Goal: Task Accomplishment & Management: Manage account settings

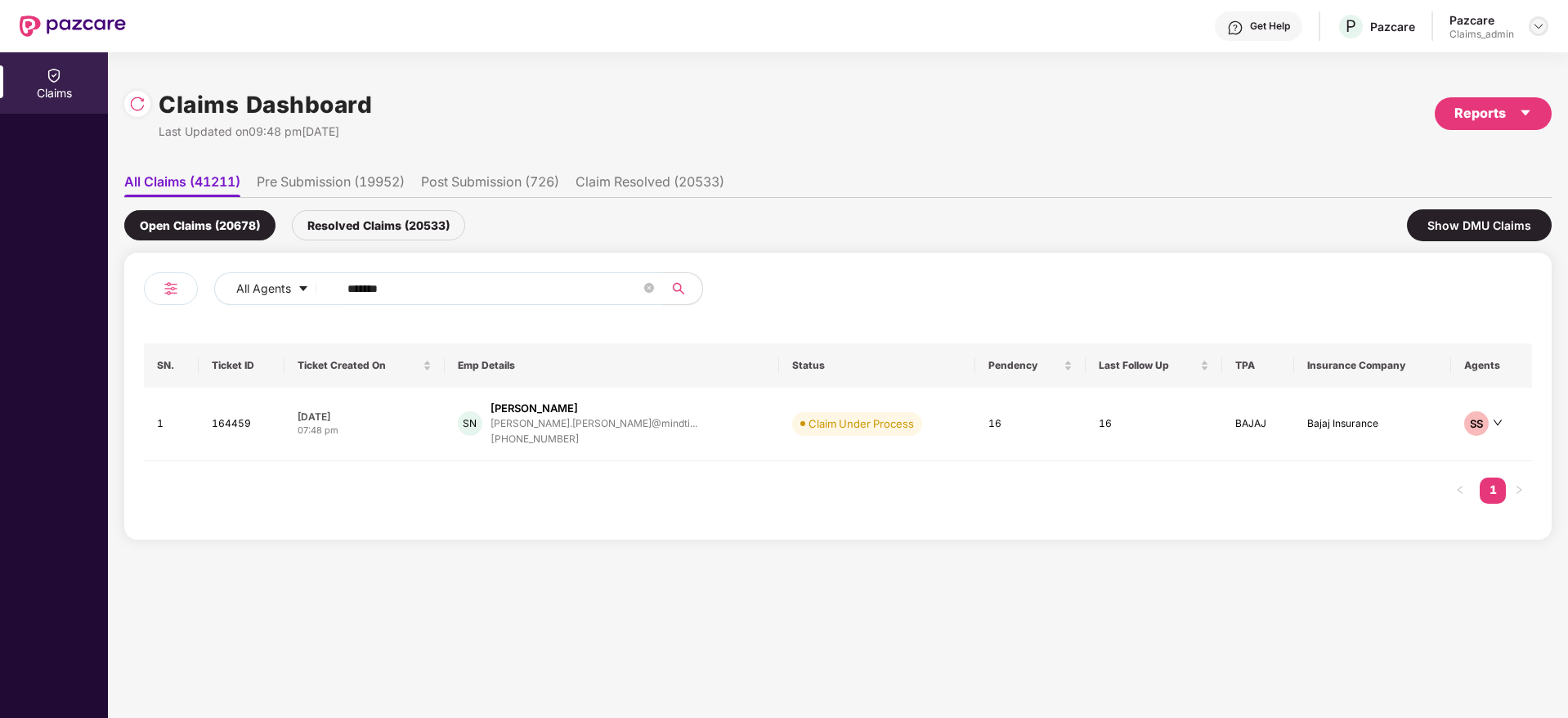
click at [1044, 18] on div at bounding box center [1538, 25] width 19 height 19
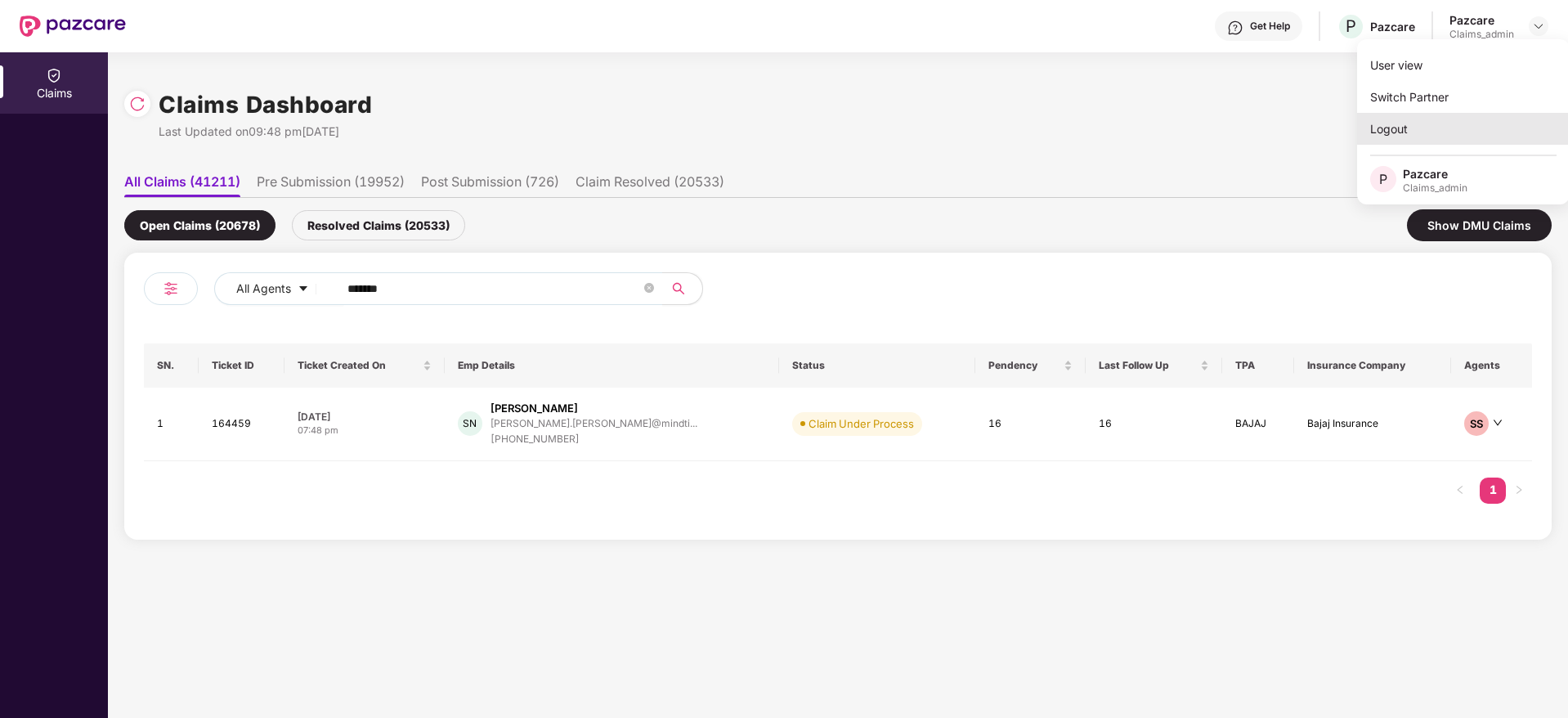
click at [1044, 131] on div "Logout" at bounding box center [1462, 129] width 212 height 32
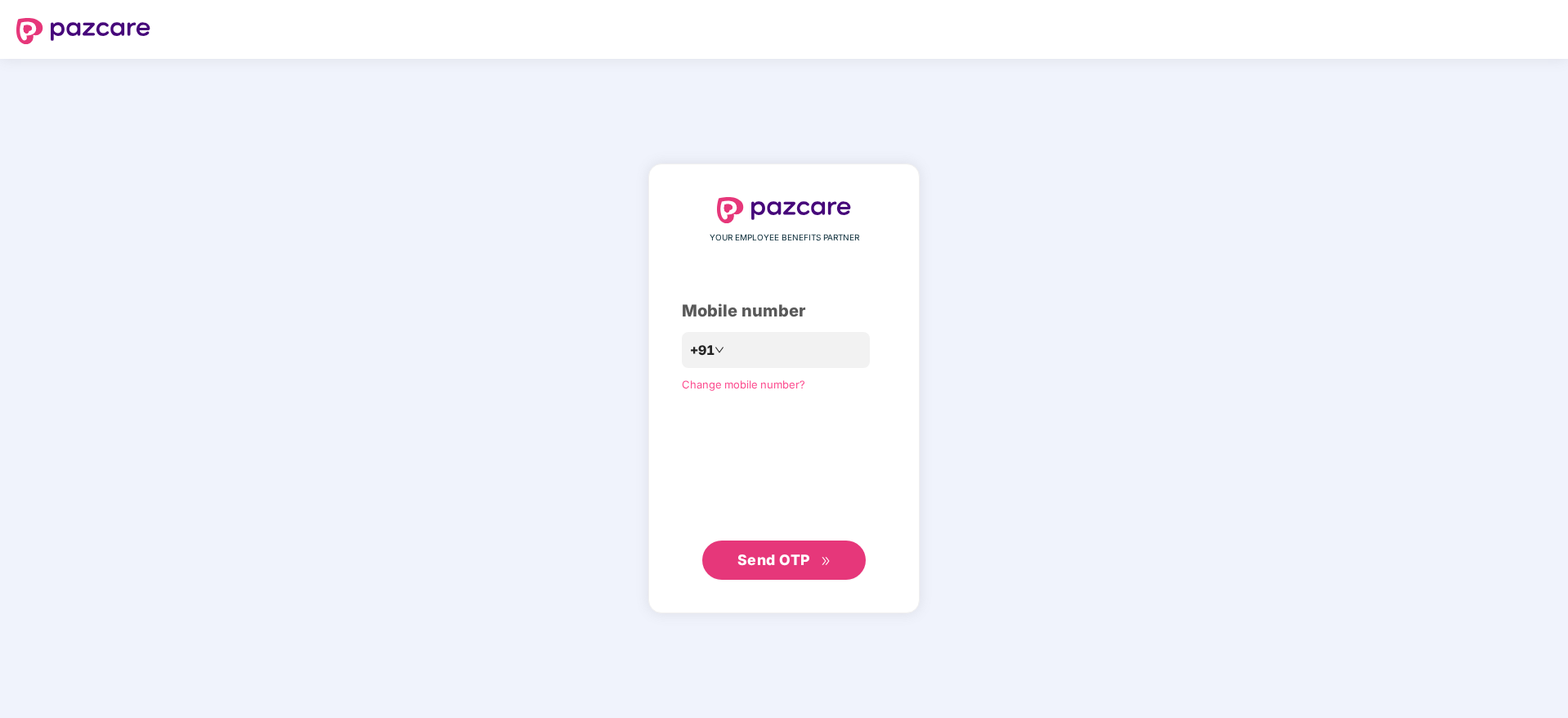
click at [485, 515] on div "YOUR EMPLOYEE BENEFITS PARTNER Mobile number +91 Change mobile number? Send OTP" at bounding box center [784, 388] width 1568 height 659
drag, startPoint x: 526, startPoint y: 192, endPoint x: 537, endPoint y: 195, distance: 11.4
click at [525, 192] on div "YOUR EMPLOYEE BENEFITS PARTNER Mobile number +91 Change mobile number? Send OTP" at bounding box center [784, 388] width 1568 height 659
drag, startPoint x: 330, startPoint y: 242, endPoint x: 386, endPoint y: 248, distance: 56.3
click at [330, 242] on div "YOUR EMPLOYEE BENEFITS PARTNER Mobile number +91 Change mobile number? Send OTP" at bounding box center [784, 388] width 1568 height 659
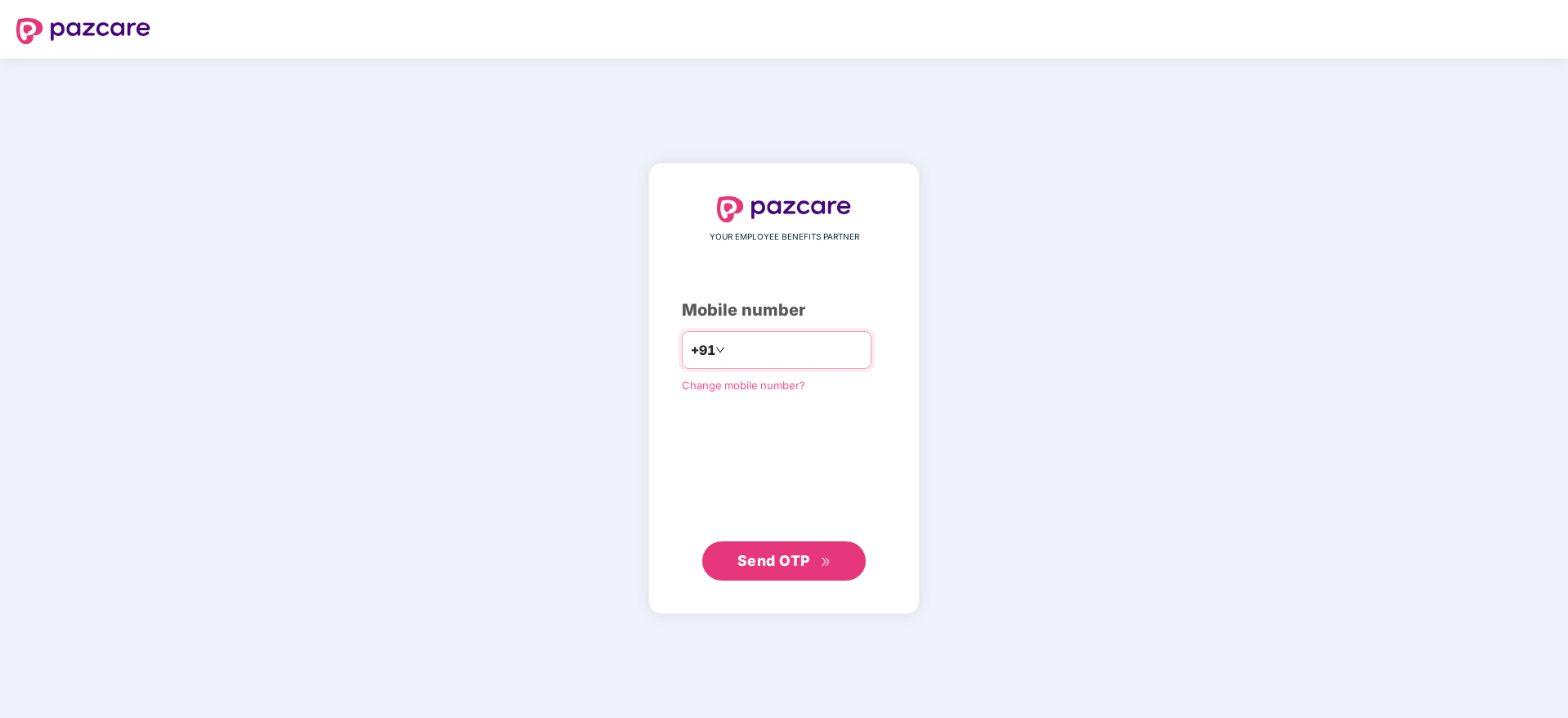
click at [828, 351] on input "number" at bounding box center [796, 350] width 134 height 26
click at [729, 358] on input "*********" at bounding box center [796, 350] width 134 height 26
type input "**********"
click at [811, 577] on button "Send OTP" at bounding box center [783, 559] width 164 height 39
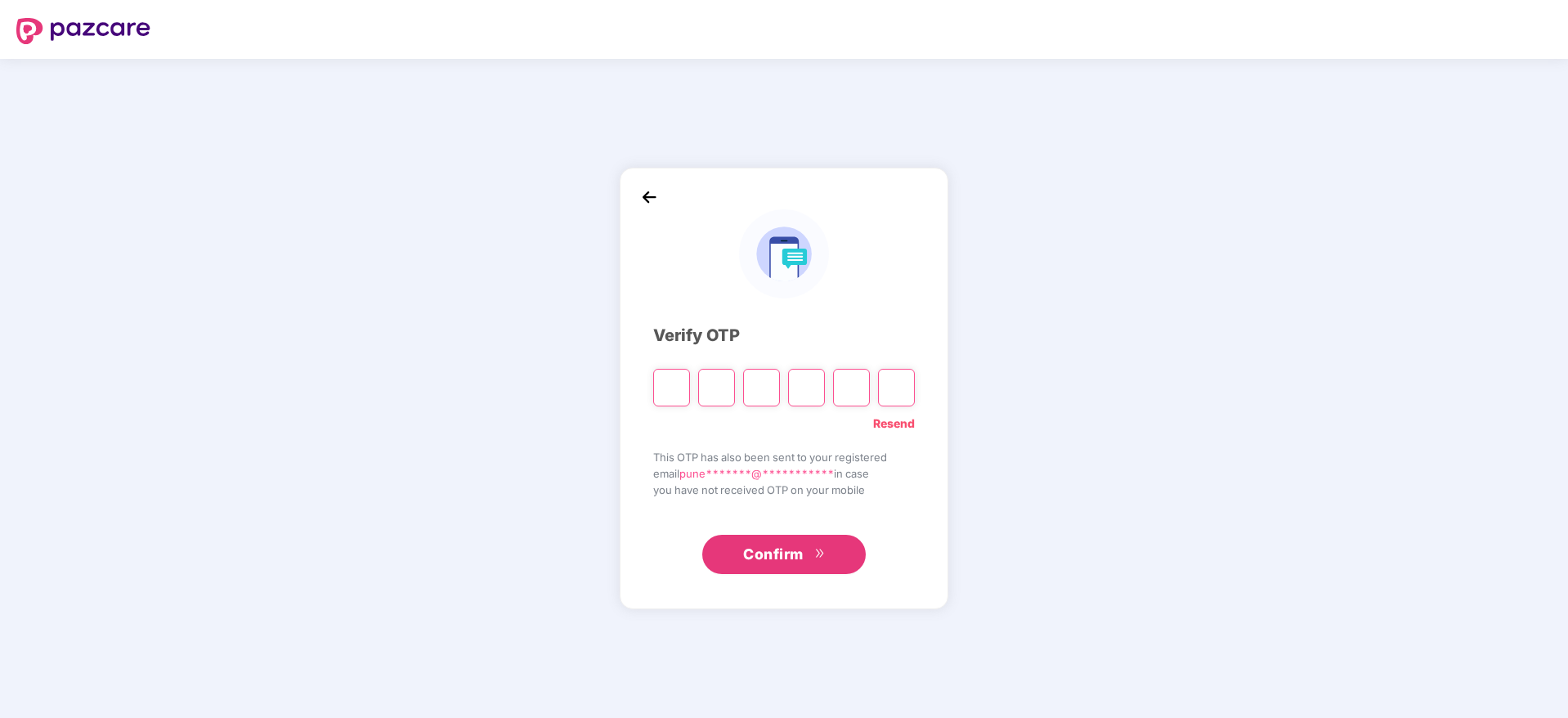
paste input "*"
type input "*"
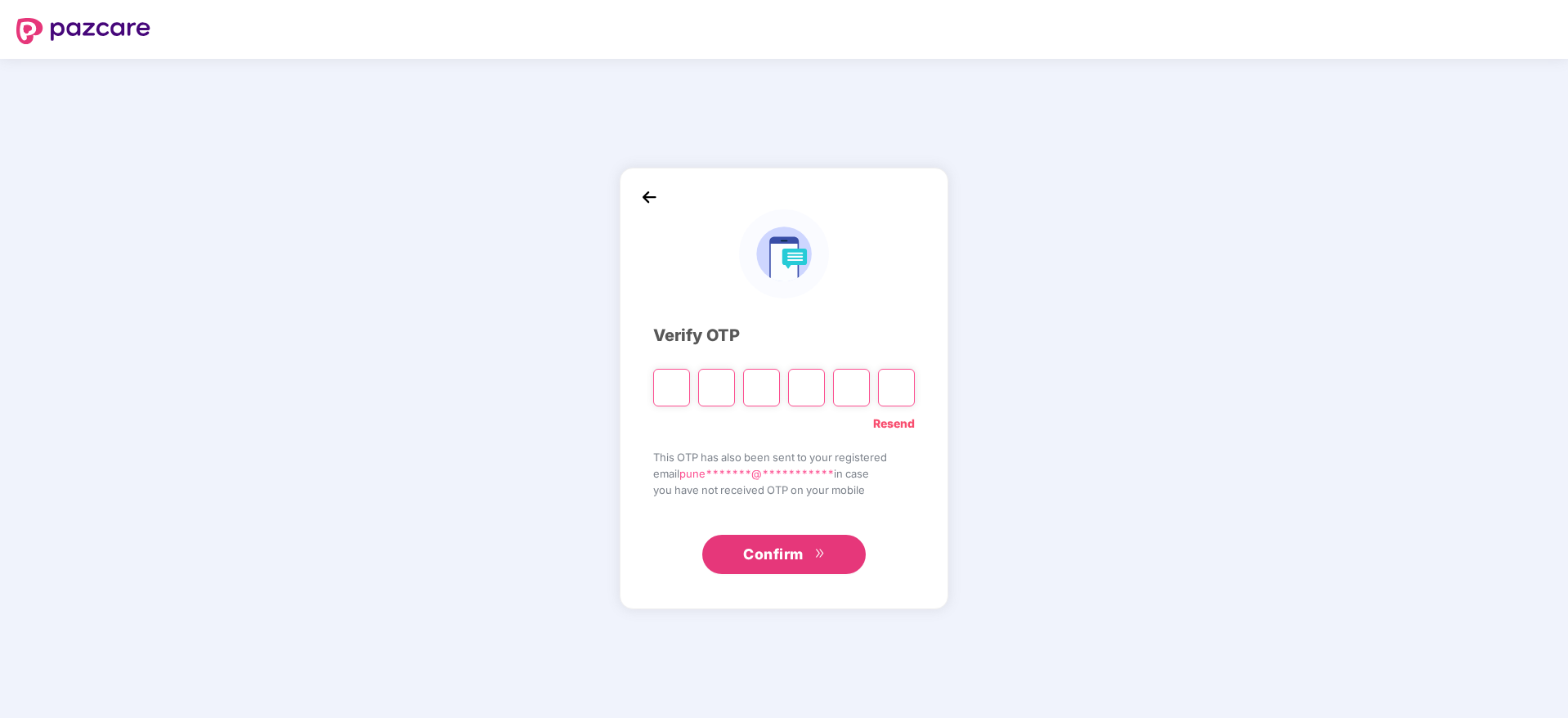
type input "*"
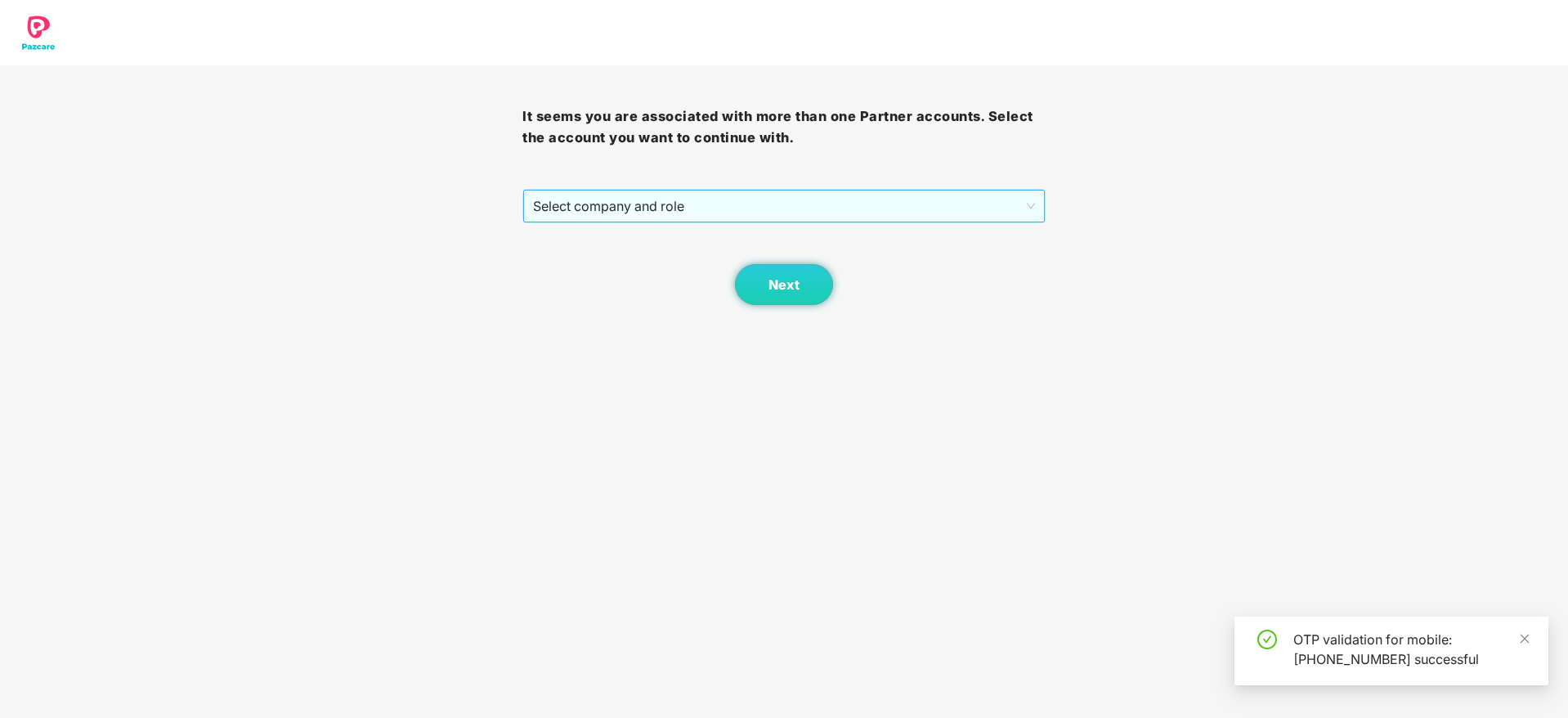
click at [792, 200] on span "Select company and role" at bounding box center [784, 206] width 501 height 31
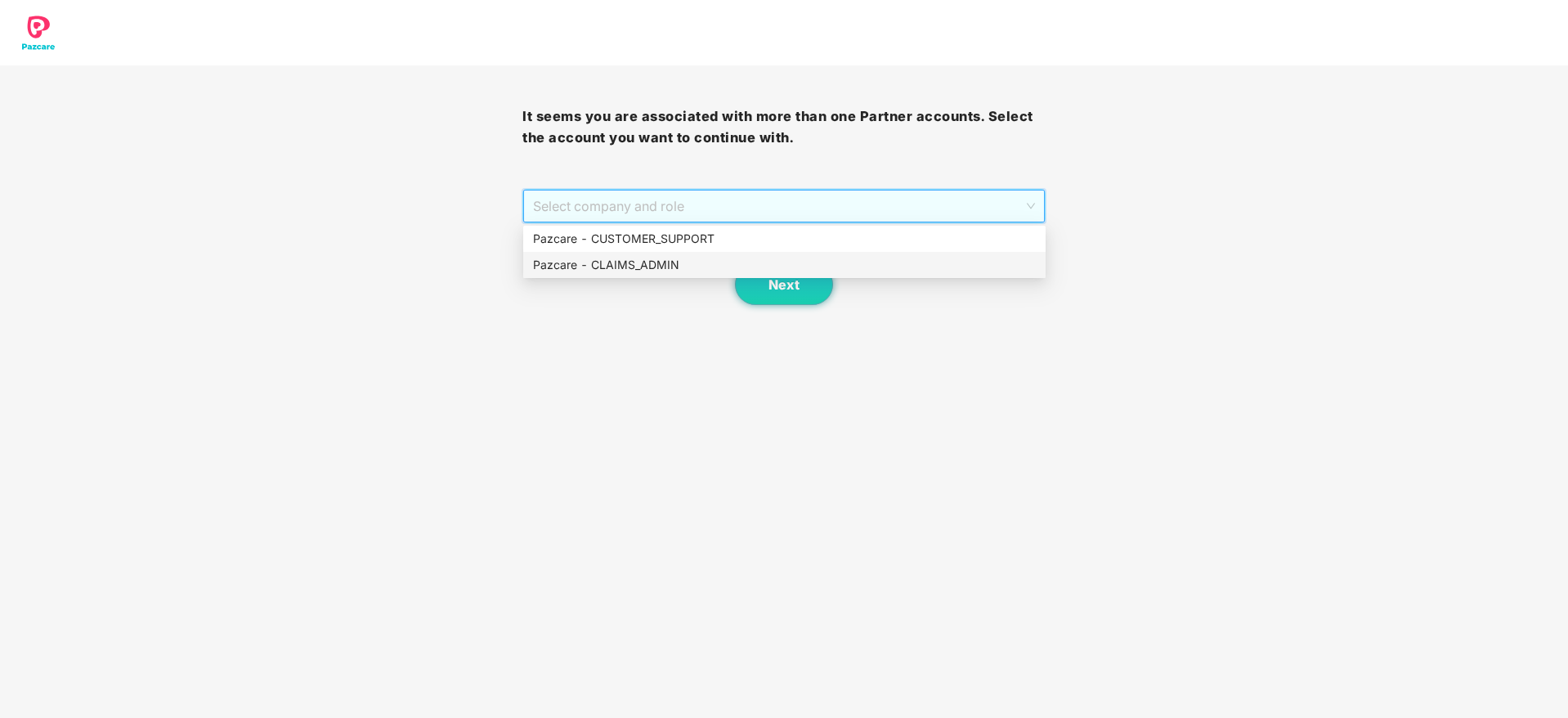
click at [716, 263] on div "Pazcare - CLAIMS_ADMIN" at bounding box center [785, 264] width 503 height 18
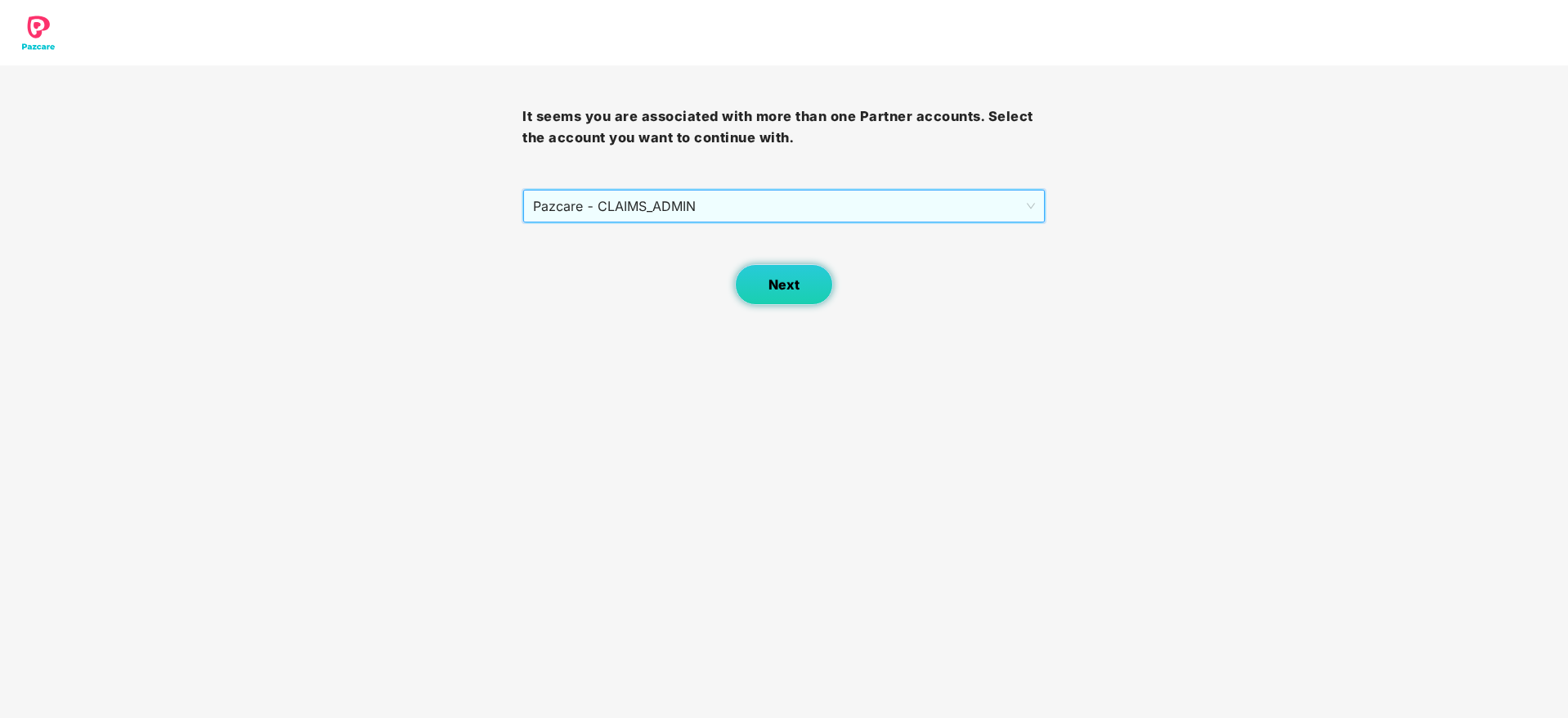
click at [784, 275] on button "Next" at bounding box center [783, 284] width 98 height 41
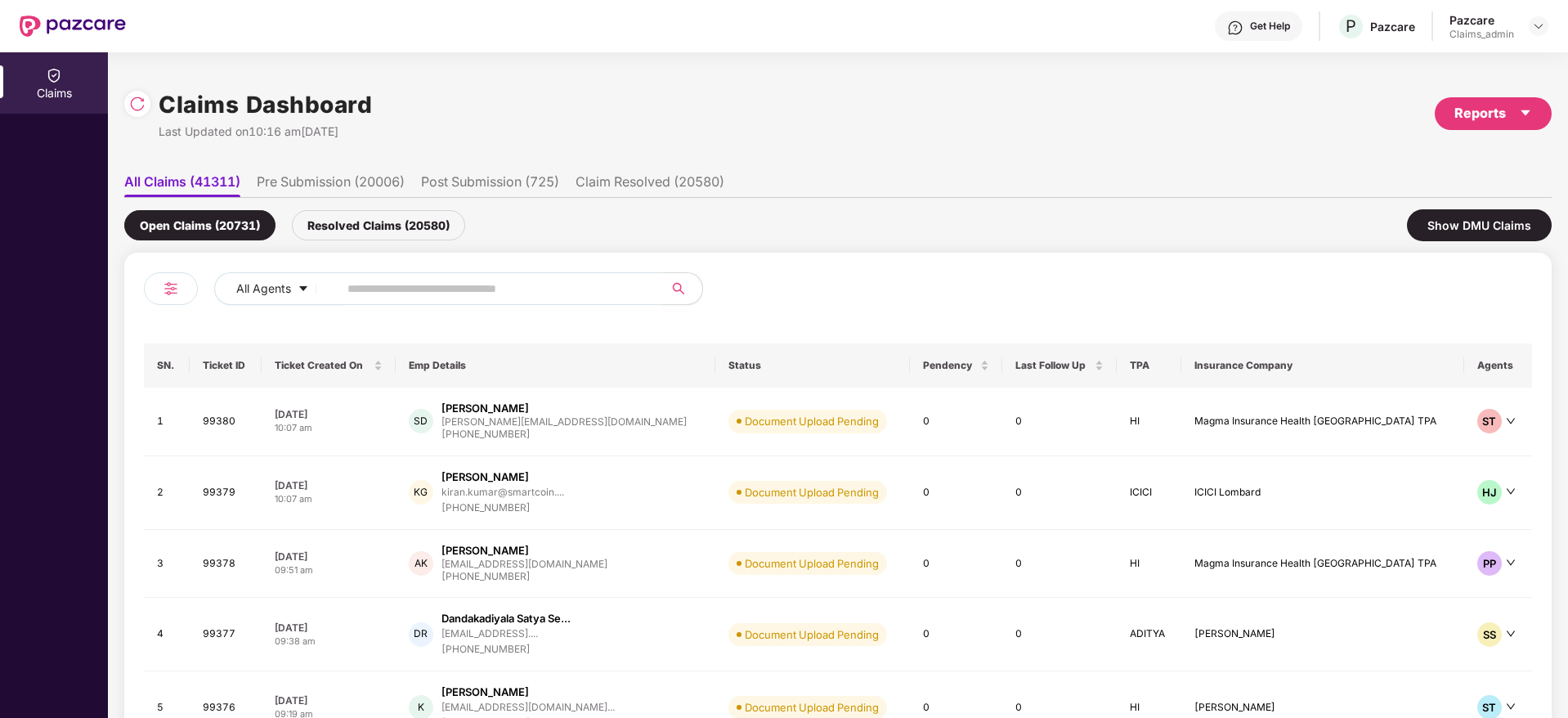
click at [505, 280] on input "text" at bounding box center [494, 288] width 293 height 24
paste input "******"
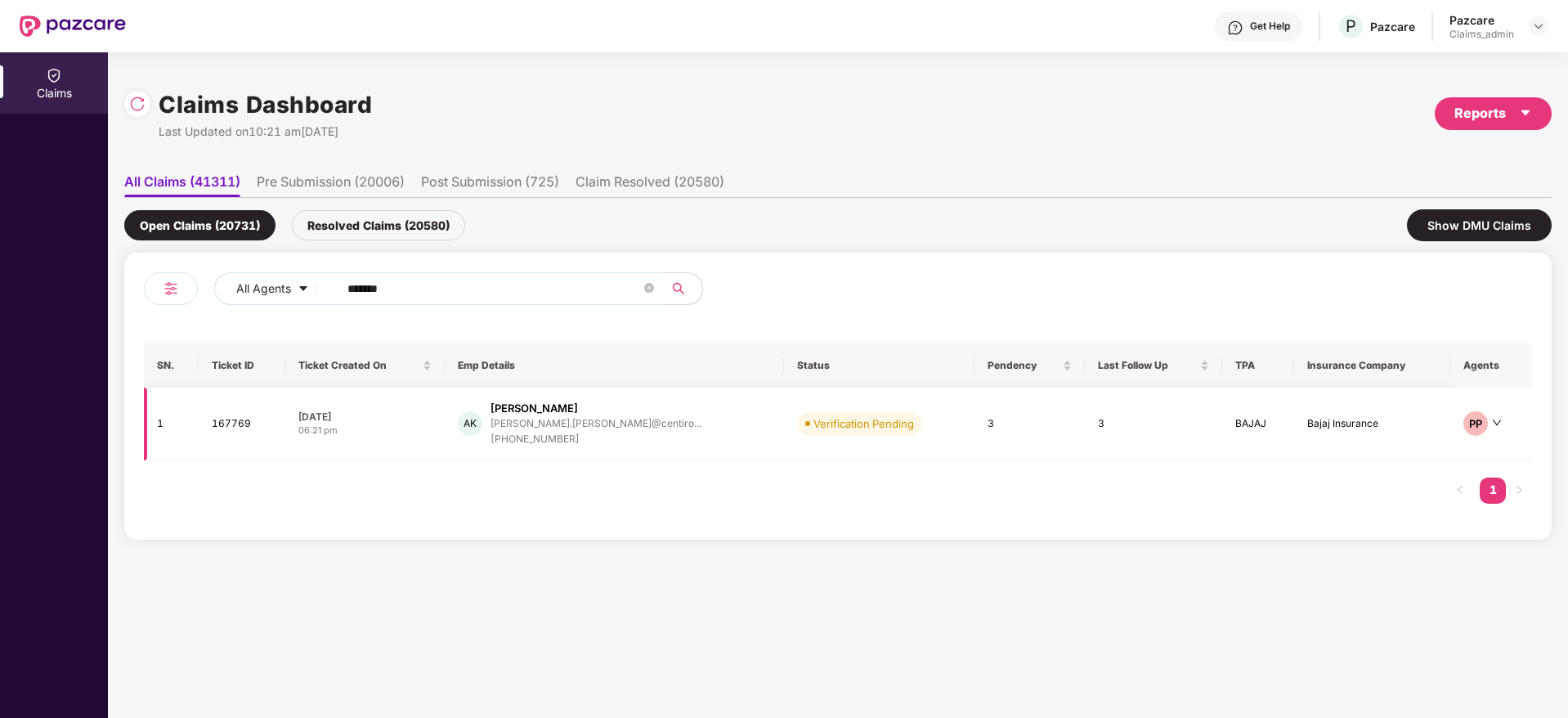
type input "******"
click at [677, 437] on div "AK Ankita Kharche ankita.kharche@centiro... +917219700493" at bounding box center [615, 424] width 314 height 47
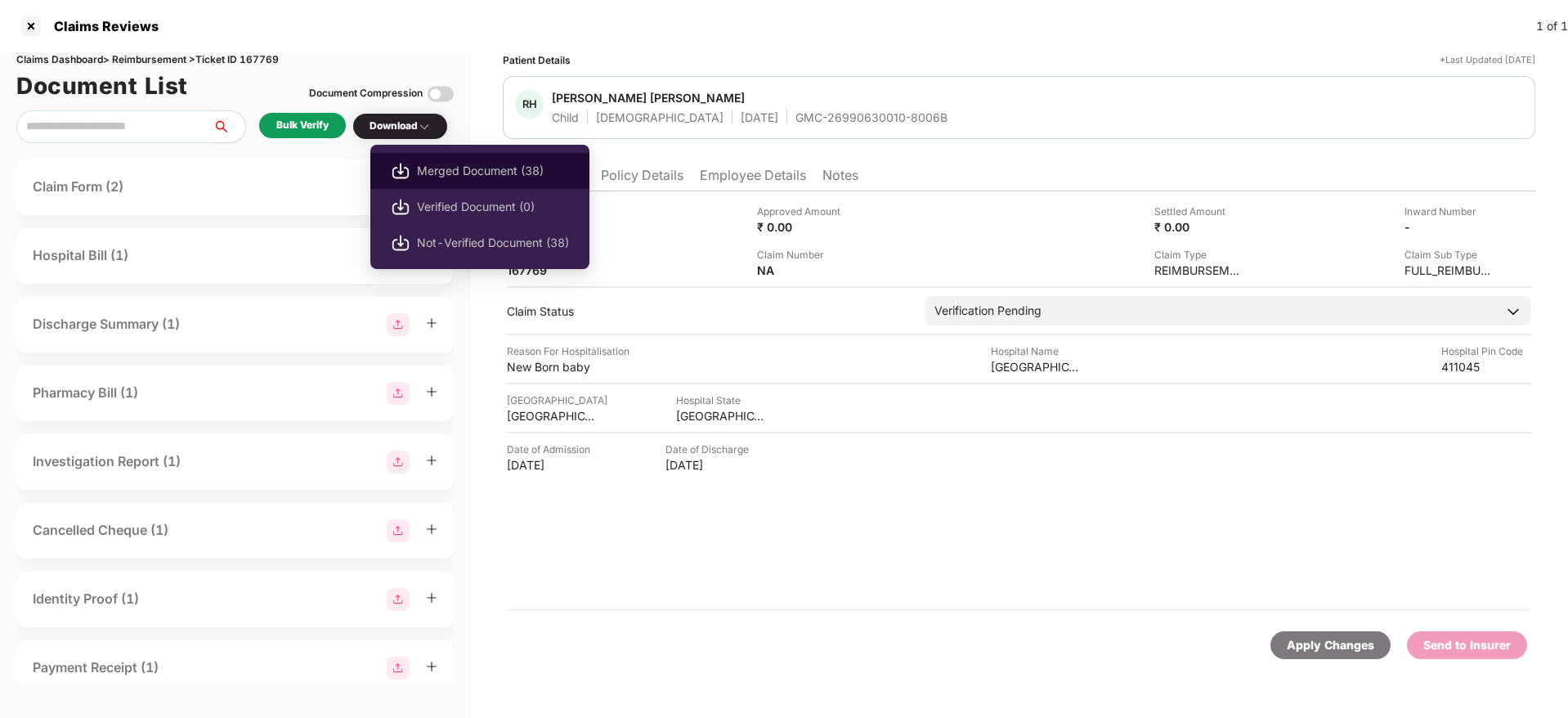
click at [471, 165] on span "Merged Document (38)" at bounding box center [492, 170] width 152 height 18
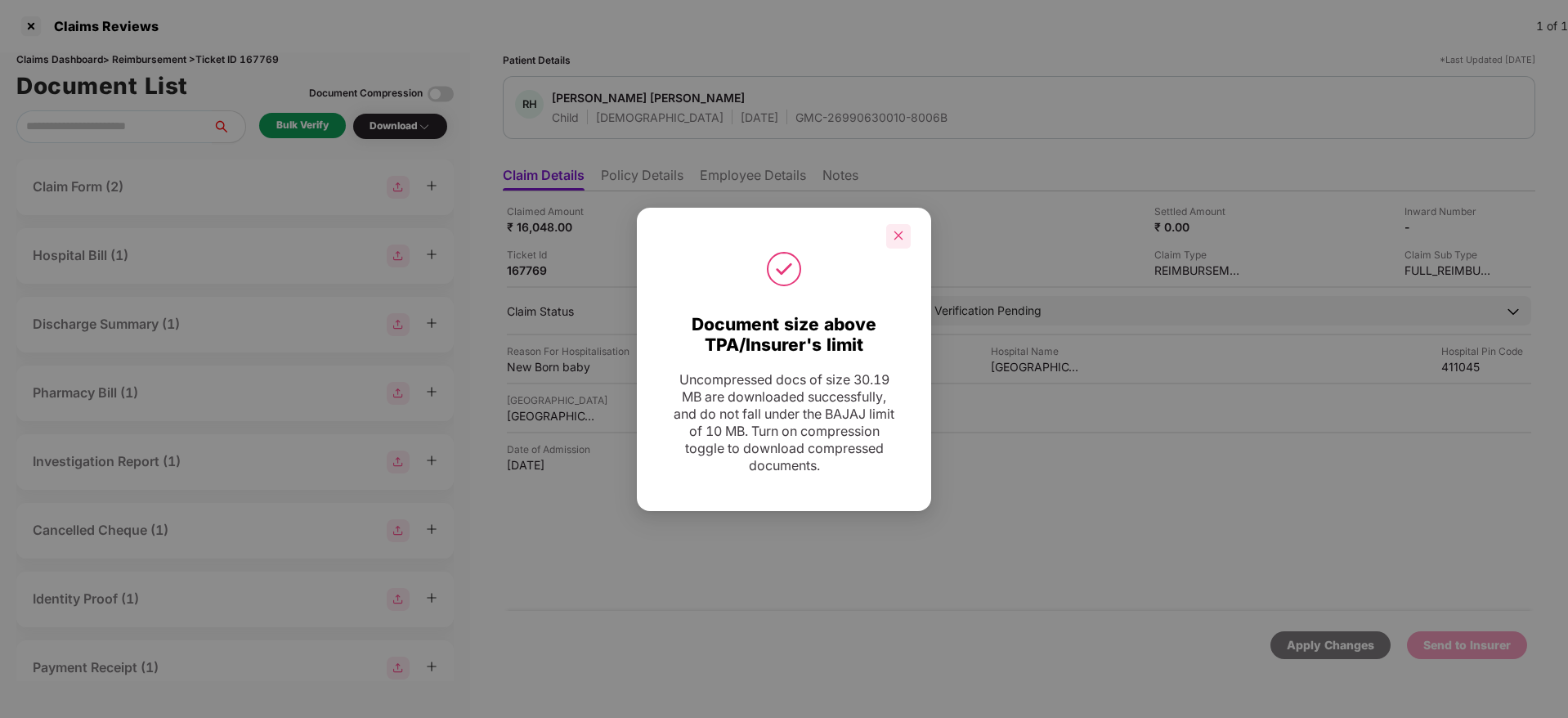
click at [900, 243] on div at bounding box center [898, 236] width 24 height 24
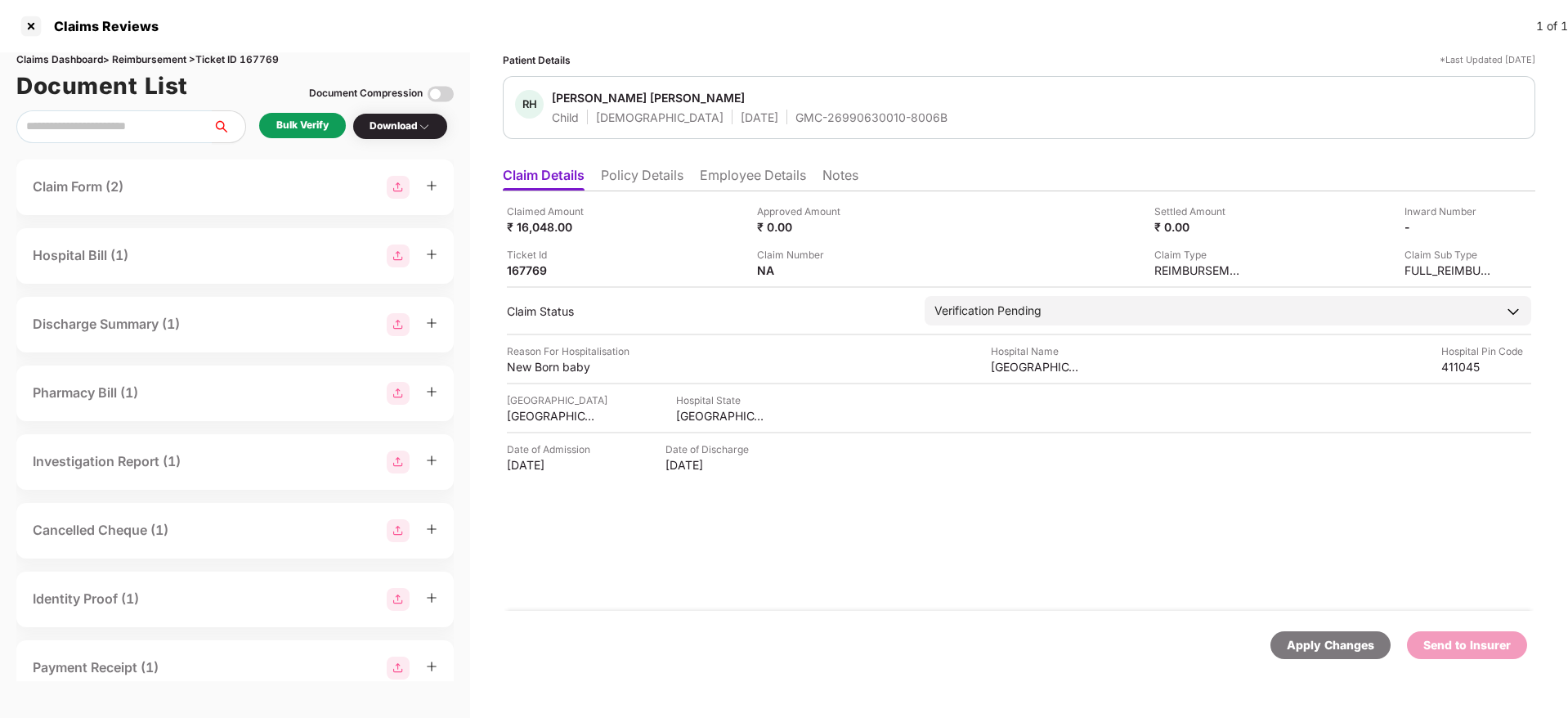
click at [808, 113] on div "GMC-26990630010-8006B" at bounding box center [870, 117] width 152 height 16
copy div "GMC-26990630010-8006B"
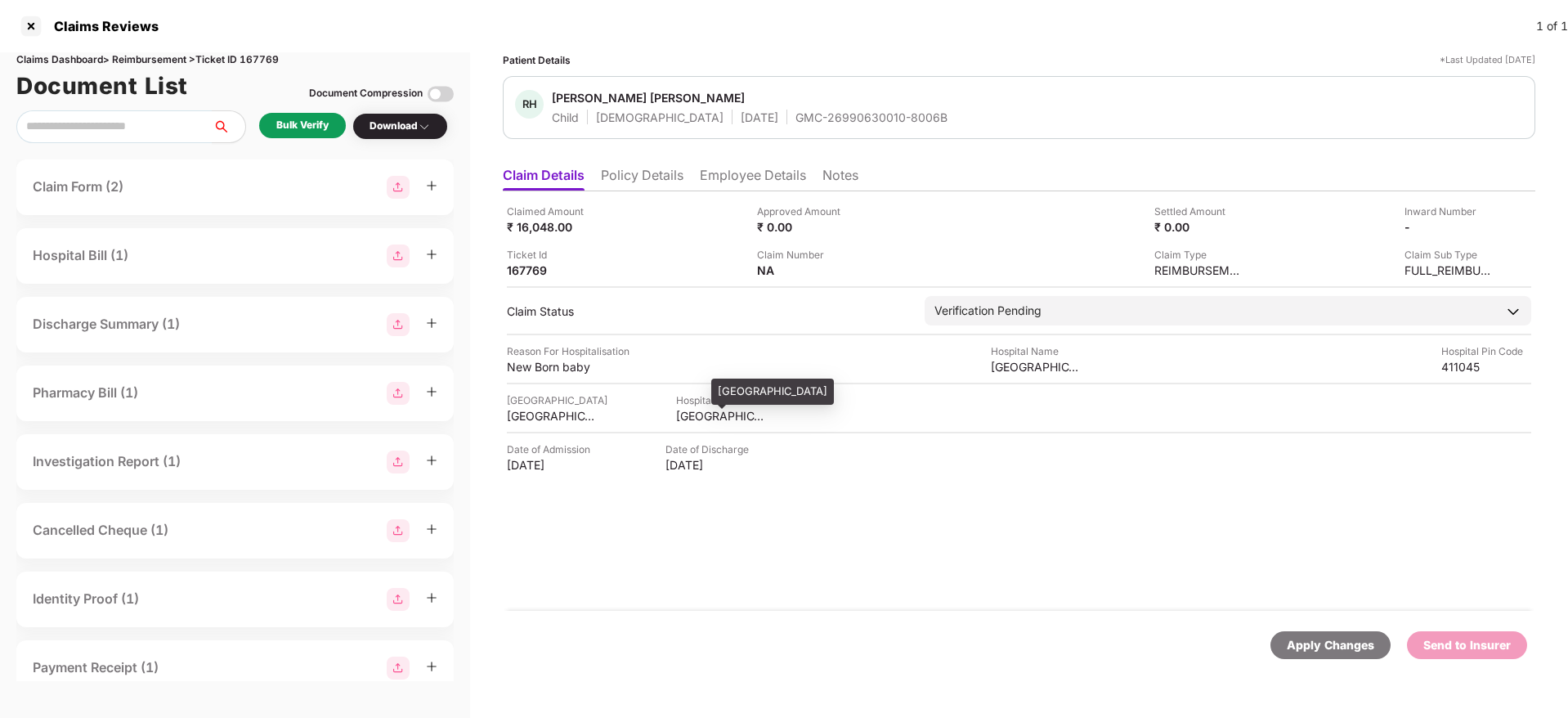
click at [696, 421] on div "MAHARASHTRA" at bounding box center [720, 415] width 90 height 16
copy div "MAHARASHTRA"
click at [522, 427] on div "Claimed Amount ₹ 16,048.00 Approved Amount ₹ 0.00 Settled Amount ₹ 0.00 Inward …" at bounding box center [1019, 401] width 1032 height 419
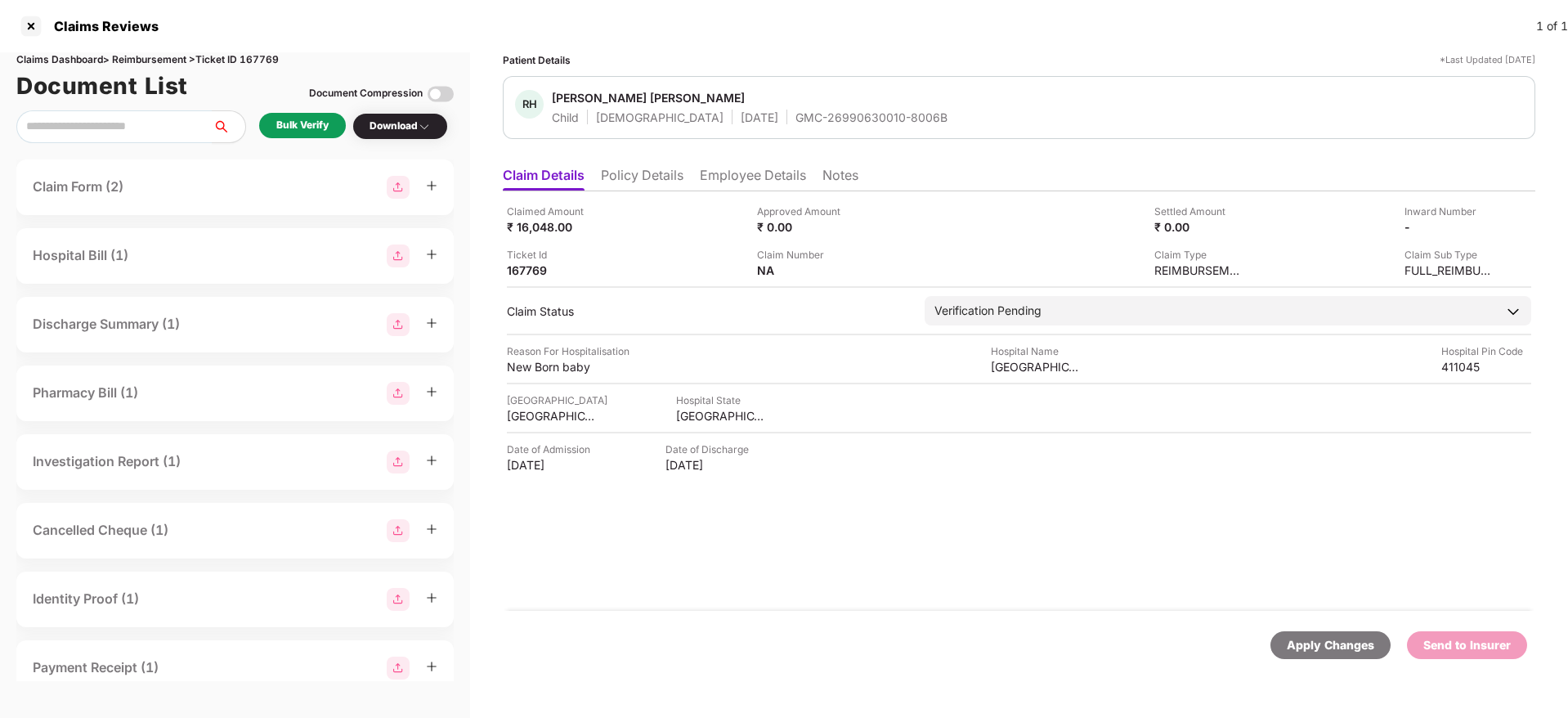
click at [522, 425] on div "Claimed Amount ₹ 16,048.00 Approved Amount ₹ 0.00 Settled Amount ₹ 0.00 Inward …" at bounding box center [1019, 401] width 1032 height 419
click at [520, 414] on div "PUNE" at bounding box center [551, 415] width 90 height 16
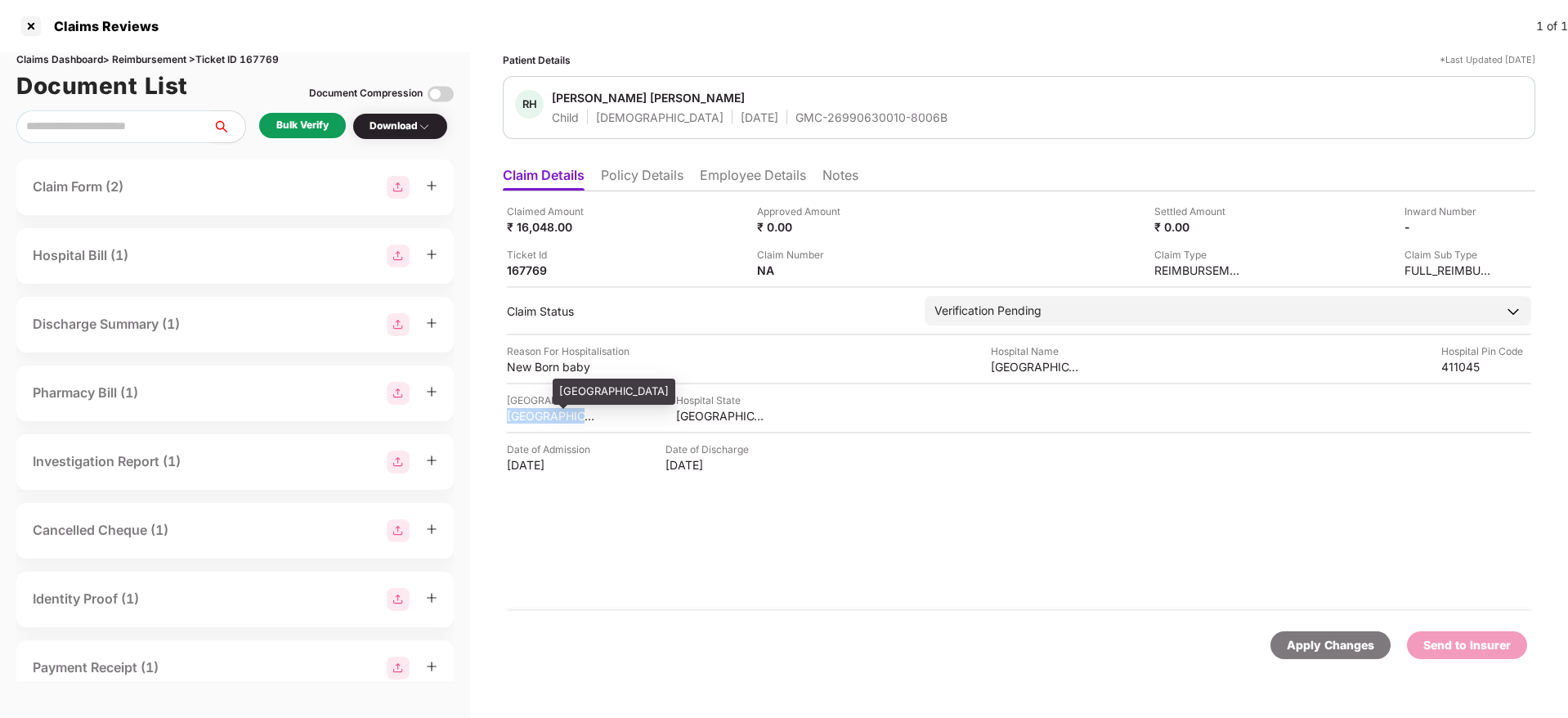
click at [520, 414] on div "PUNE" at bounding box center [551, 415] width 90 height 16
copy div "PUNE"
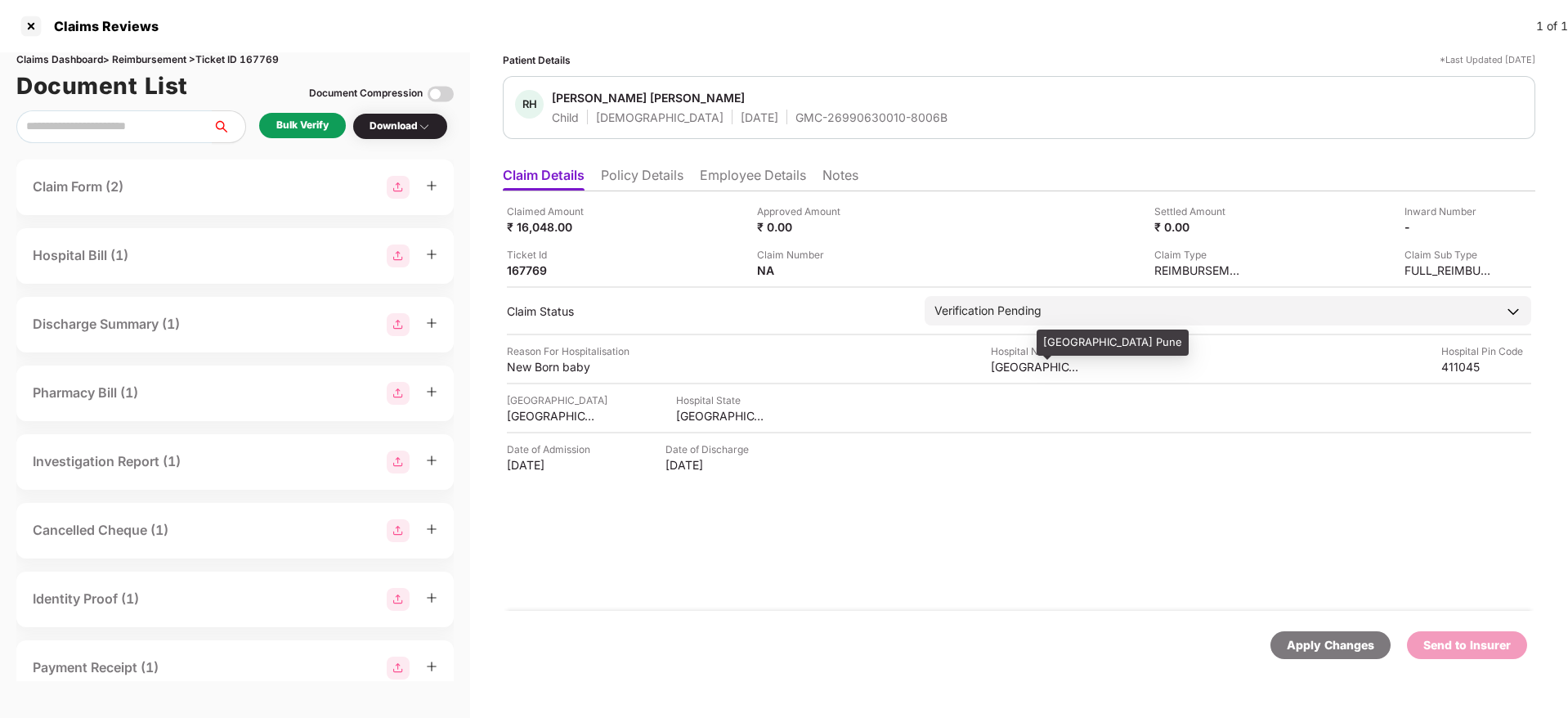
click at [1005, 370] on div "Jupiter Hospital Pune" at bounding box center [1035, 367] width 90 height 16
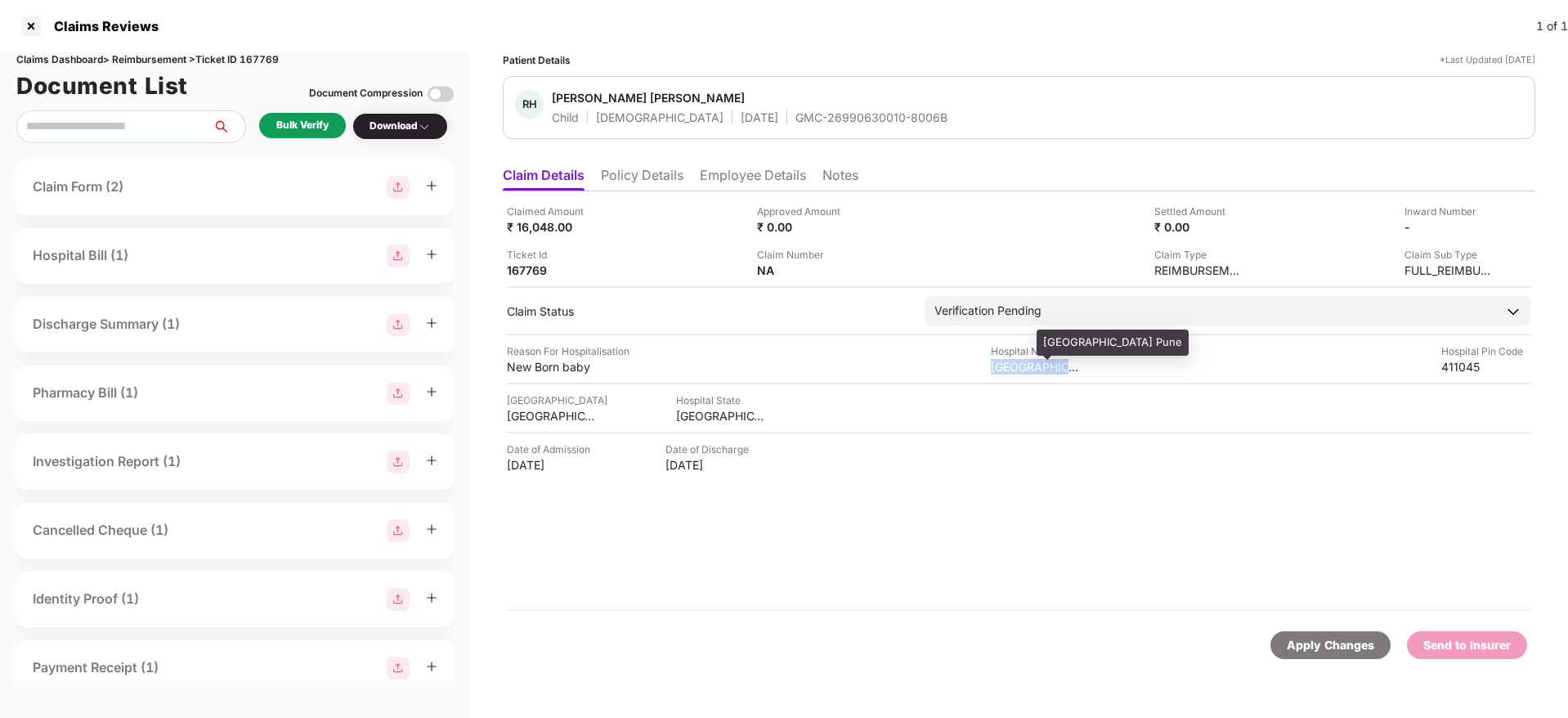
copy div "Jupiter Hospital Pune"
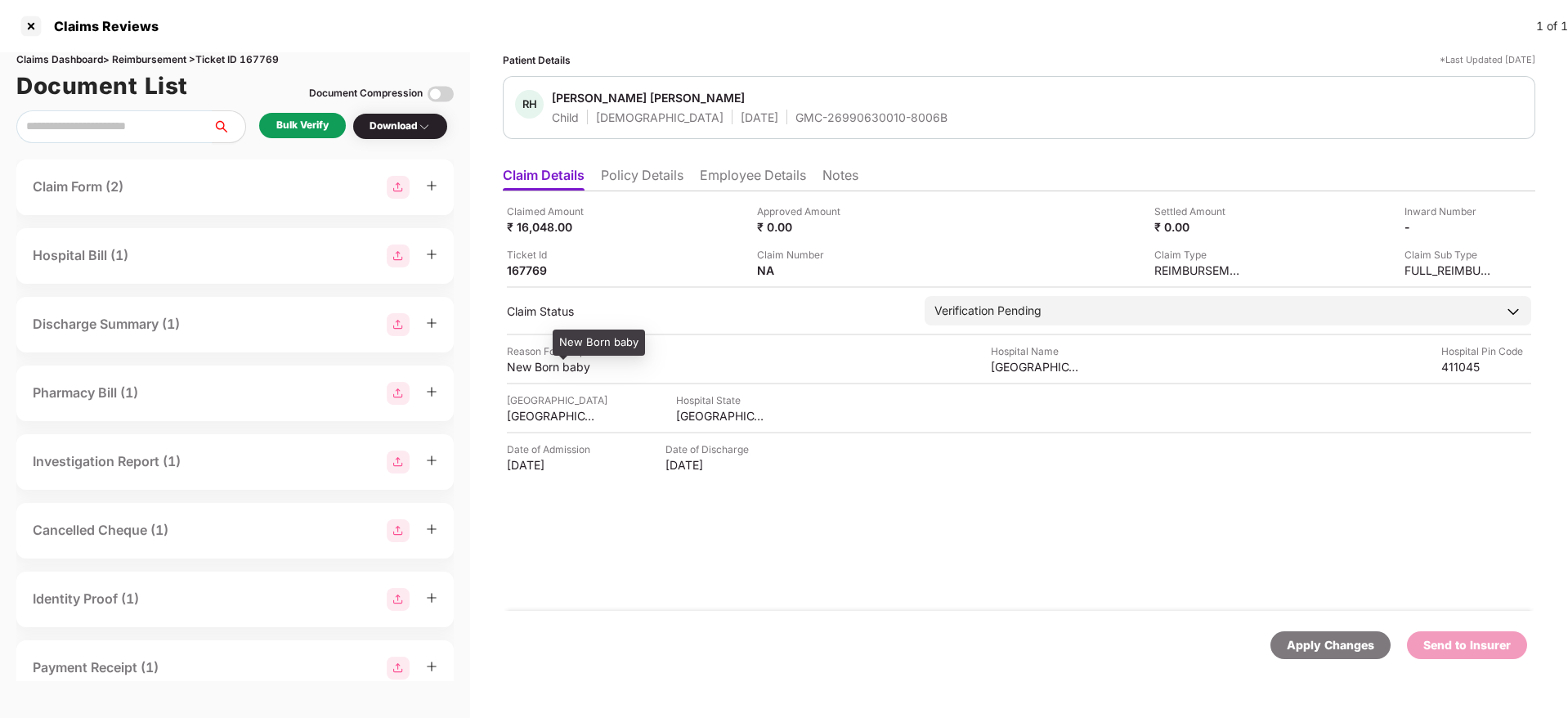
click at [534, 372] on div "New Born baby" at bounding box center [551, 367] width 90 height 16
copy div "New Born baby"
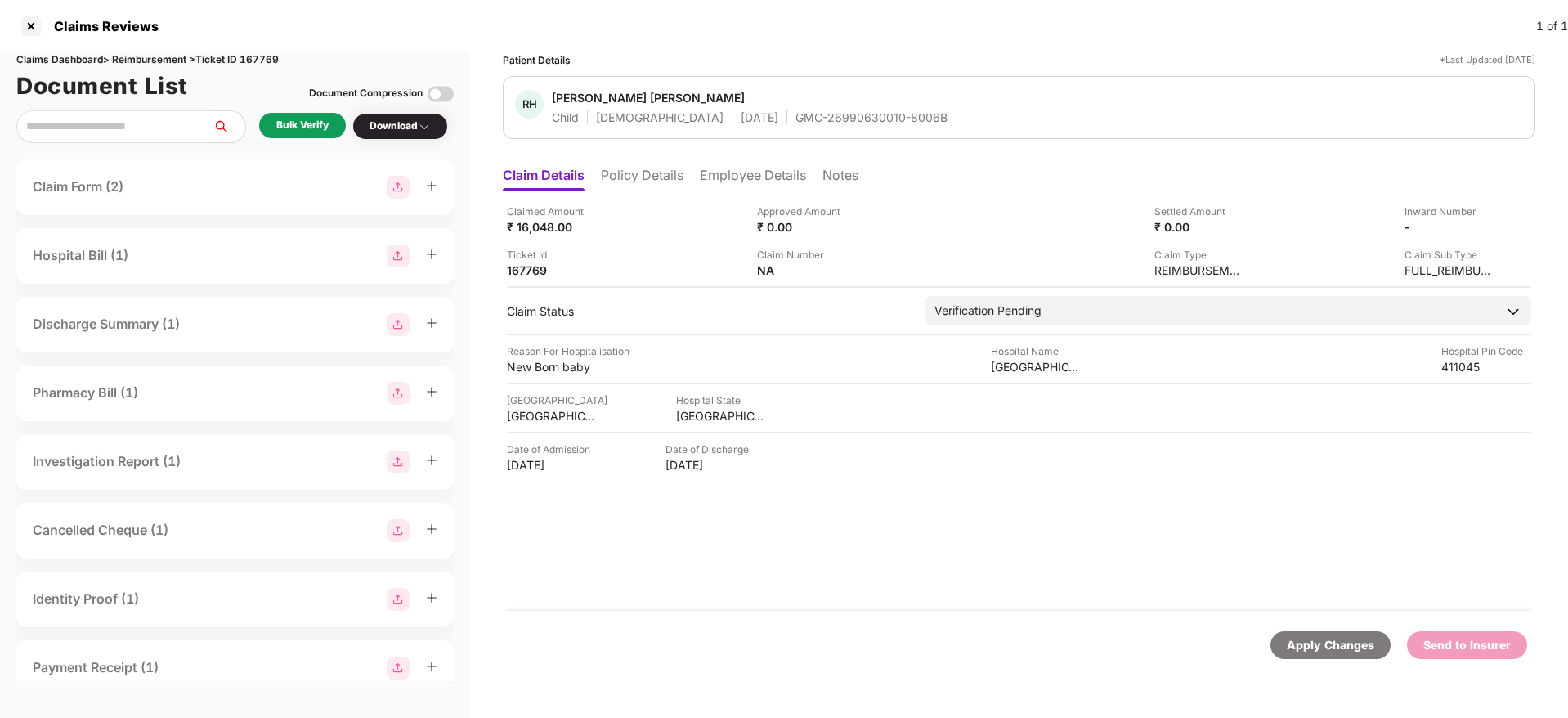
click at [722, 180] on li "Employee Details" at bounding box center [752, 179] width 106 height 23
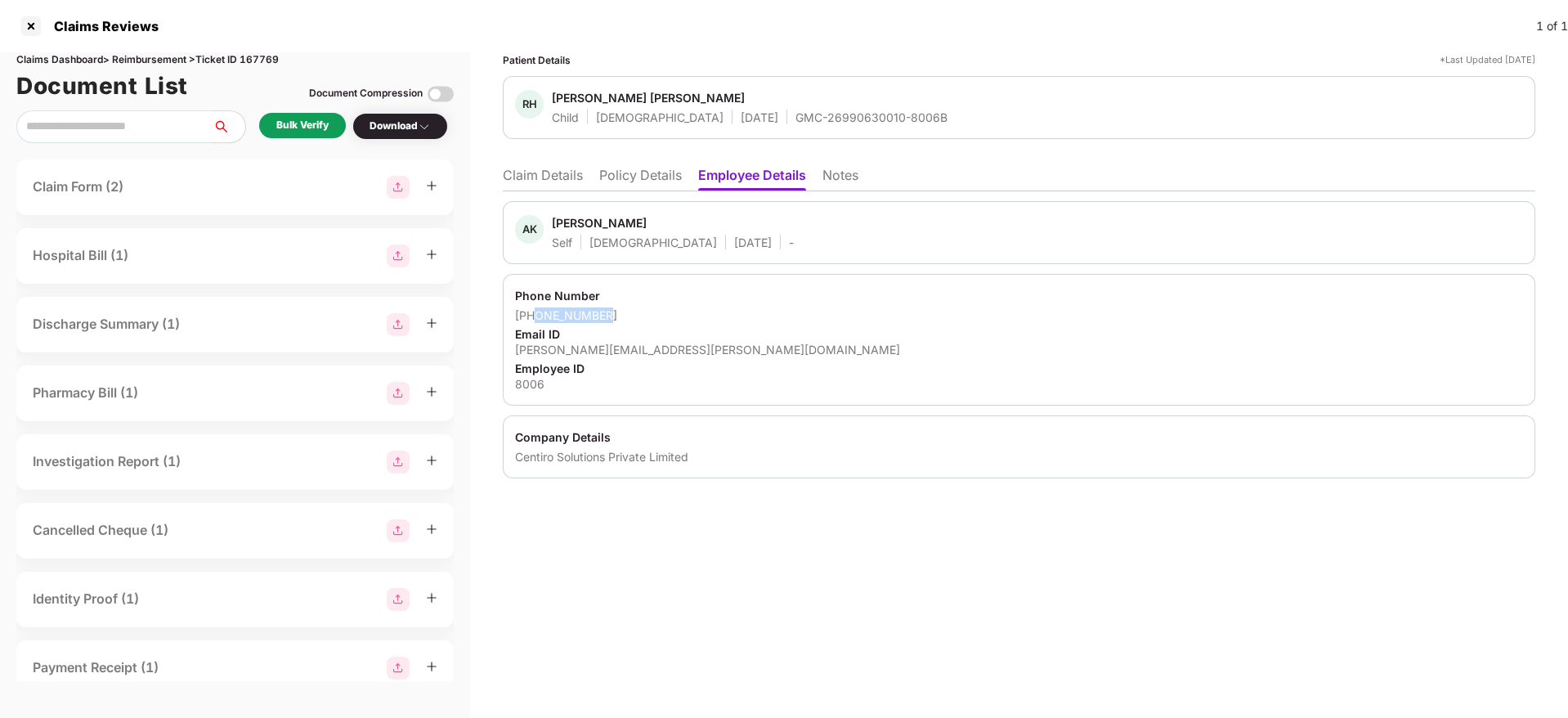
drag, startPoint x: 620, startPoint y: 318, endPoint x: 535, endPoint y: 313, distance: 85.1
click at [534, 313] on div "+917219700493" at bounding box center [1019, 315] width 1008 height 16
copy div "7219700493"
click at [587, 356] on div "ankita.kharche@centiro.com" at bounding box center [1019, 349] width 1008 height 16
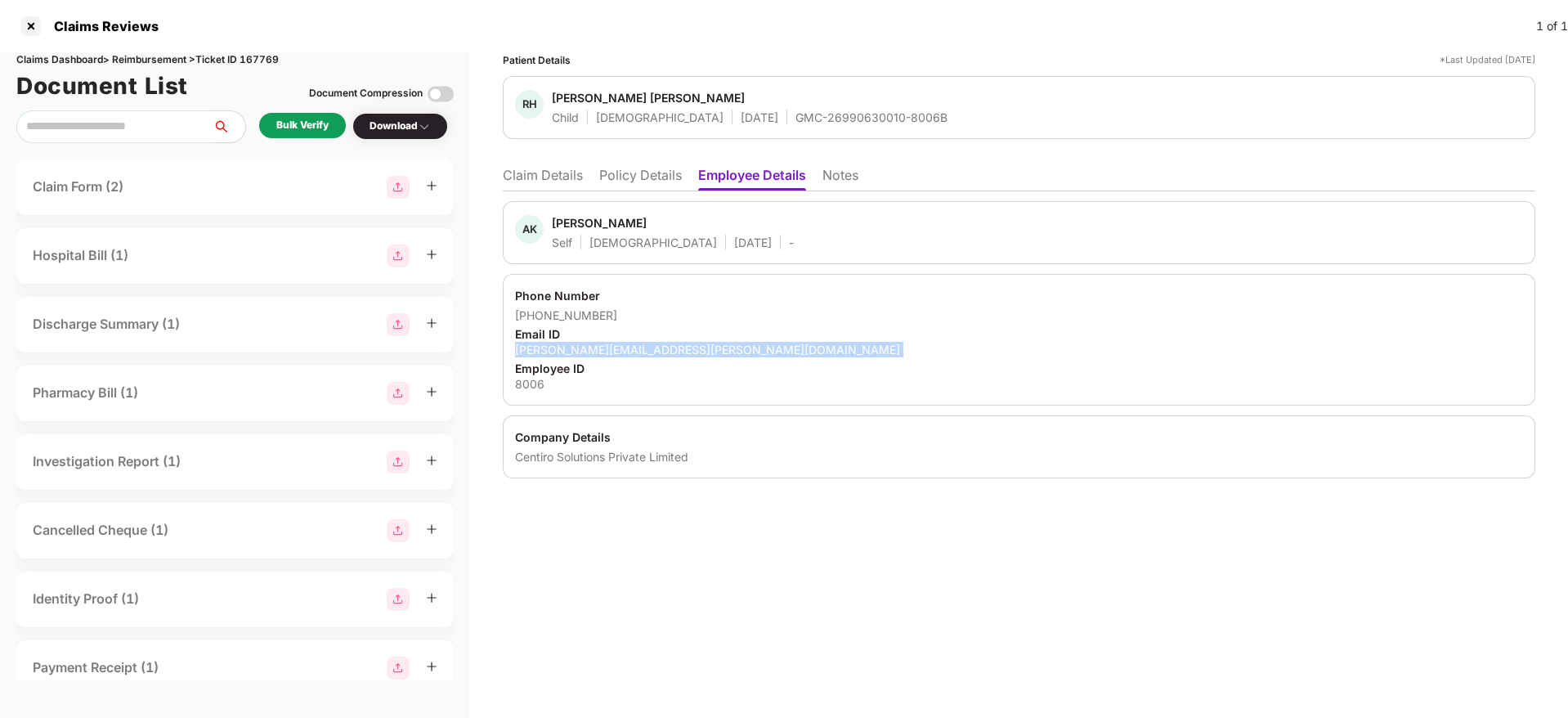
click at [585, 356] on div "ankita.kharche@centiro.com" at bounding box center [1019, 349] width 1008 height 16
copy div "ankita.kharche@centiro.com"
click at [553, 169] on li "Claim Details" at bounding box center [543, 179] width 80 height 23
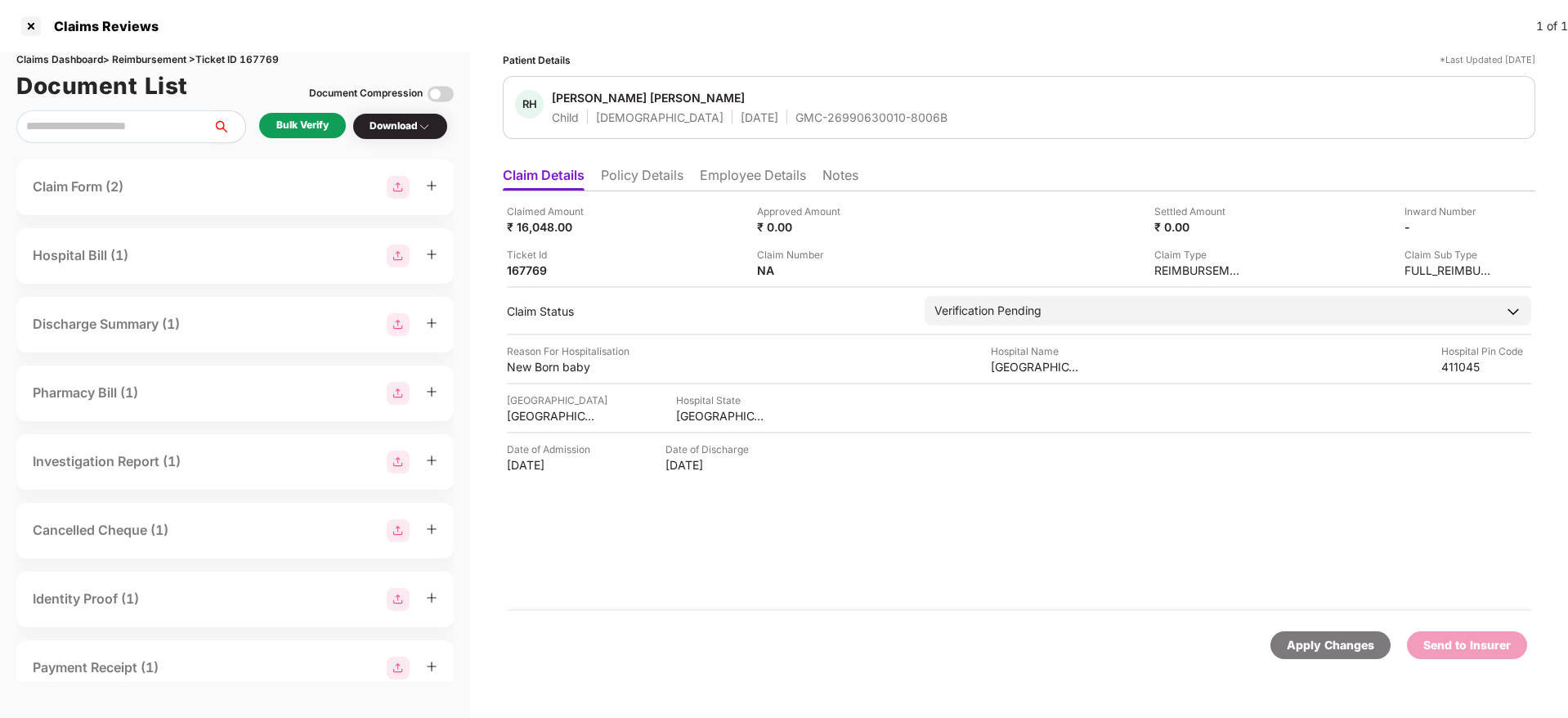
click at [864, 261] on div "Claim Number NA" at bounding box center [876, 262] width 238 height 31
click at [855, 272] on img at bounding box center [858, 269] width 13 height 13
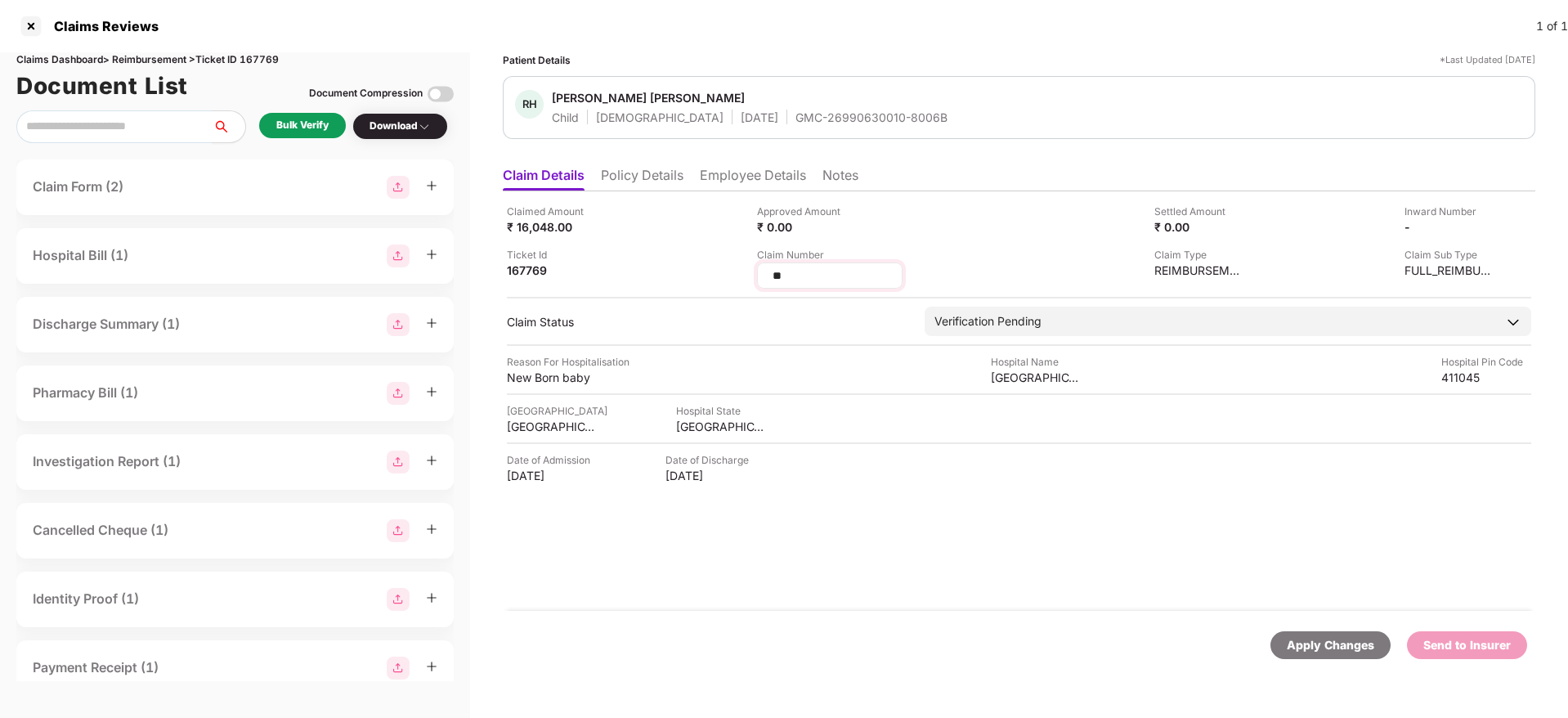
type input "*"
type input "**********"
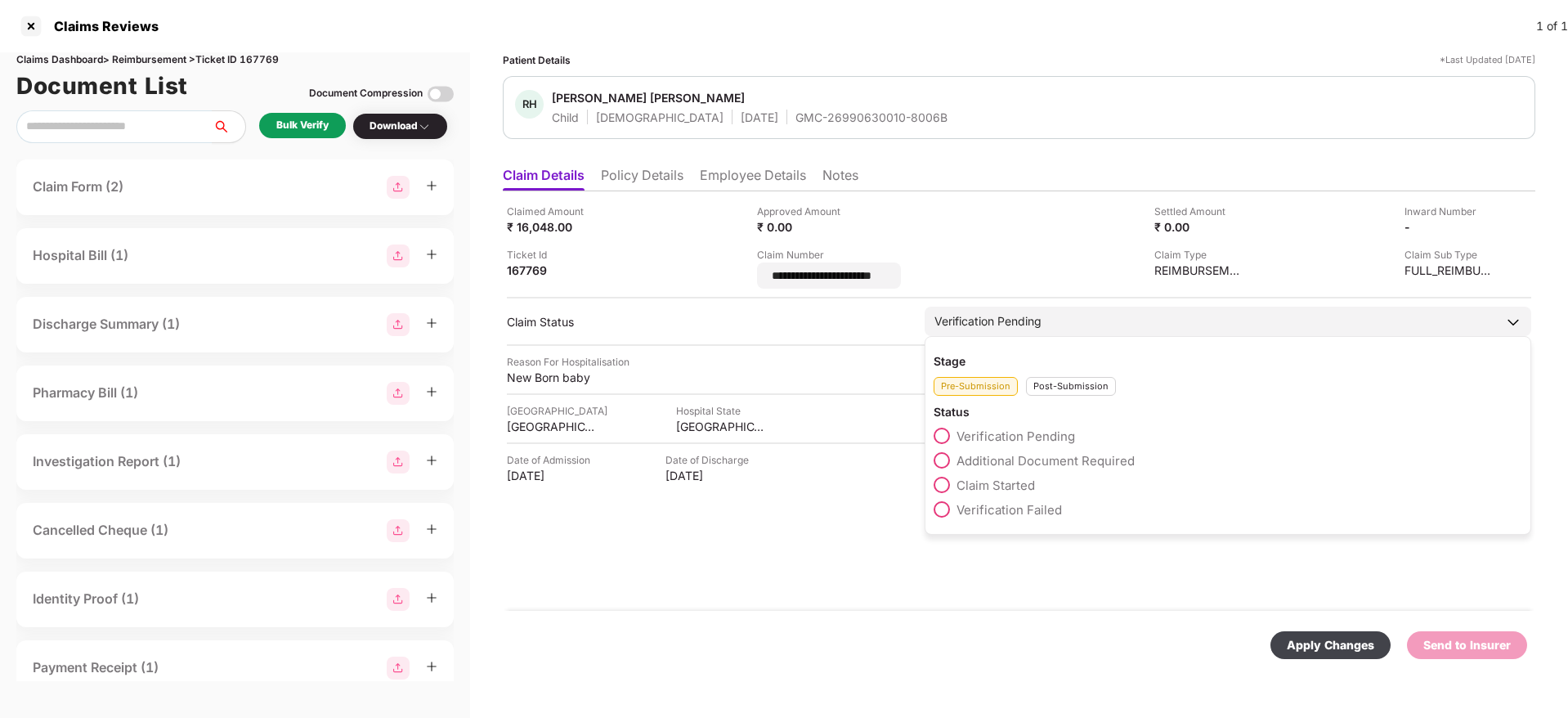
click at [1056, 381] on div "Post-Submission" at bounding box center [1070, 386] width 90 height 18
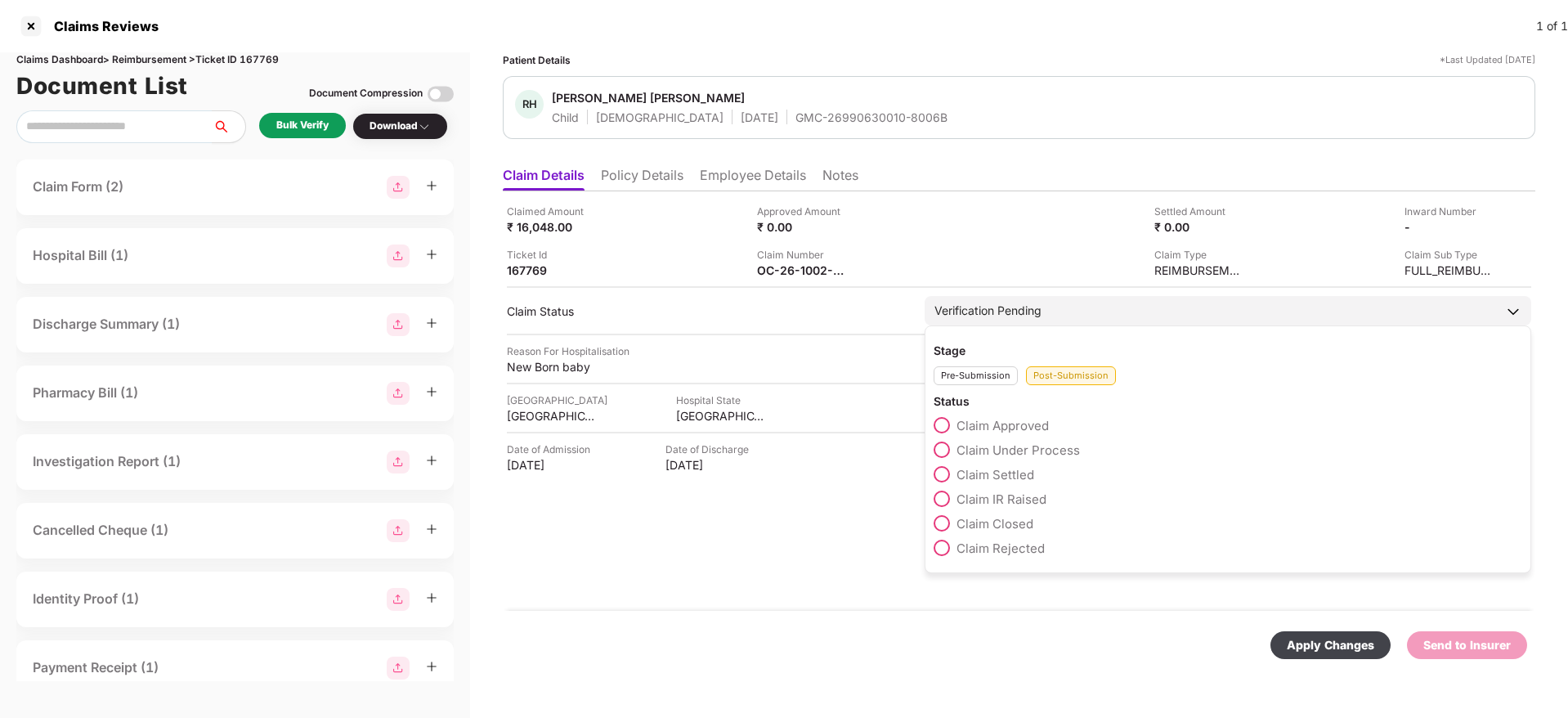
click at [1020, 446] on span "Claim Under Process" at bounding box center [1018, 450] width 123 height 16
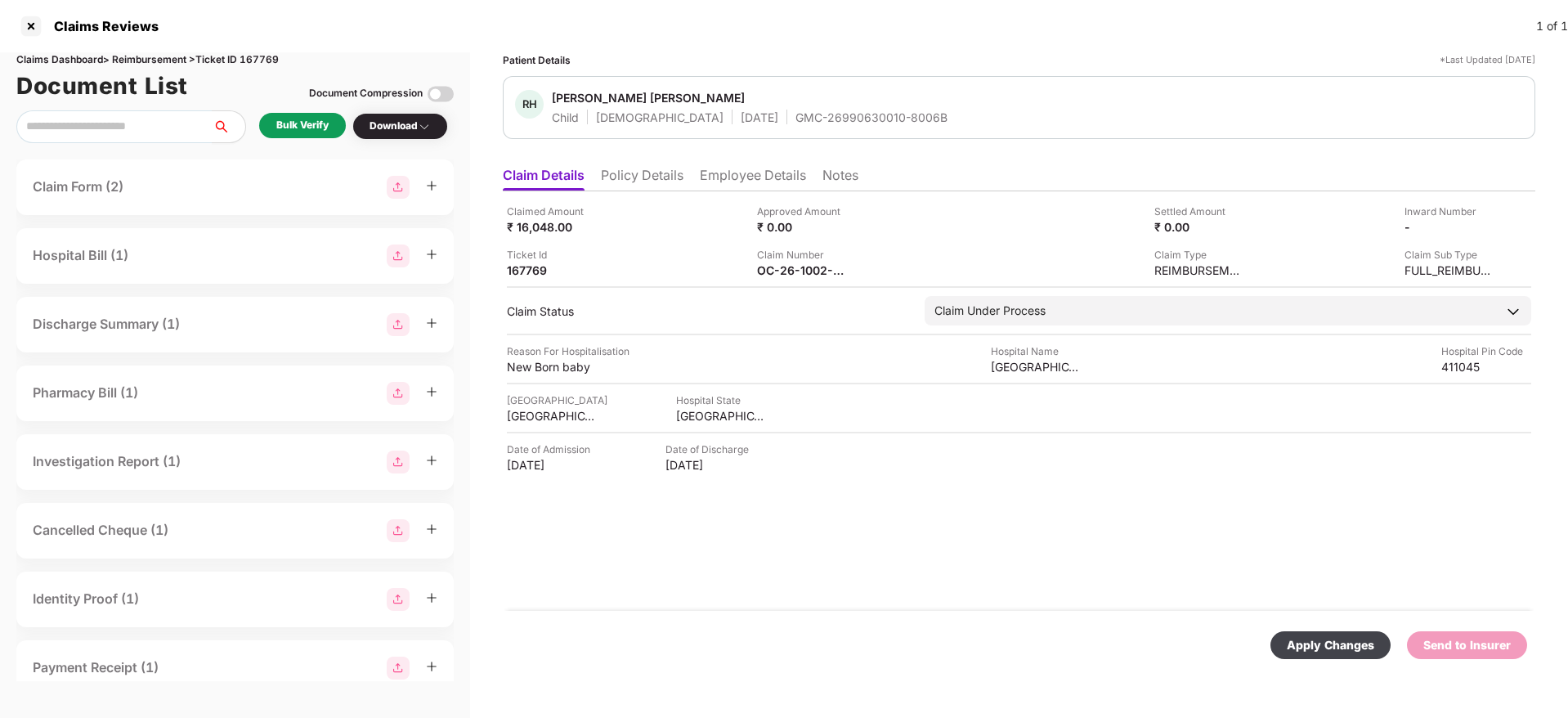
click at [1332, 642] on div "Apply Changes" at bounding box center [1330, 644] width 87 height 18
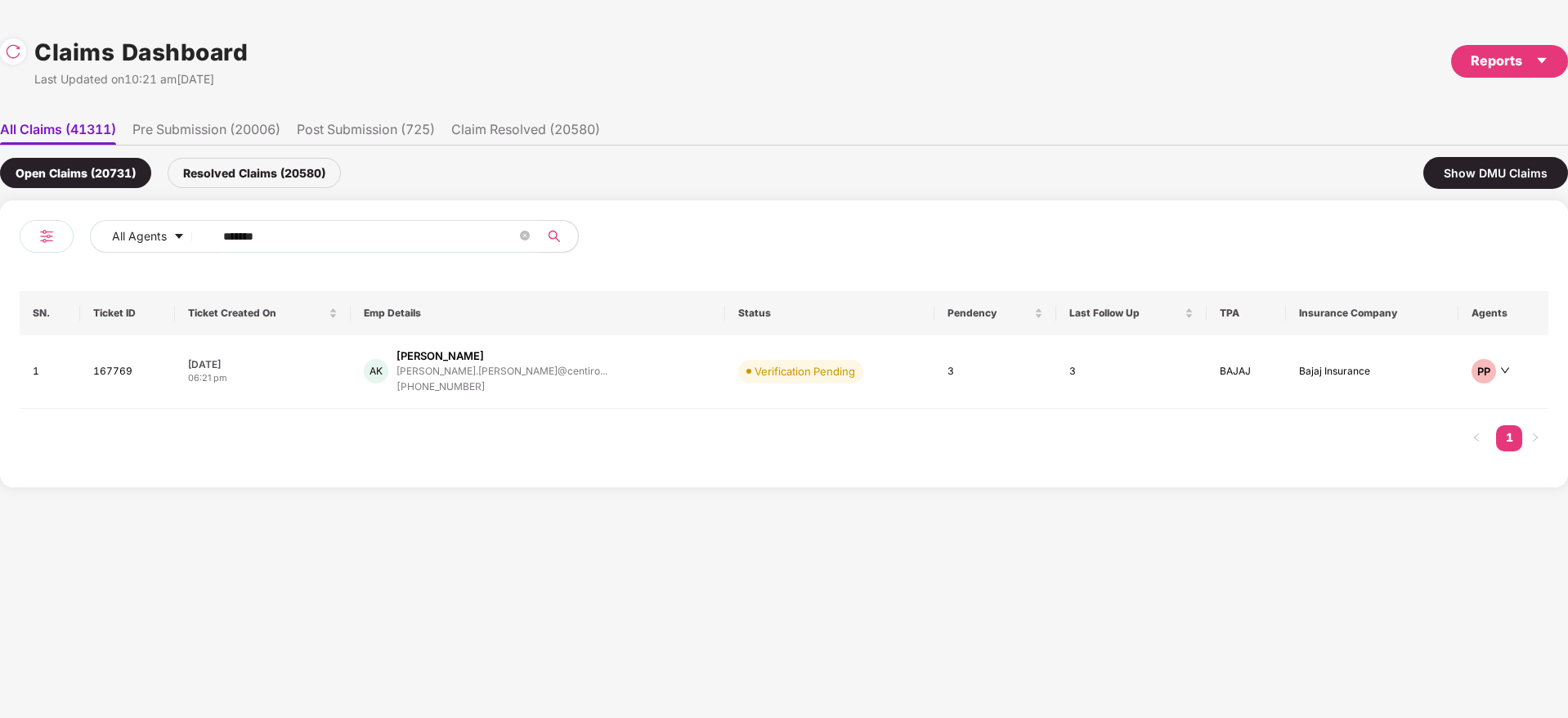
drag, startPoint x: 292, startPoint y: 229, endPoint x: 57, endPoint y: 303, distance: 246.4
click at [8, 314] on div "All Agents ****** SN. Ticket ID Ticket Created On Emp Details Status Pendency L…" at bounding box center [784, 344] width 1568 height 287
paste input "text"
type input "******"
click at [570, 386] on div "KM Kalpesh Sakharam Mhase kalpesh.mhase@tredence... +917021827208" at bounding box center [540, 372] width 357 height 47
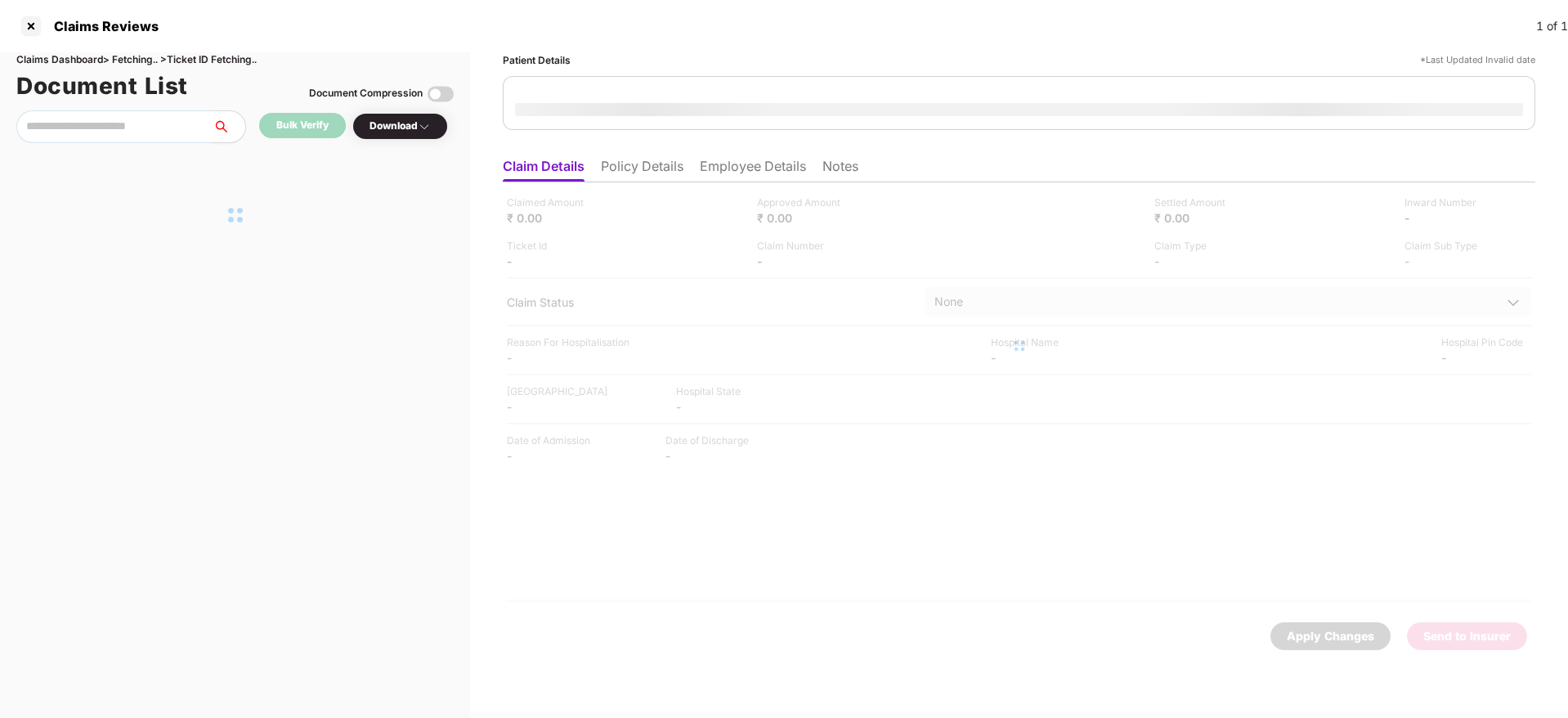
click at [741, 164] on li "Employee Details" at bounding box center [752, 169] width 106 height 23
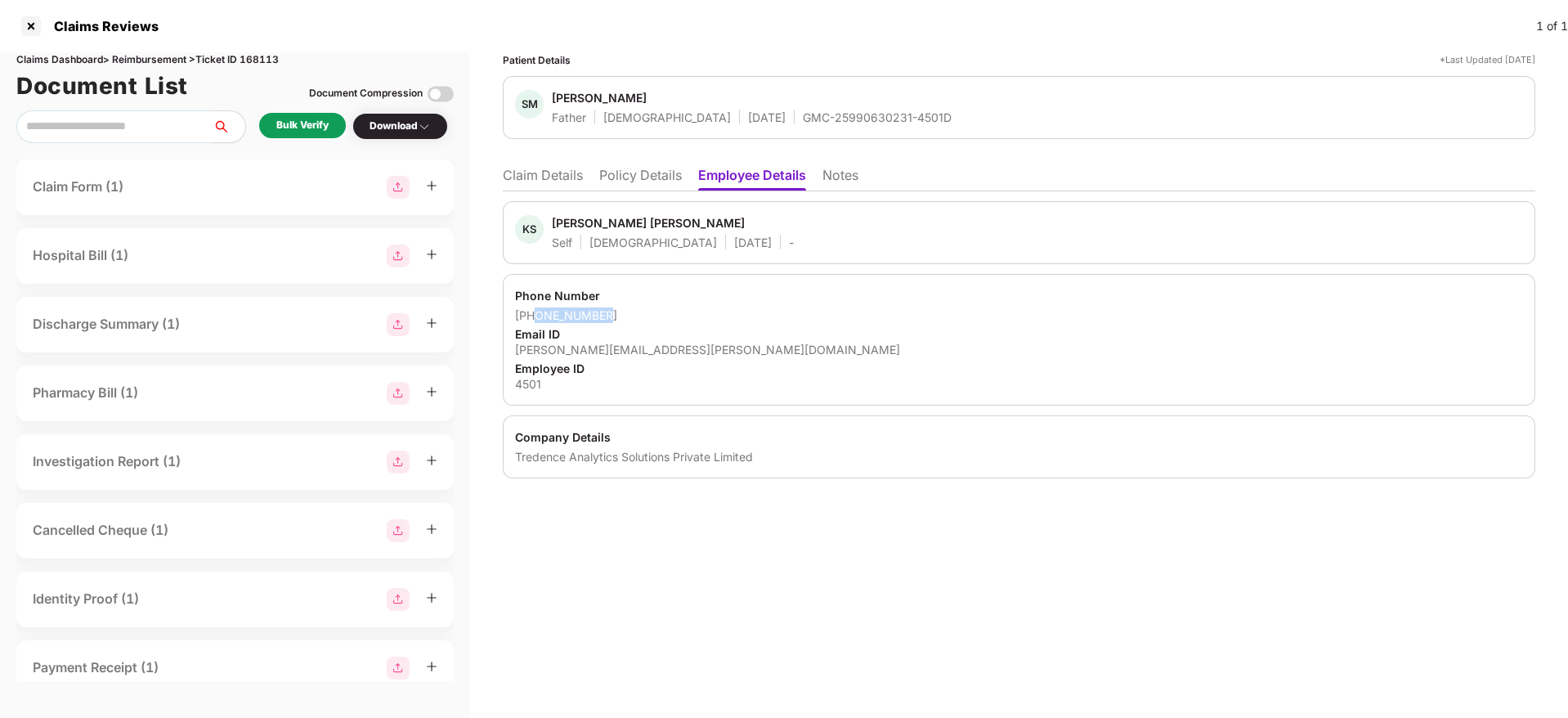
drag, startPoint x: 600, startPoint y: 309, endPoint x: 535, endPoint y: 311, distance: 65.0
click at [535, 311] on div "+917021827208" at bounding box center [1019, 315] width 1008 height 16
copy div "7021827208"
click at [536, 177] on li "Claim Details" at bounding box center [543, 179] width 80 height 23
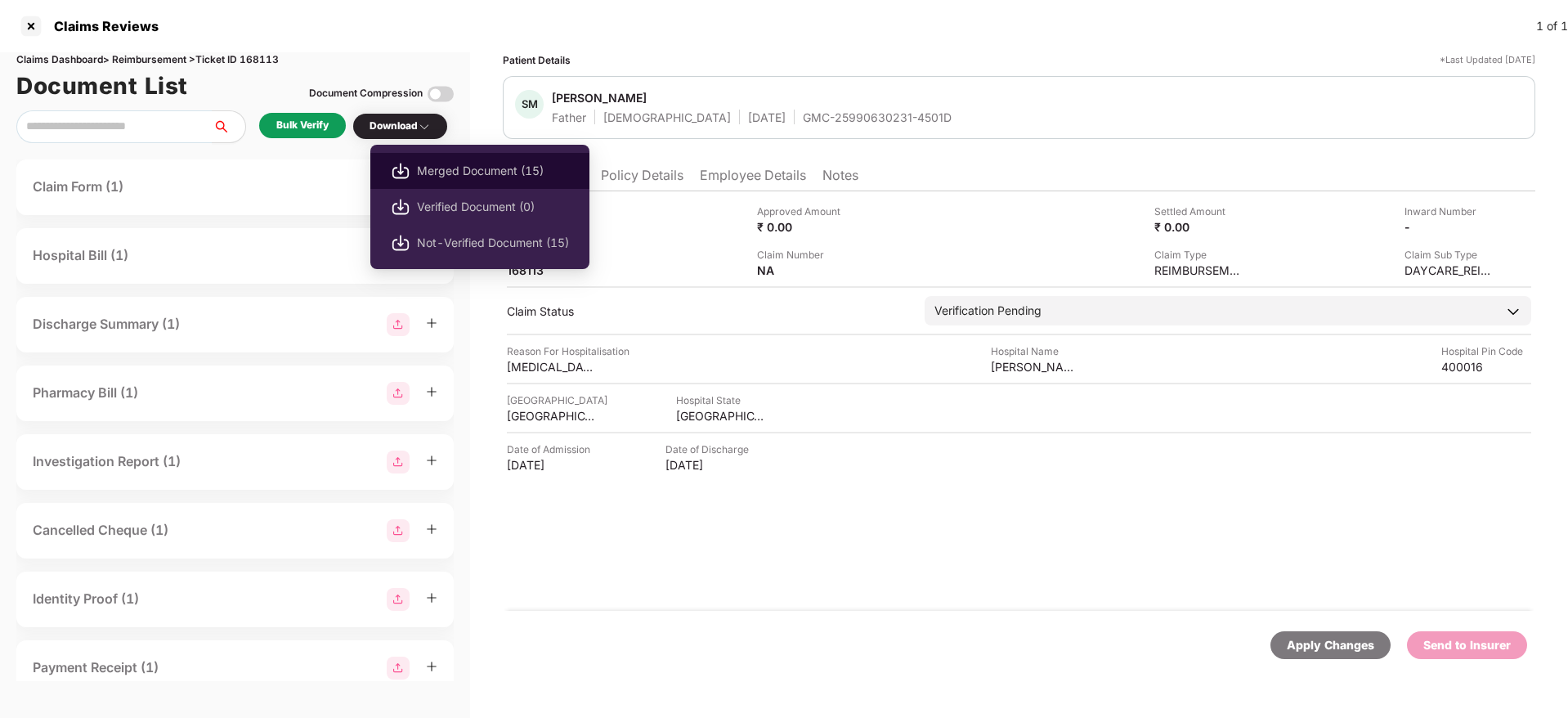
click at [467, 166] on span "Merged Document (15)" at bounding box center [492, 170] width 152 height 18
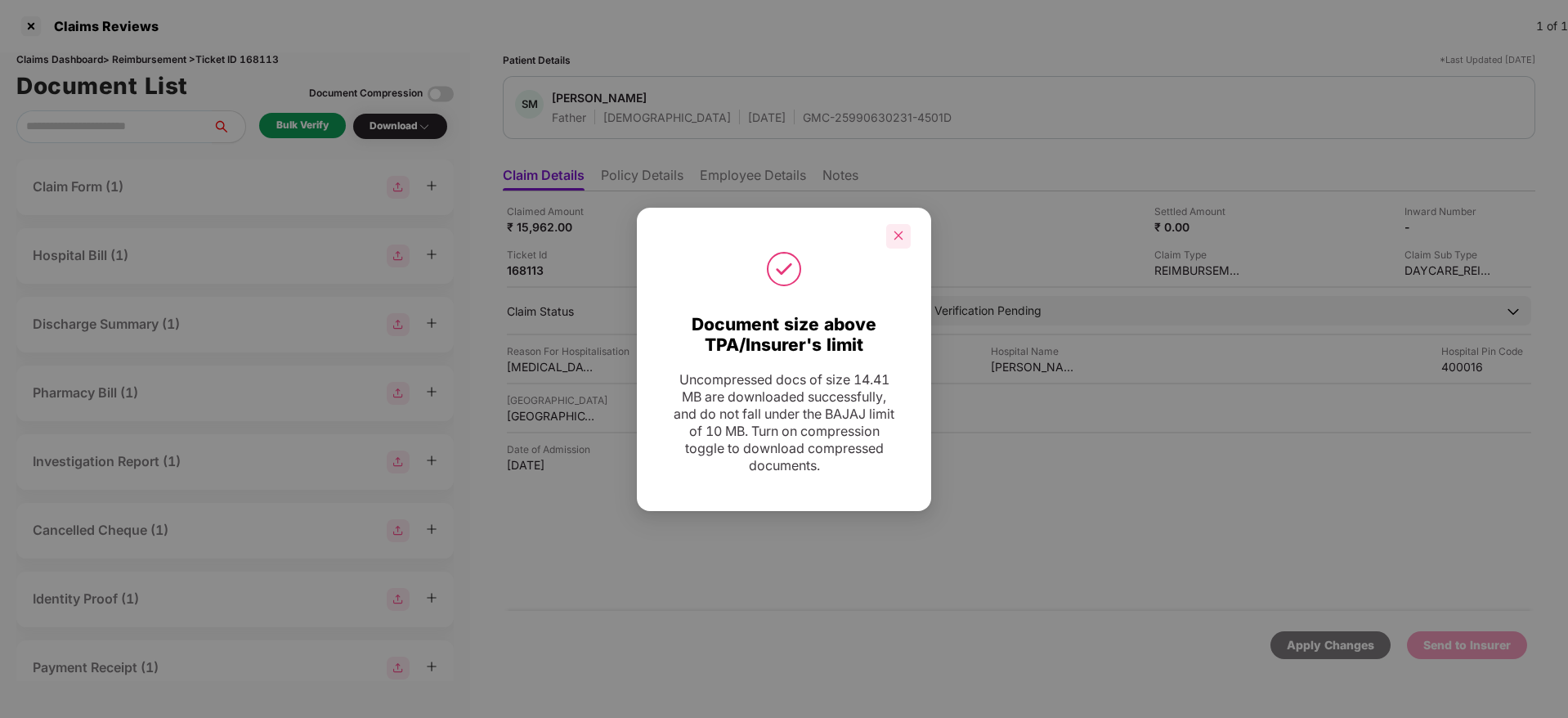
click at [896, 231] on icon "close" at bounding box center [898, 236] width 12 height 12
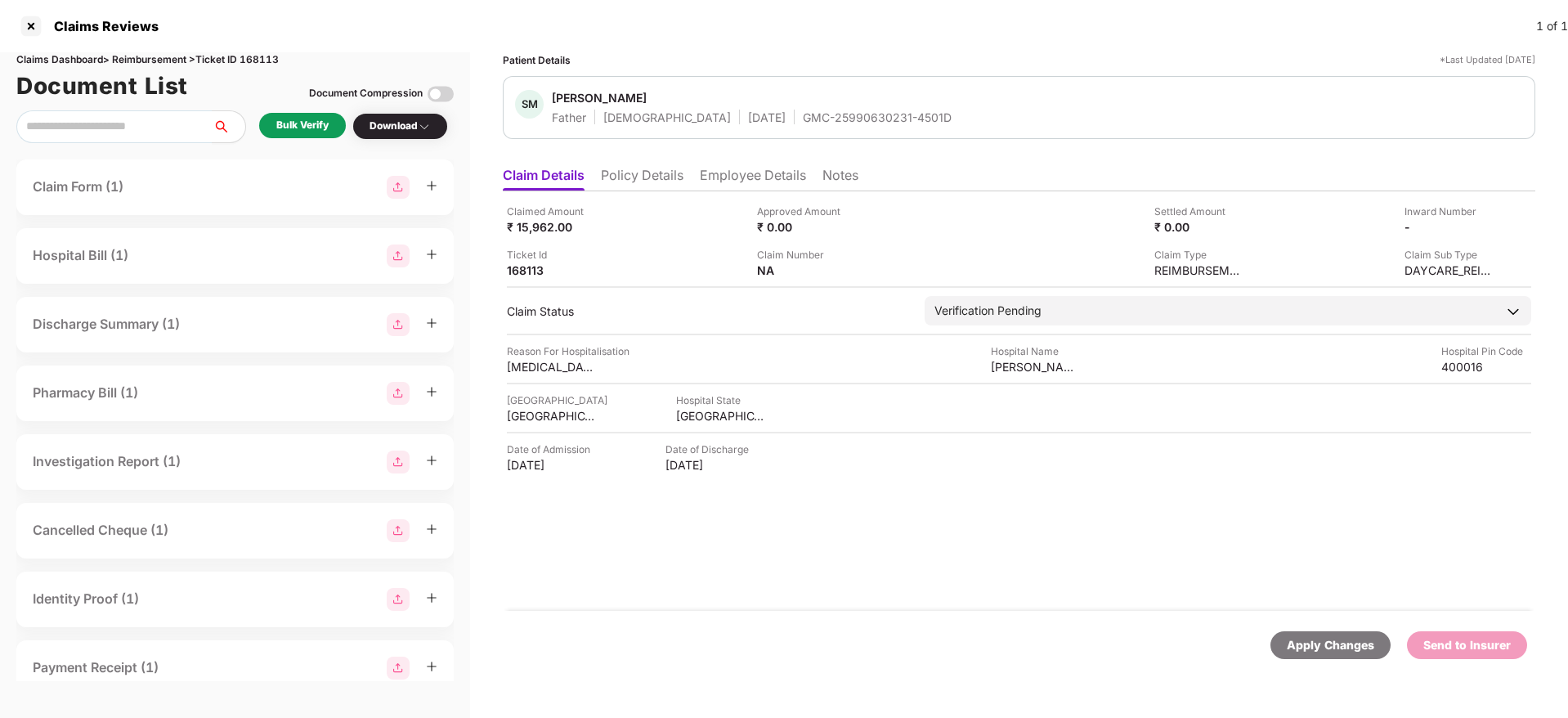
click at [712, 404] on div "Hospital State" at bounding box center [720, 400] width 90 height 16
click at [690, 418] on div "MAHARASHTRA" at bounding box center [720, 415] width 90 height 16
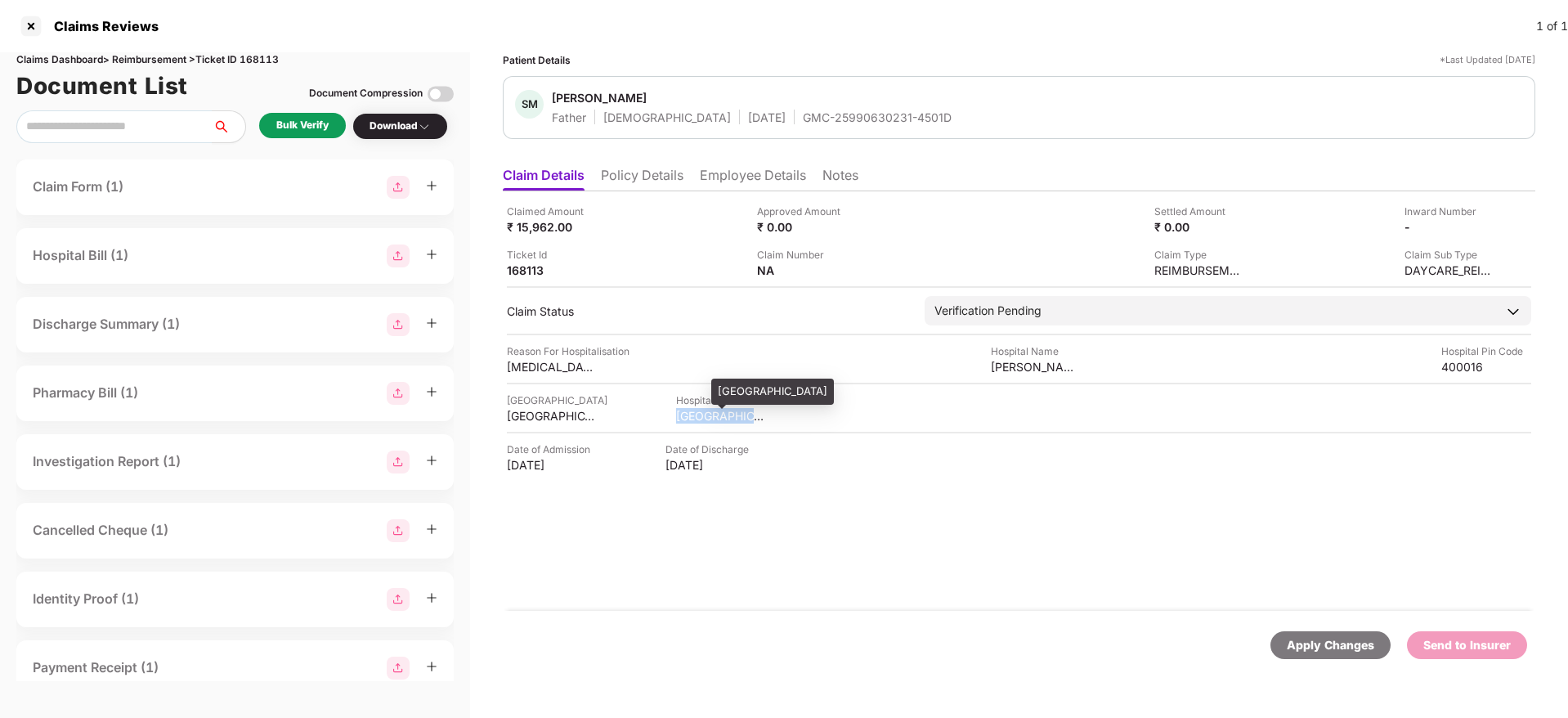
click at [690, 418] on div "MAHARASHTRA" at bounding box center [720, 415] width 90 height 16
copy div "MAHARASHTRA"
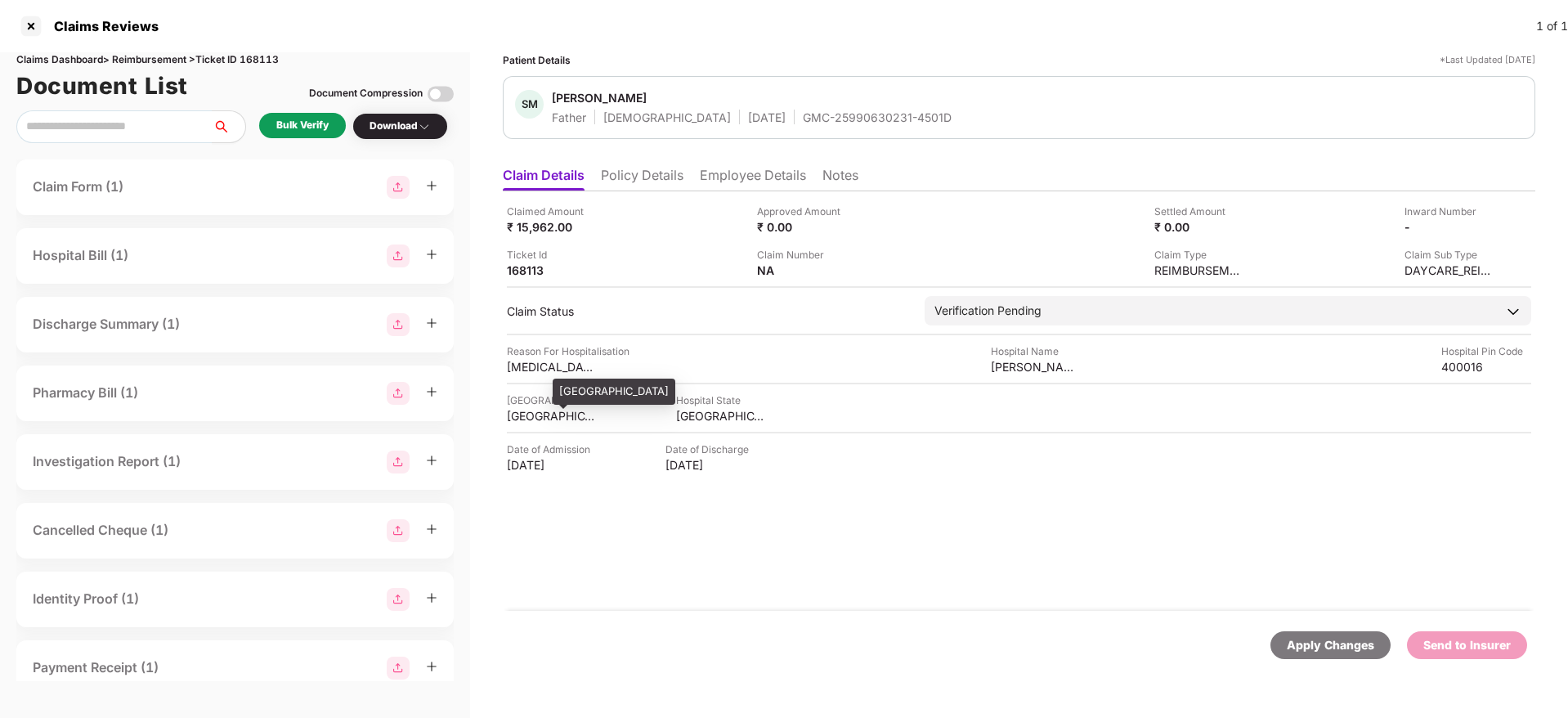
click at [535, 413] on div "MUMBAI" at bounding box center [551, 415] width 90 height 16
copy div "MUMBAI"
click at [1019, 367] on div "S L Raheja" at bounding box center [1035, 367] width 90 height 16
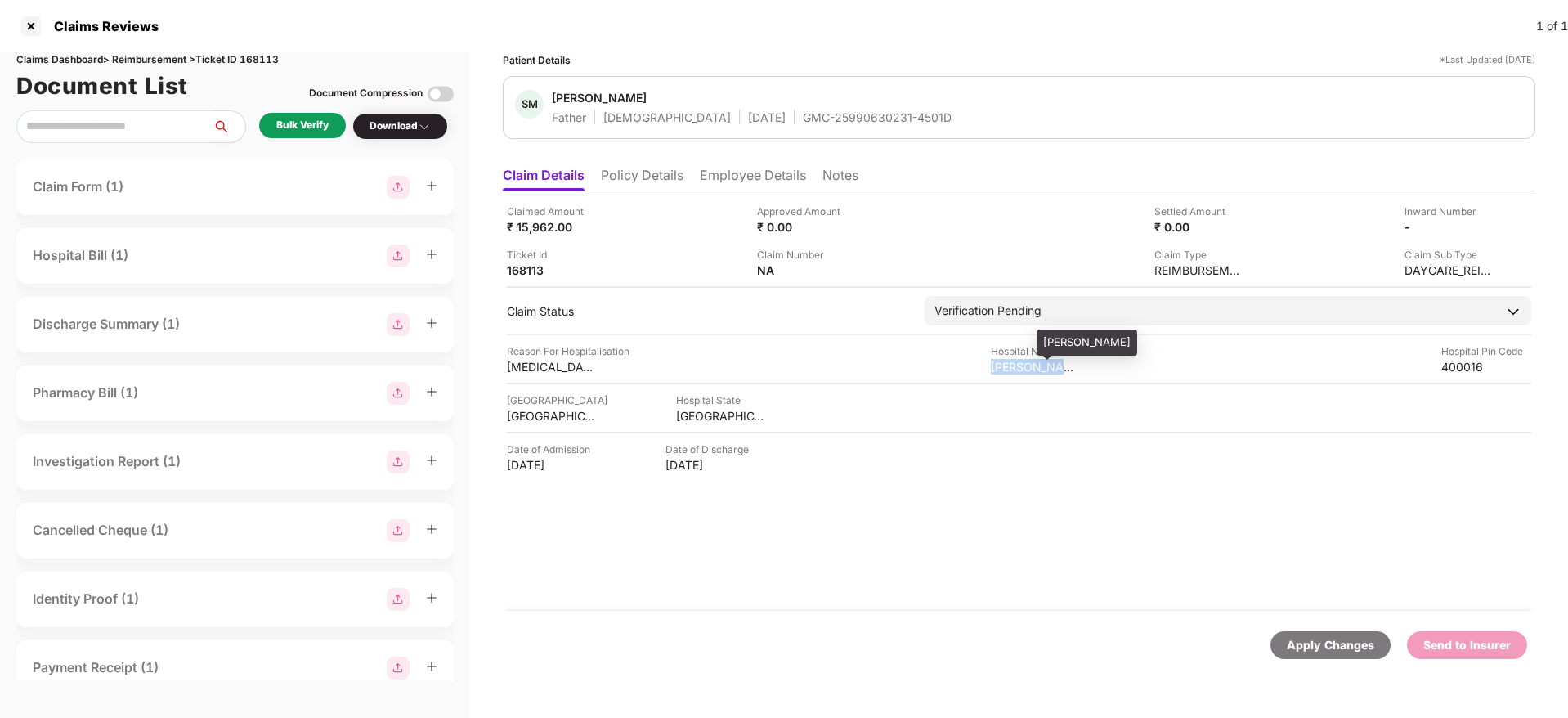
click at [1019, 367] on div "S L Raheja" at bounding box center [1035, 367] width 90 height 16
click at [540, 368] on div "Chemotherapy" at bounding box center [551, 367] width 90 height 16
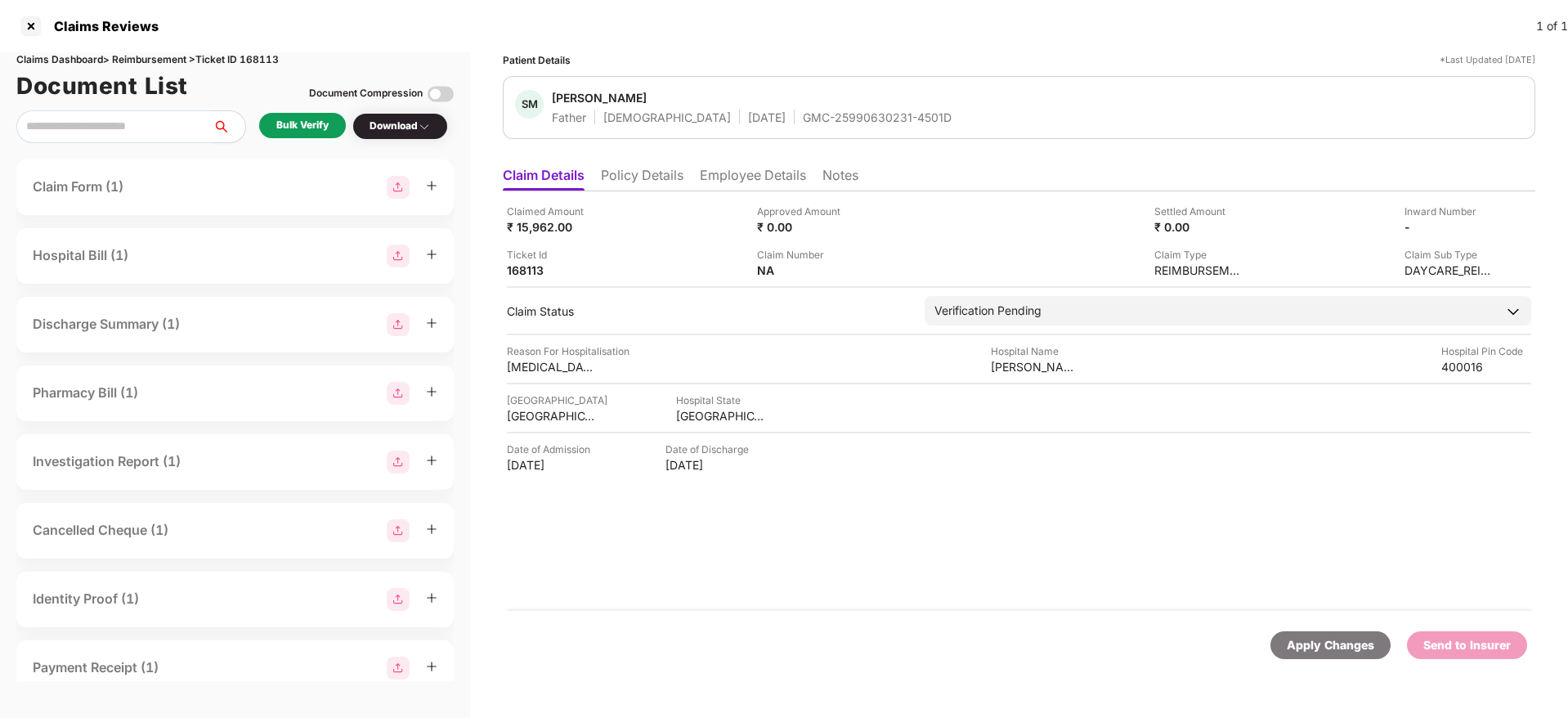
click at [781, 178] on li "Employee Details" at bounding box center [752, 179] width 106 height 23
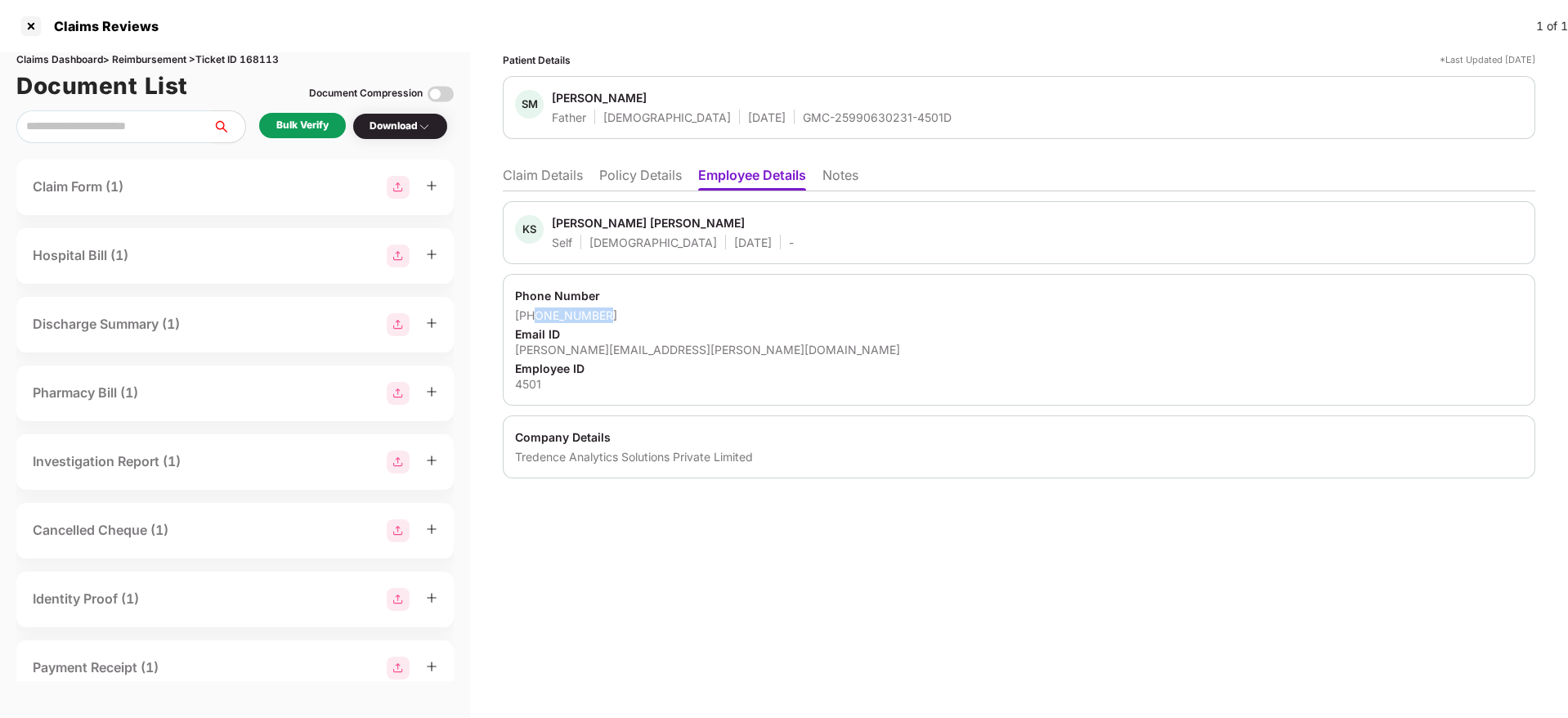
drag, startPoint x: 614, startPoint y: 318, endPoint x: 536, endPoint y: 319, distance: 78.0
click at [536, 319] on div "+917021827208" at bounding box center [1019, 315] width 1008 height 16
drag, startPoint x: 579, startPoint y: 358, endPoint x: 575, endPoint y: 339, distance: 19.4
click at [577, 356] on div "Phone Number +917021827208 Email ID kalpesh.mhase@tredence.com Employee ID 4501" at bounding box center [1019, 340] width 1032 height 132
click at [575, 339] on div "Email ID" at bounding box center [1019, 334] width 1008 height 16
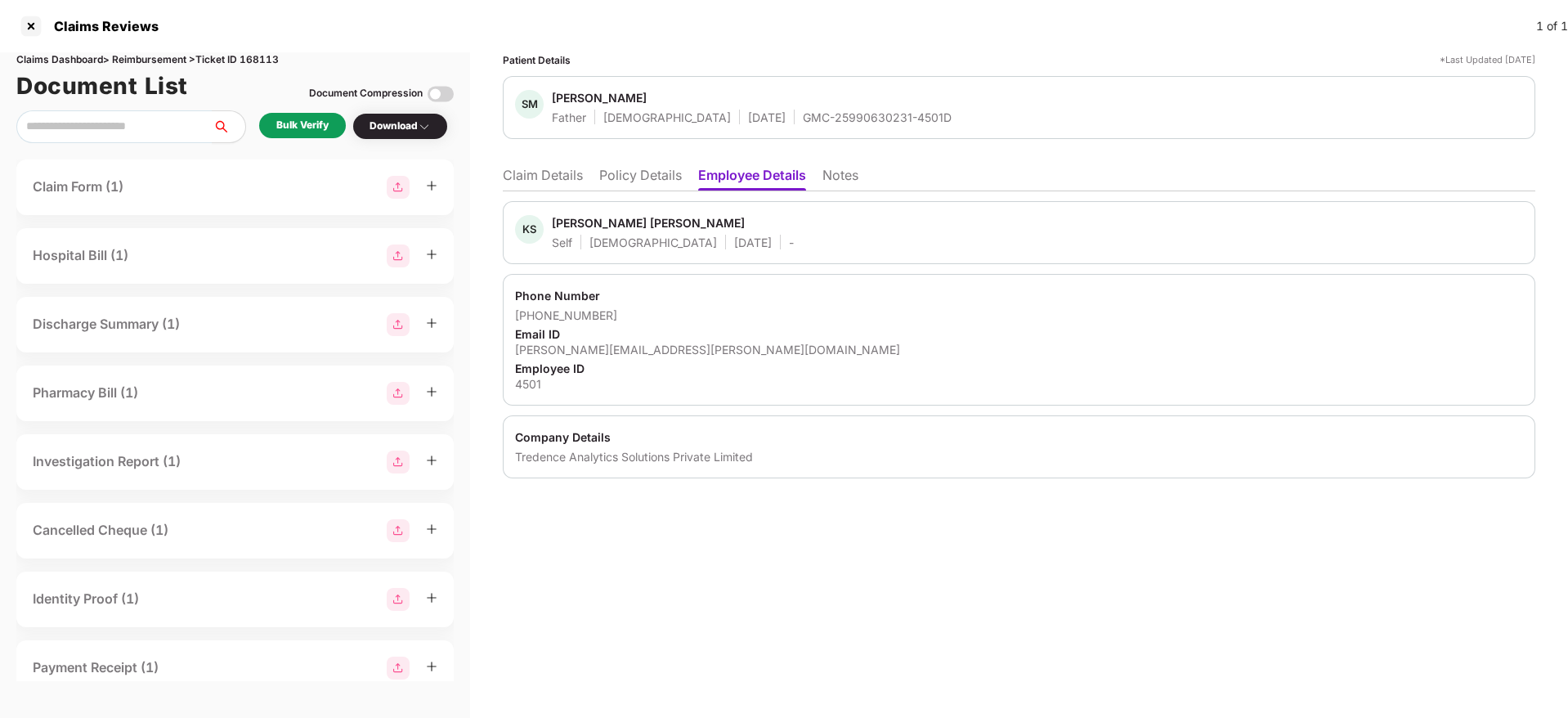
click at [575, 339] on div "Email ID" at bounding box center [1019, 334] width 1008 height 16
drag, startPoint x: 575, startPoint y: 339, endPoint x: 579, endPoint y: 346, distance: 8.1
click at [575, 341] on div "Email ID" at bounding box center [1019, 334] width 1008 height 16
click at [579, 346] on div "kalpesh.mhase@tredence.com" at bounding box center [1019, 349] width 1008 height 16
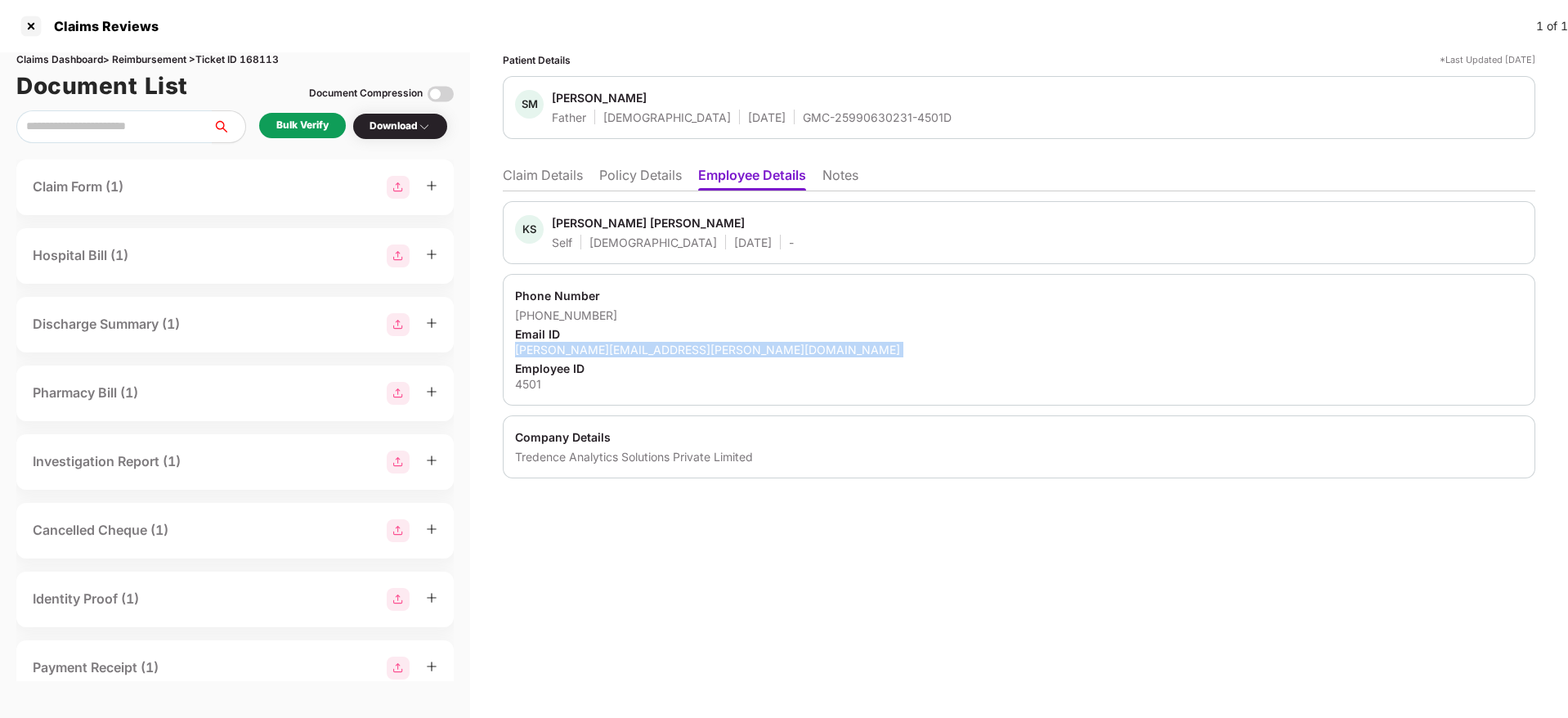
click at [579, 346] on div "kalpesh.mhase@tredence.com" at bounding box center [1019, 349] width 1008 height 16
click at [553, 179] on li "Claim Details" at bounding box center [543, 179] width 80 height 23
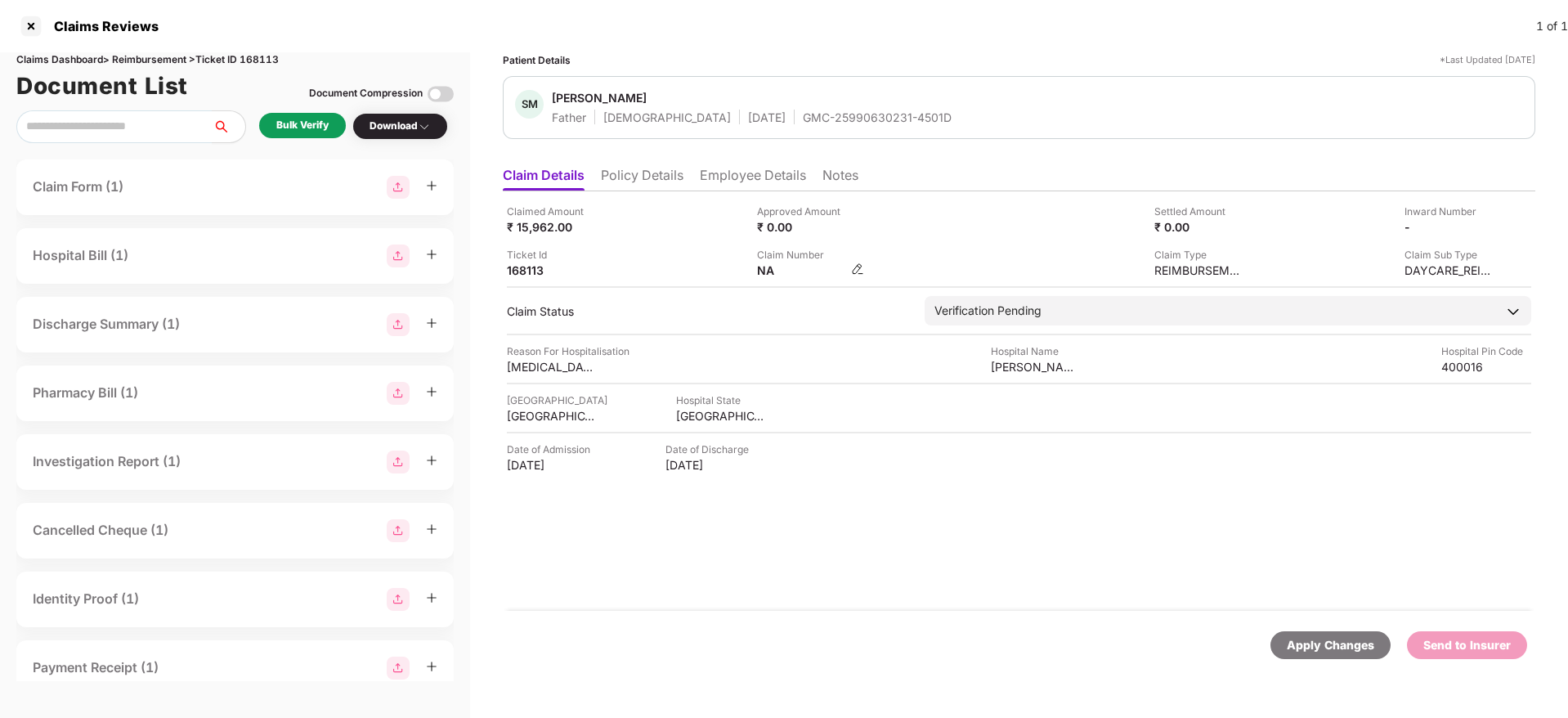
click at [853, 269] on img at bounding box center [858, 269] width 13 height 13
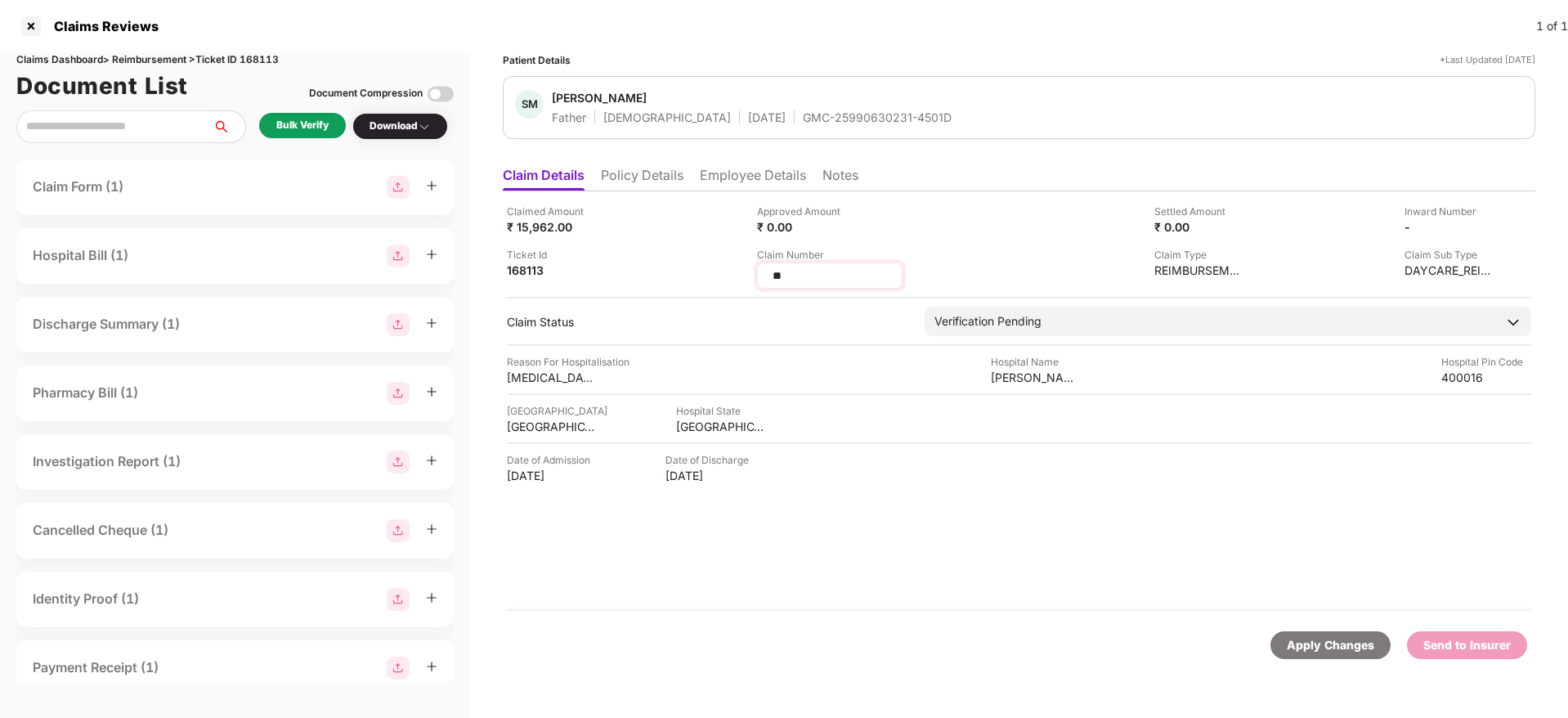
type input "*"
type input "**********"
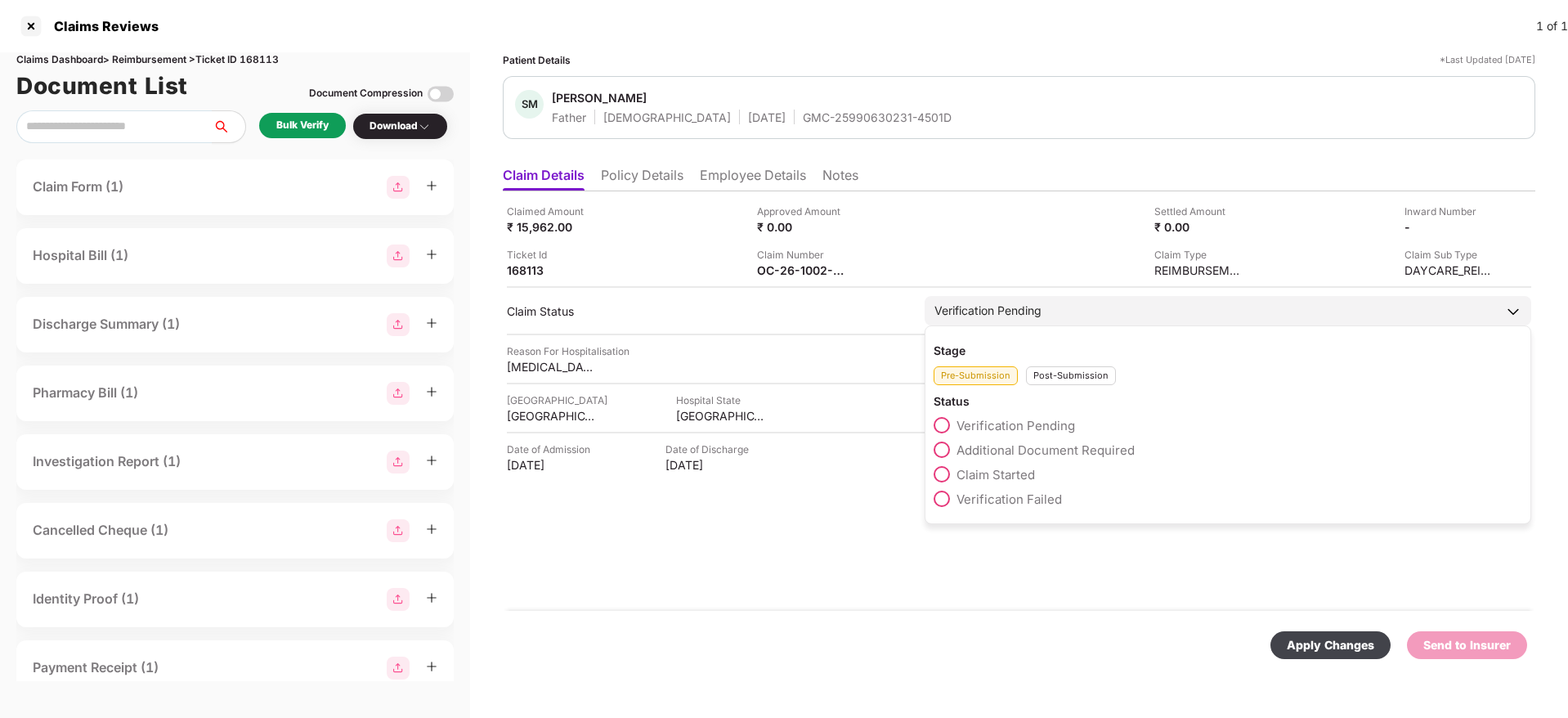
click at [1063, 376] on div "Post-Submission" at bounding box center [1070, 376] width 90 height 18
click at [1046, 450] on span "Claim Under Process" at bounding box center [1018, 450] width 123 height 16
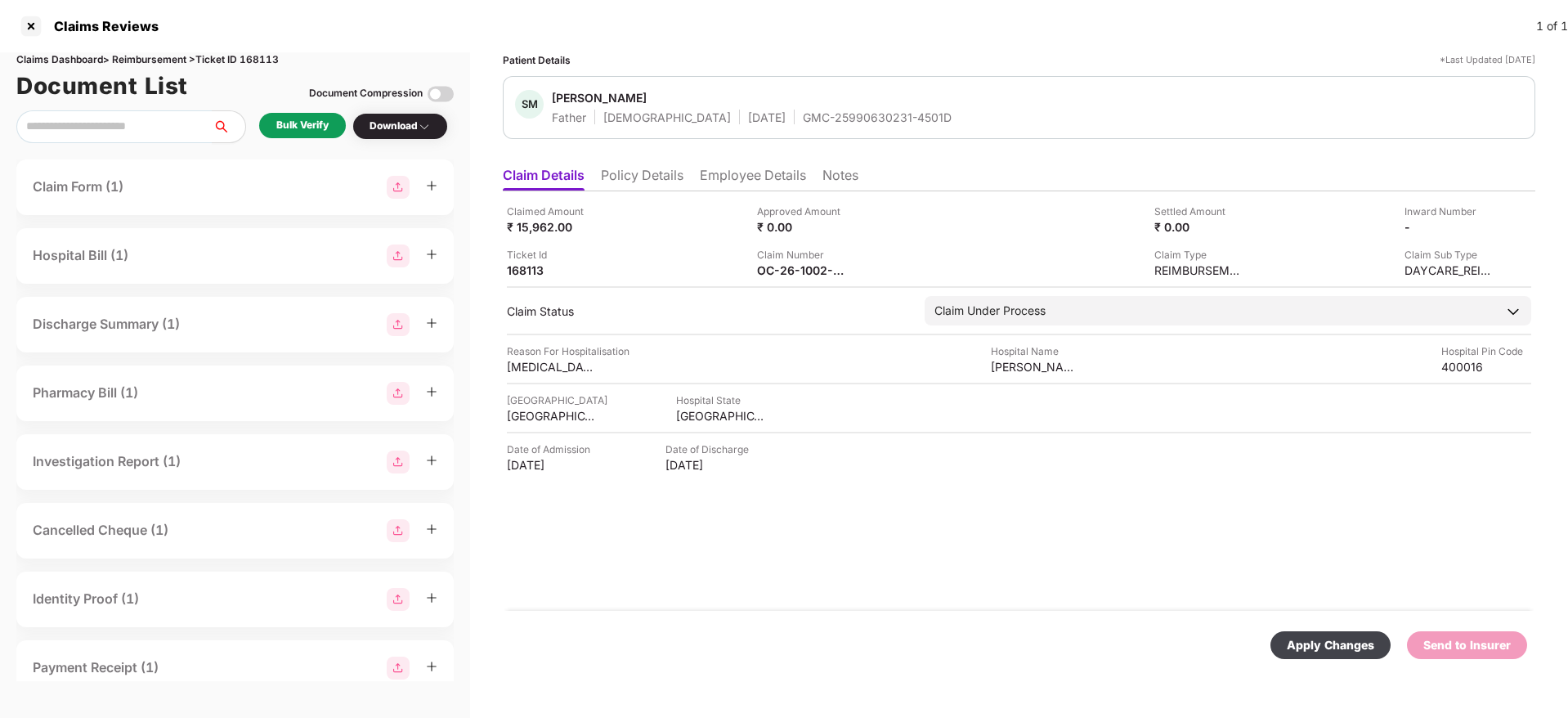
click at [1342, 637] on div "Apply Changes" at bounding box center [1330, 644] width 87 height 18
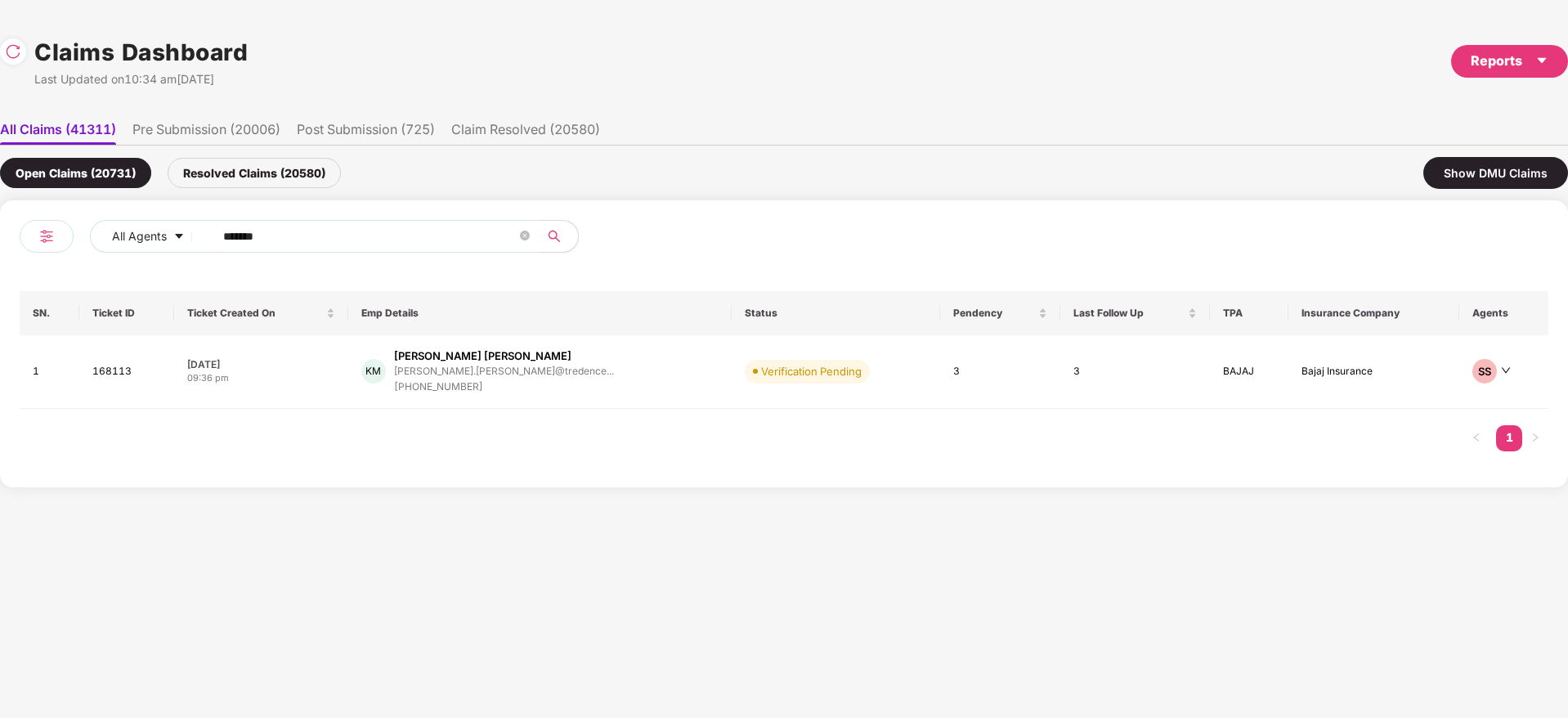
drag, startPoint x: 256, startPoint y: 241, endPoint x: 65, endPoint y: 249, distance: 191.2
click at [1, 249] on div "All Agents ****** SN. Ticket ID Ticket Created On Emp Details Status Pendency L…" at bounding box center [784, 344] width 1568 height 287
paste input "text"
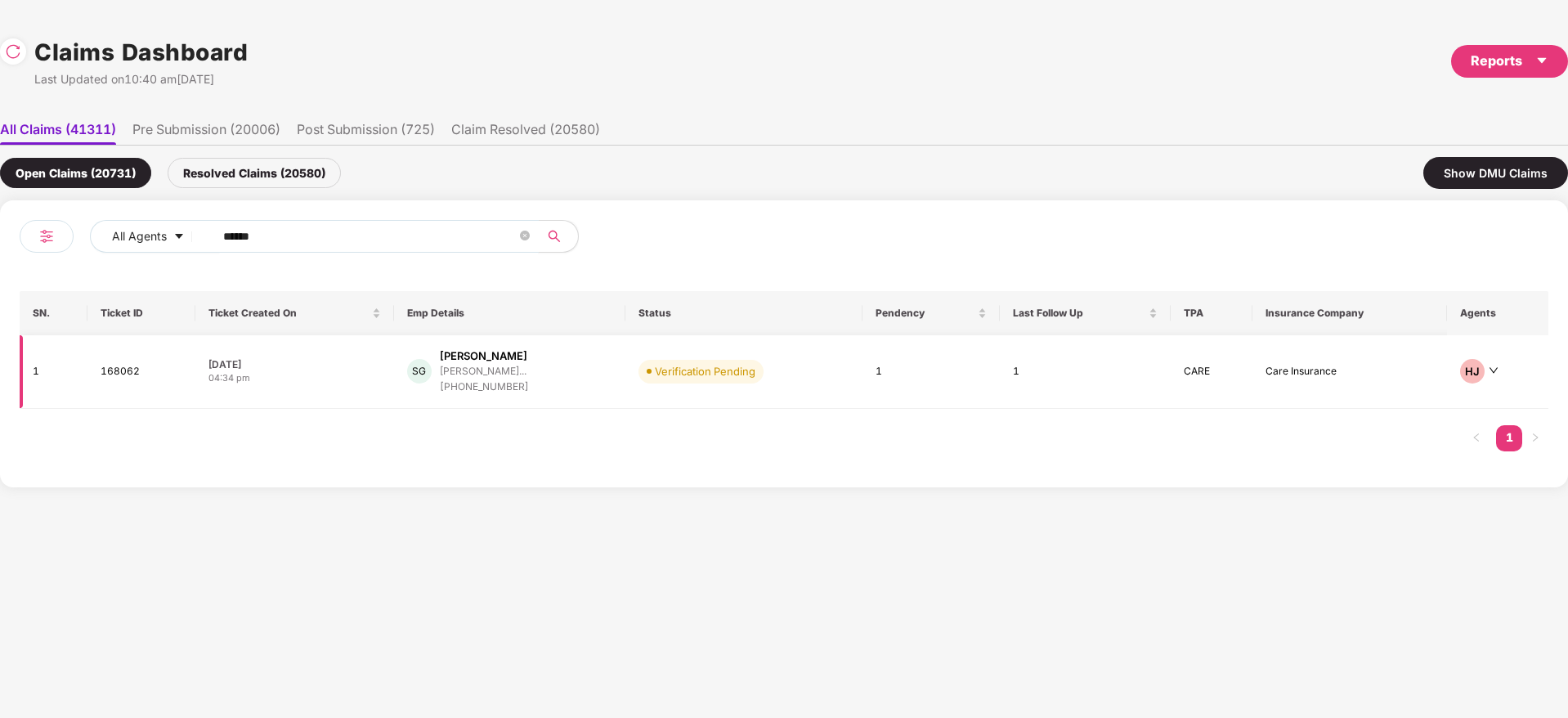
type input "******"
click at [603, 377] on div "SG Srinivas Jeeyar G srinivas.jeeyar@excelr... +919380412510" at bounding box center [510, 372] width 206 height 47
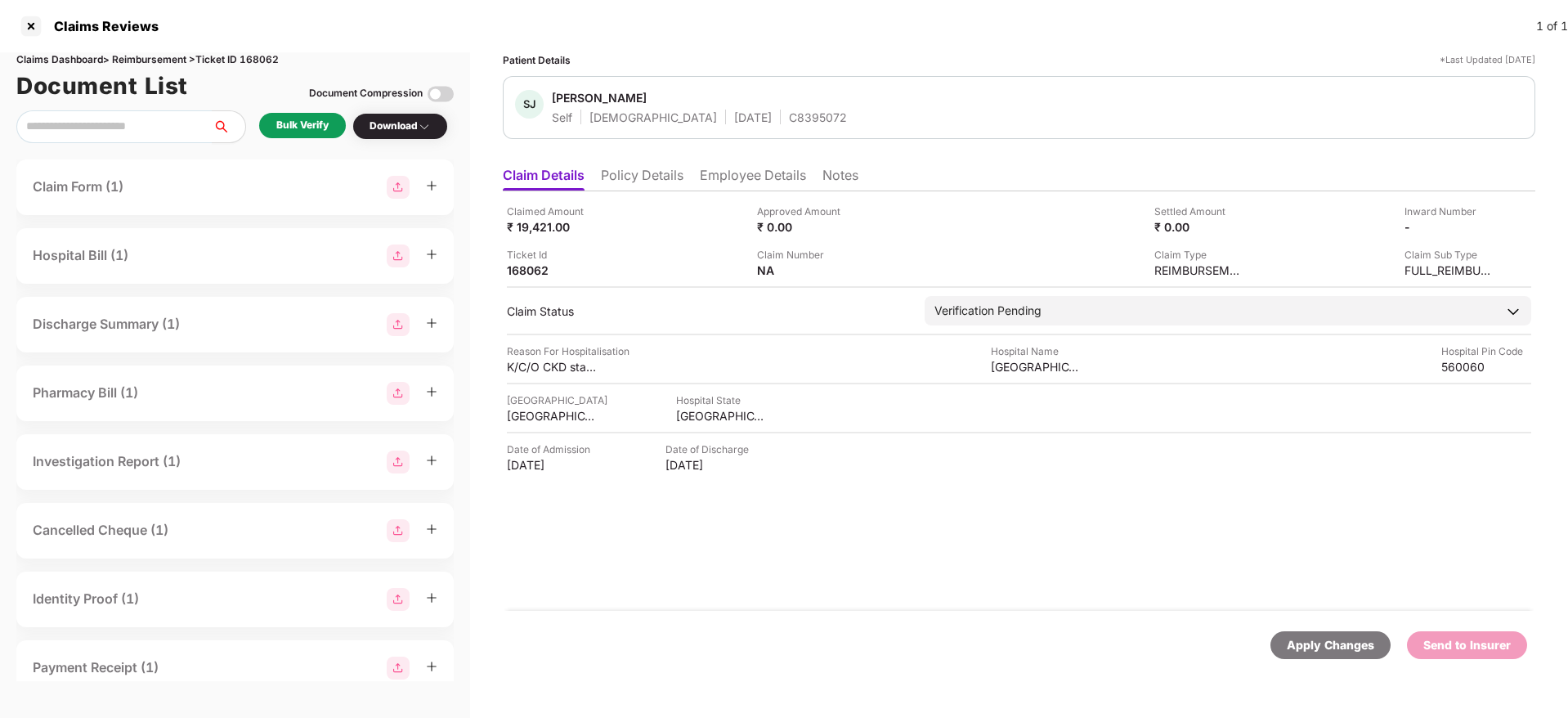
click at [656, 192] on div "Claimed Amount ₹ 19,421.00 Approved Amount ₹ 0.00 Settled Amount ₹ 0.00 Inward …" at bounding box center [1019, 401] width 1032 height 419
click at [655, 180] on li "Policy Details" at bounding box center [641, 179] width 82 height 23
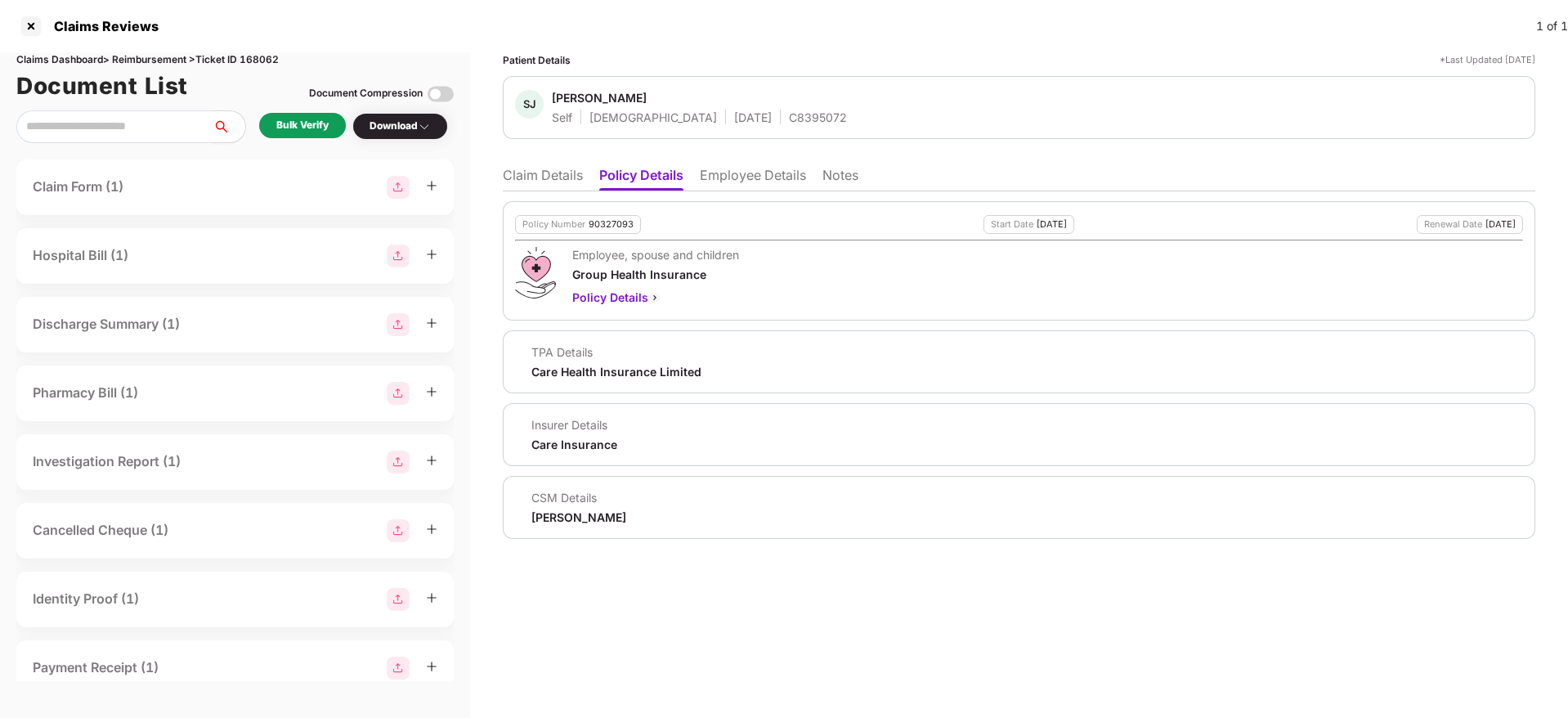
click at [618, 225] on div "90327093" at bounding box center [611, 224] width 45 height 11
click at [789, 122] on div "C8395072" at bounding box center [818, 117] width 58 height 16
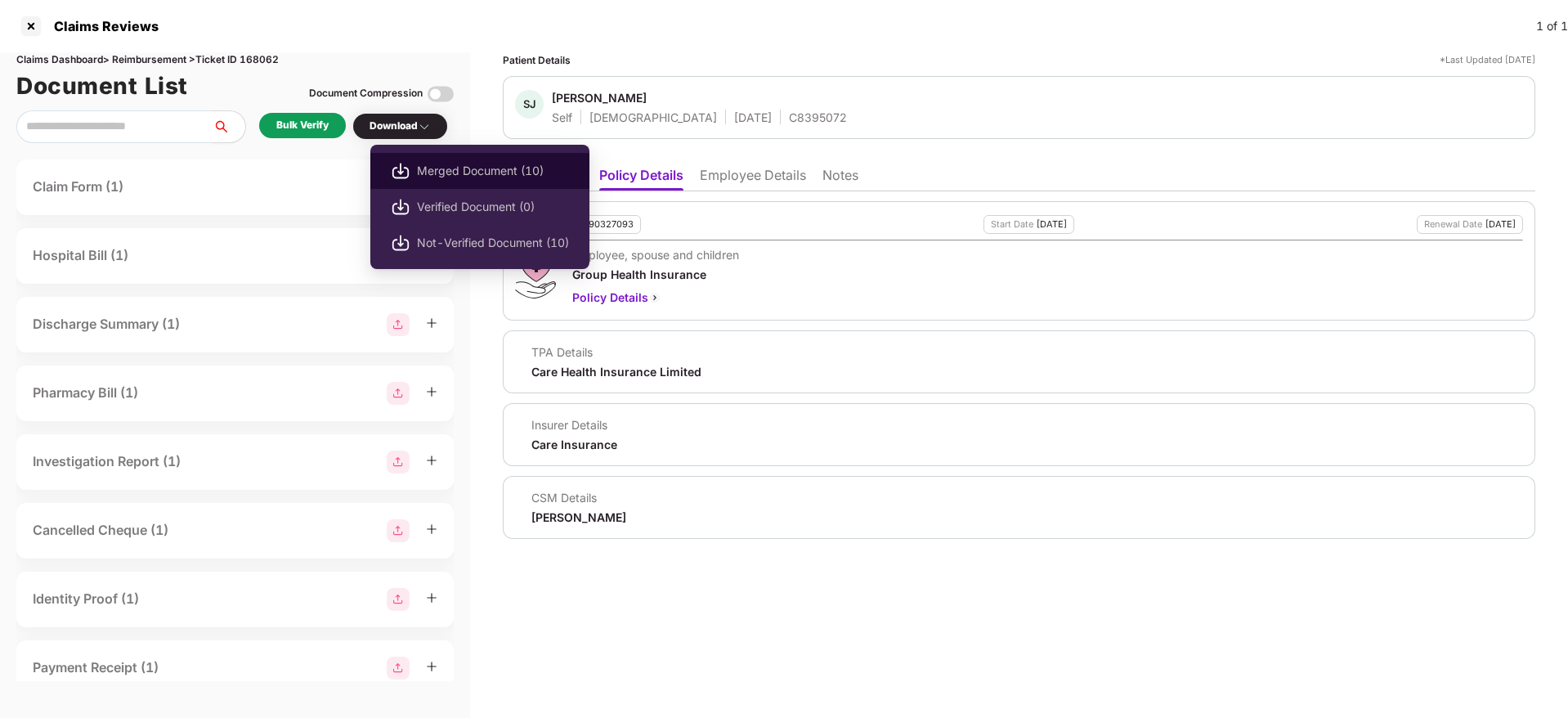
click at [515, 170] on span "Merged Document (10)" at bounding box center [492, 170] width 152 height 18
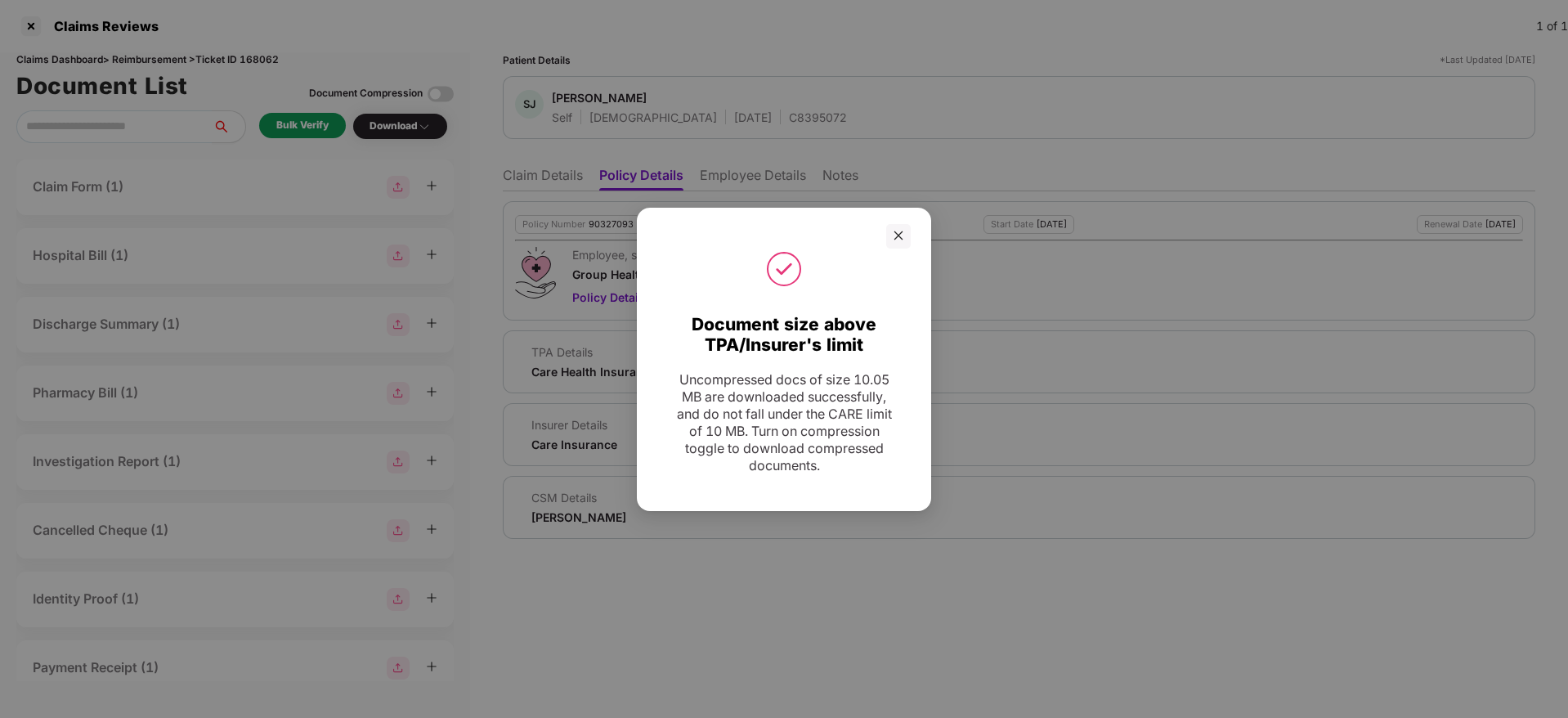
click at [901, 251] on div at bounding box center [784, 268] width 253 height 41
click at [901, 233] on icon "close" at bounding box center [898, 236] width 12 height 12
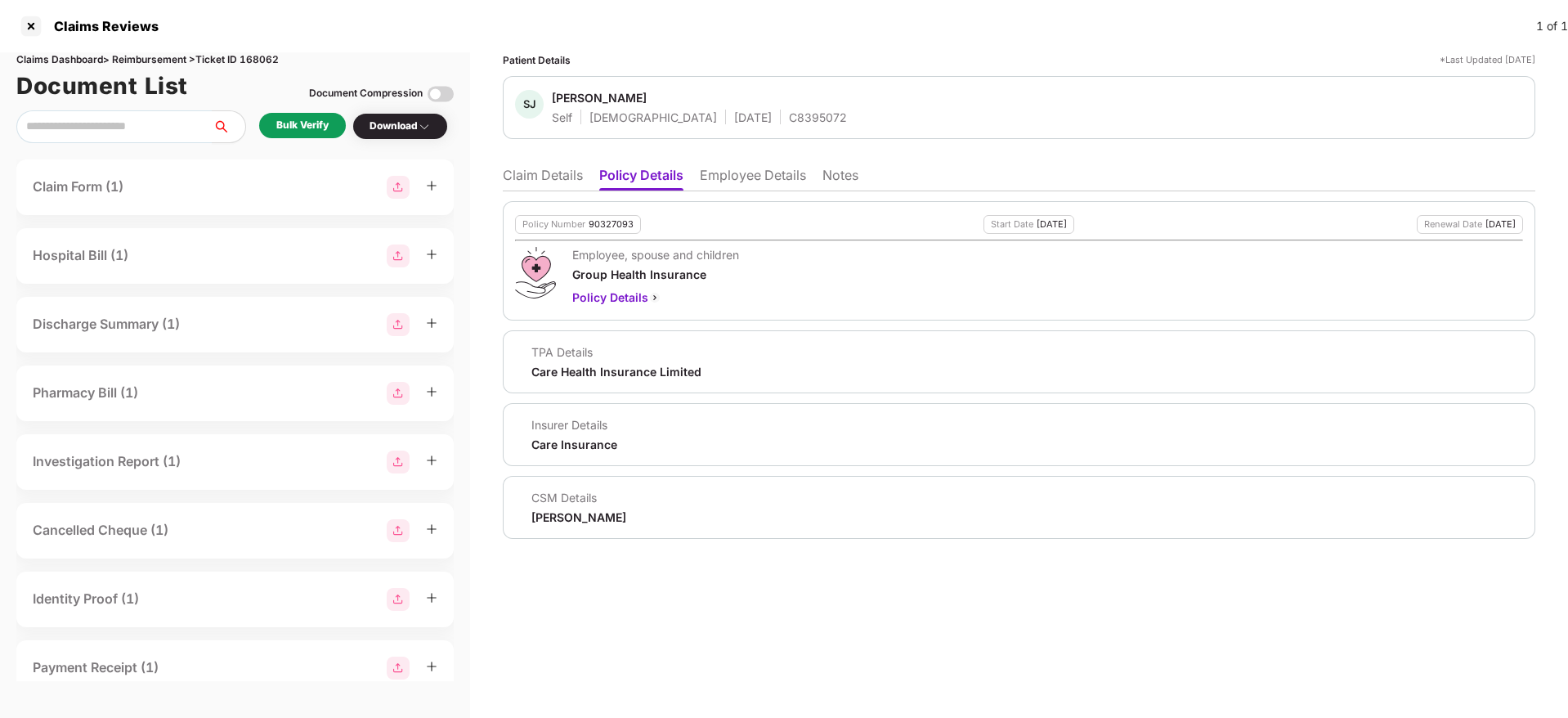
click at [550, 184] on li "Claim Details" at bounding box center [543, 179] width 80 height 23
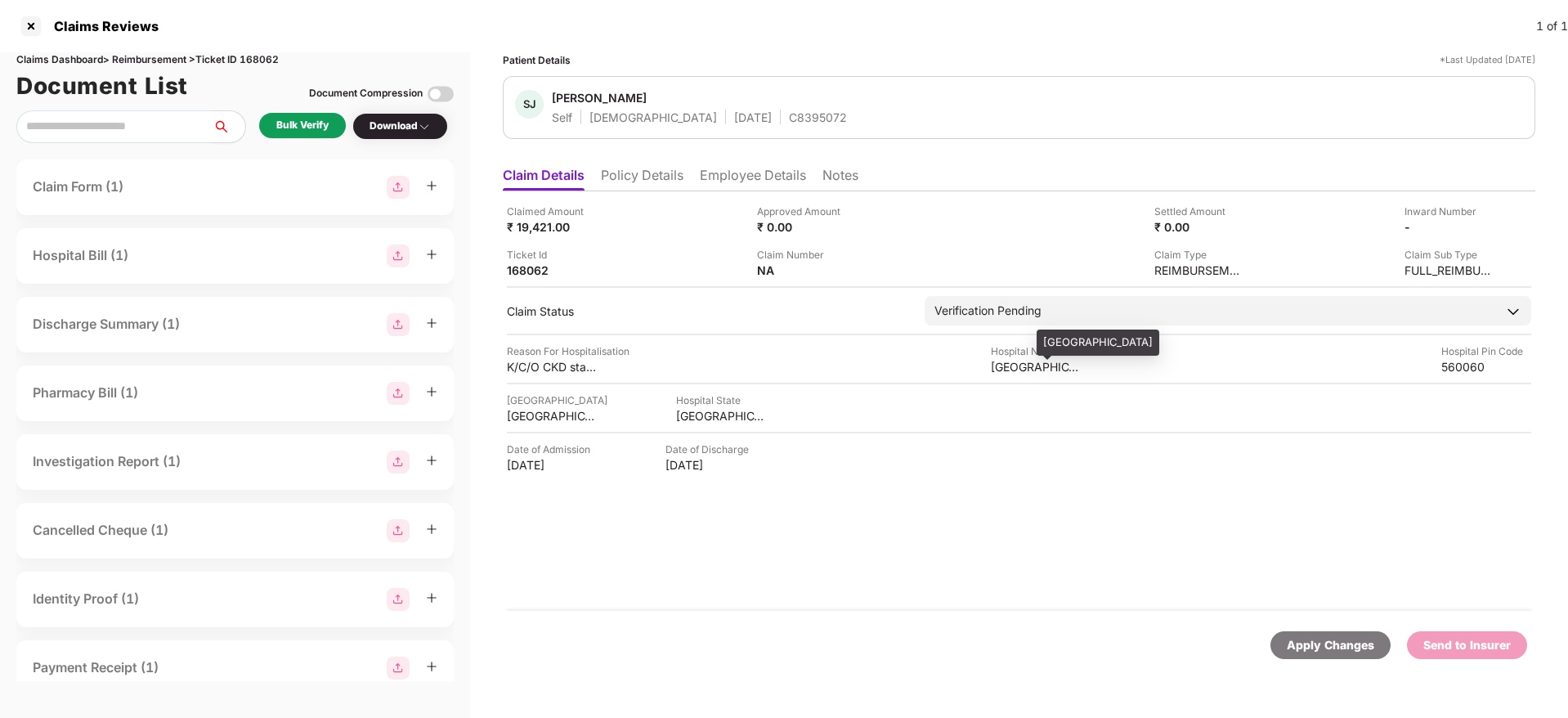
click at [1015, 368] on div "NIKHARA DIAGNOSTIC CENTRE" at bounding box center [1035, 367] width 90 height 16
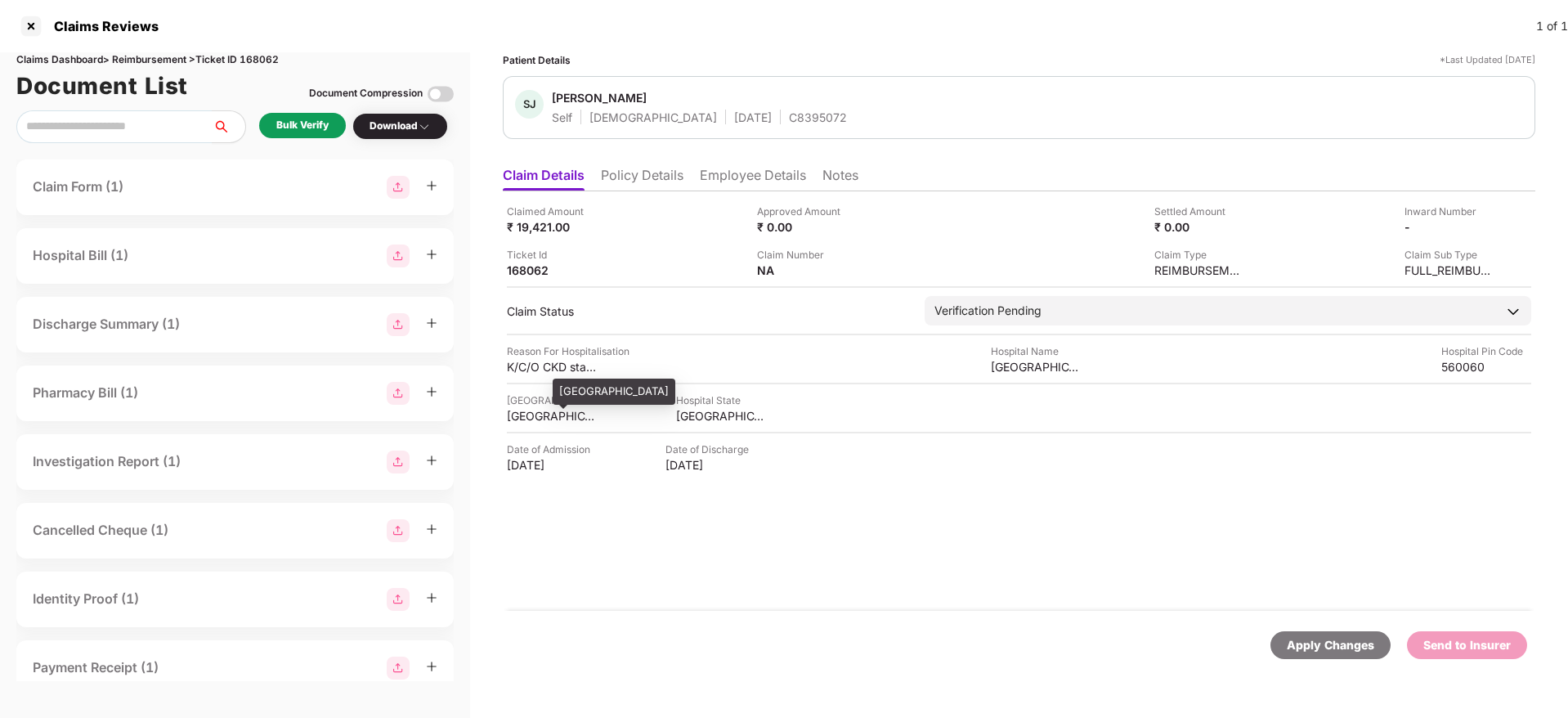
click at [554, 416] on div "BANGALORE" at bounding box center [551, 415] width 90 height 16
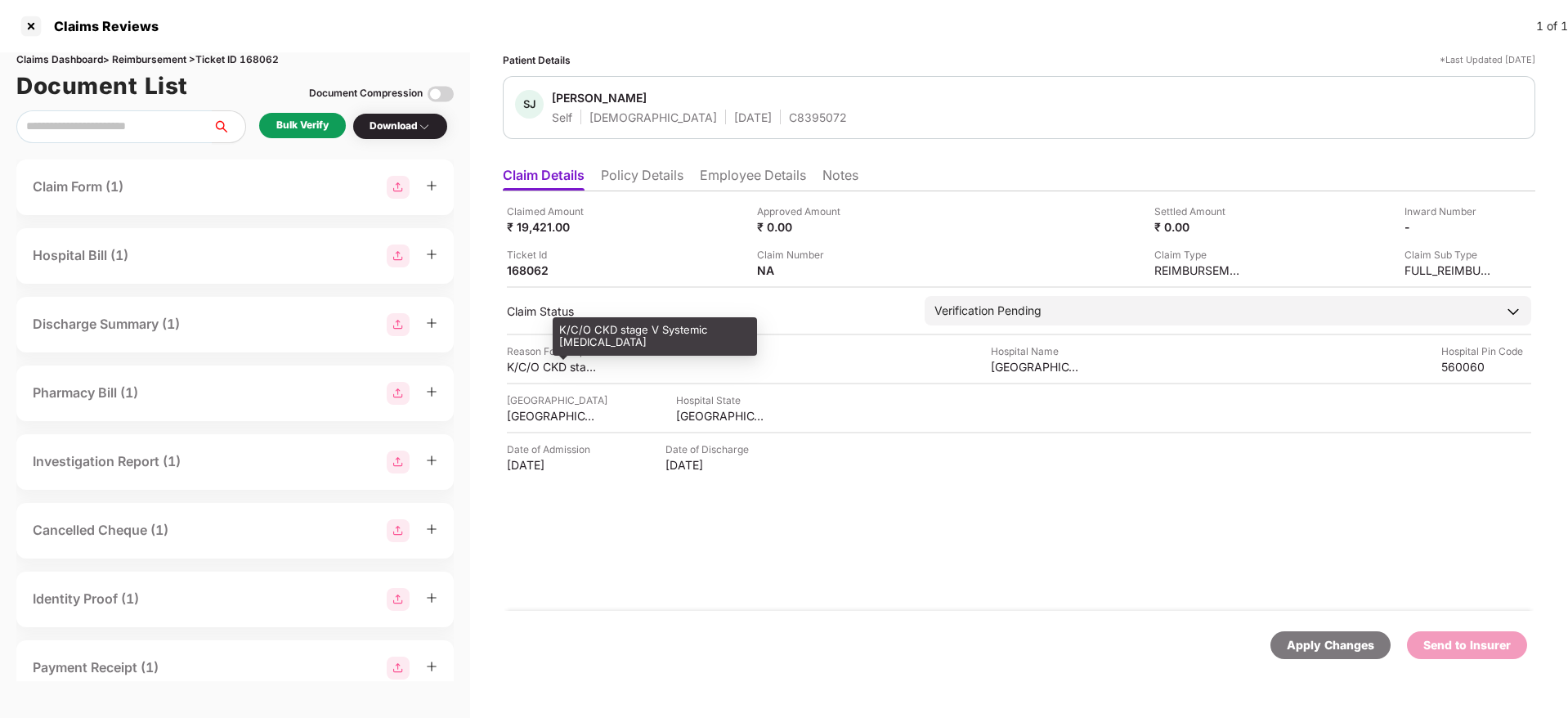
click at [551, 370] on div "K/C/O CKD stage V Systemic hypertension" at bounding box center [551, 367] width 90 height 16
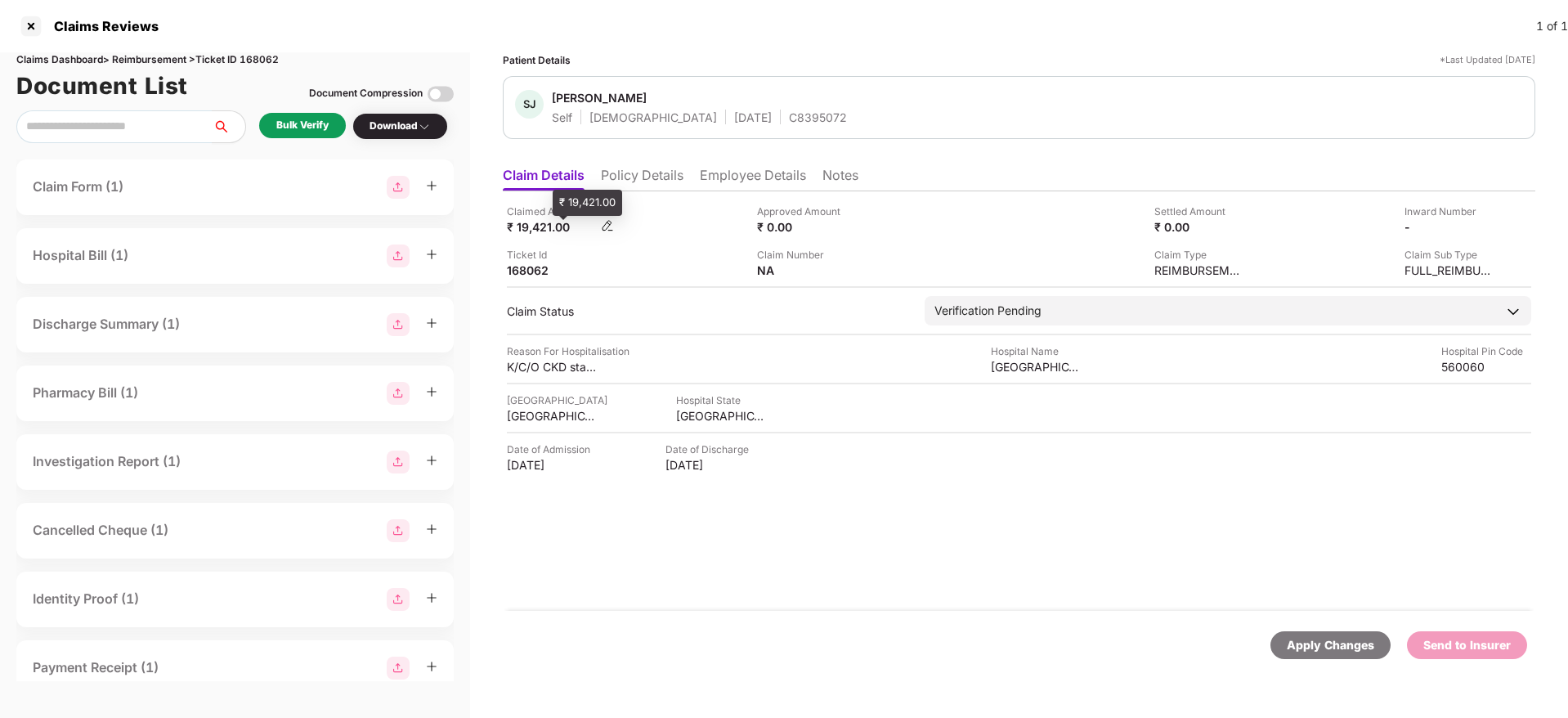
click at [543, 223] on div "₹ 19,421.00" at bounding box center [551, 226] width 90 height 16
click at [750, 163] on ul "Claim Details Policy Details Employee Details Notes" at bounding box center [1019, 174] width 1032 height 33
click at [752, 180] on li "Employee Details" at bounding box center [752, 179] width 106 height 23
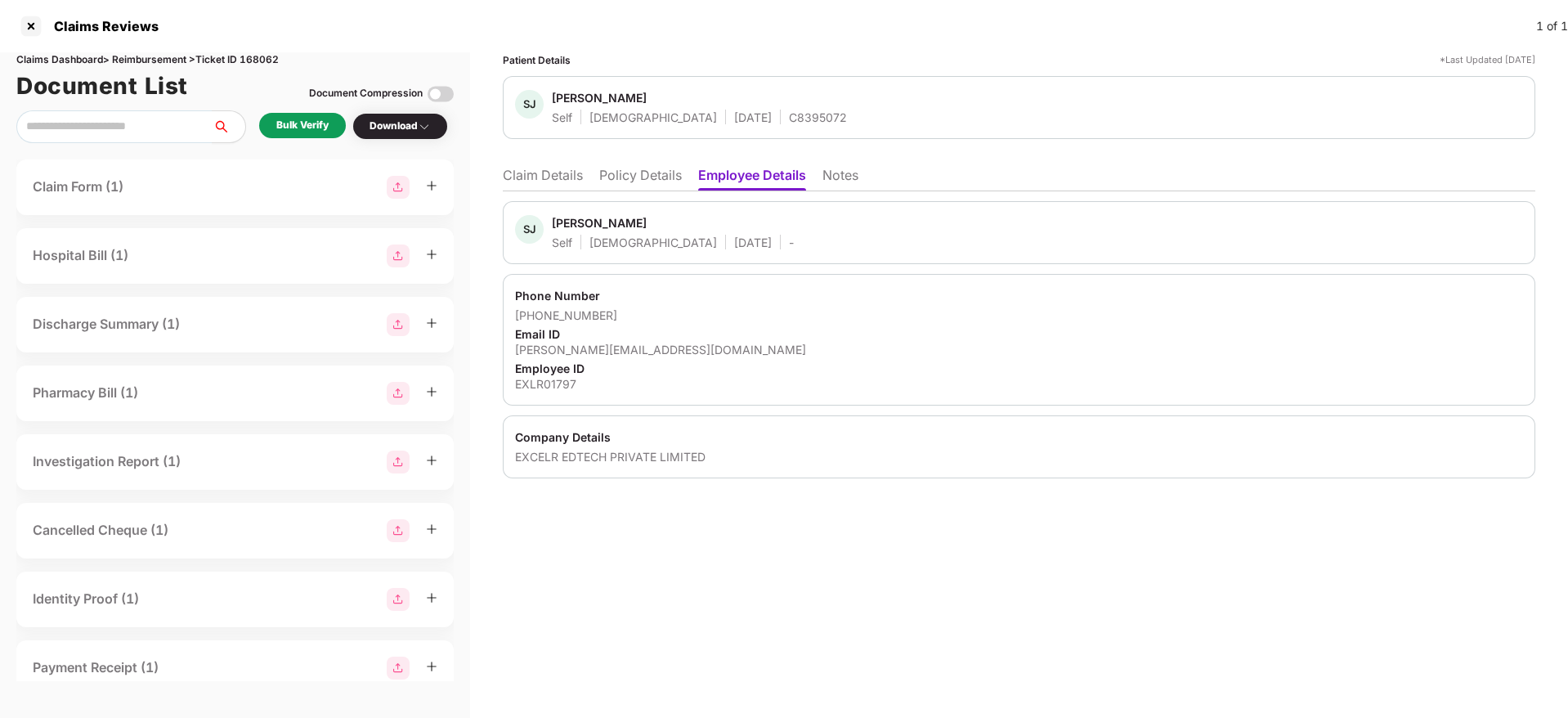
click at [597, 342] on div "srinivas.jeeyar@excelr.com" at bounding box center [1019, 349] width 1008 height 16
drag, startPoint x: 619, startPoint y: 315, endPoint x: 537, endPoint y: 320, distance: 82.2
click at [537, 320] on div "+919380412510" at bounding box center [1019, 315] width 1008 height 16
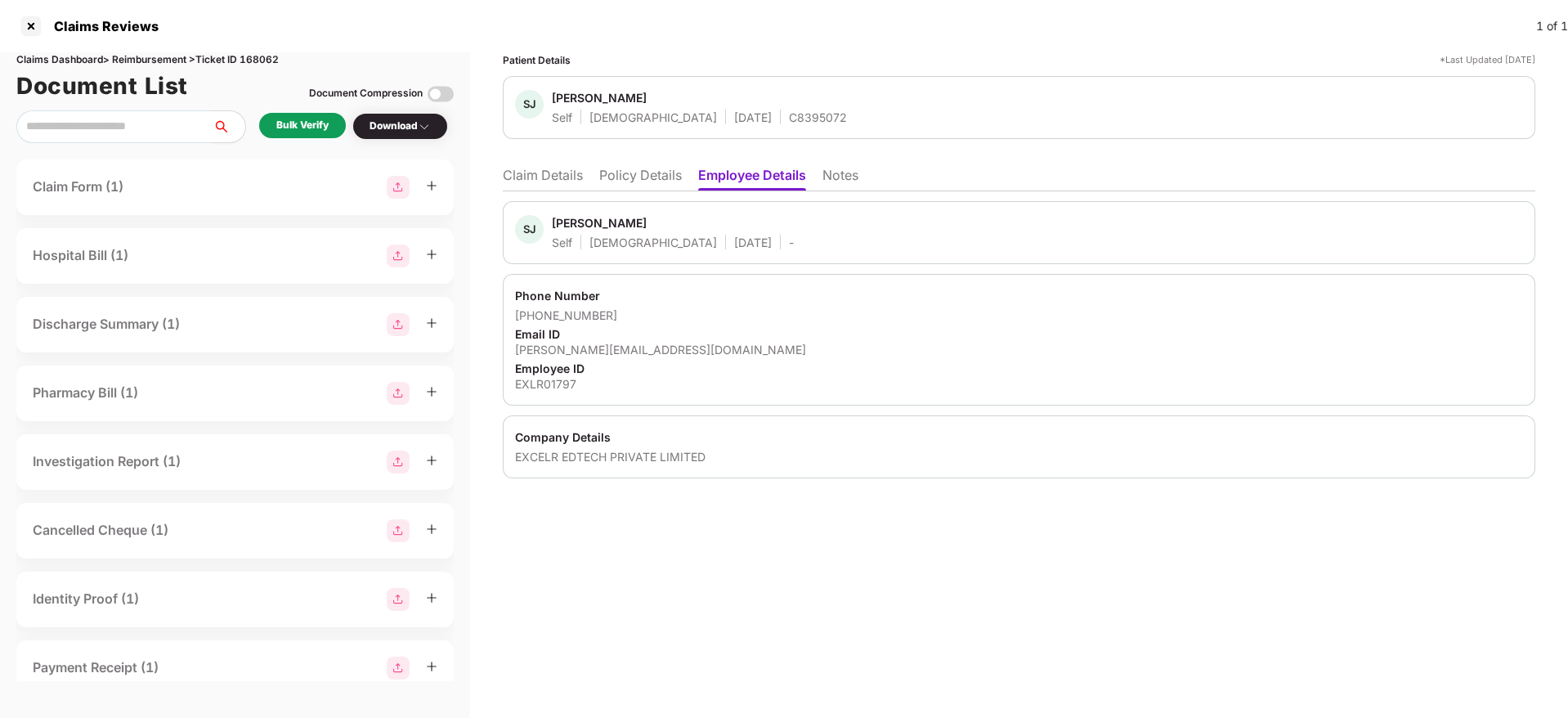
click at [528, 179] on li "Claim Details" at bounding box center [543, 179] width 80 height 23
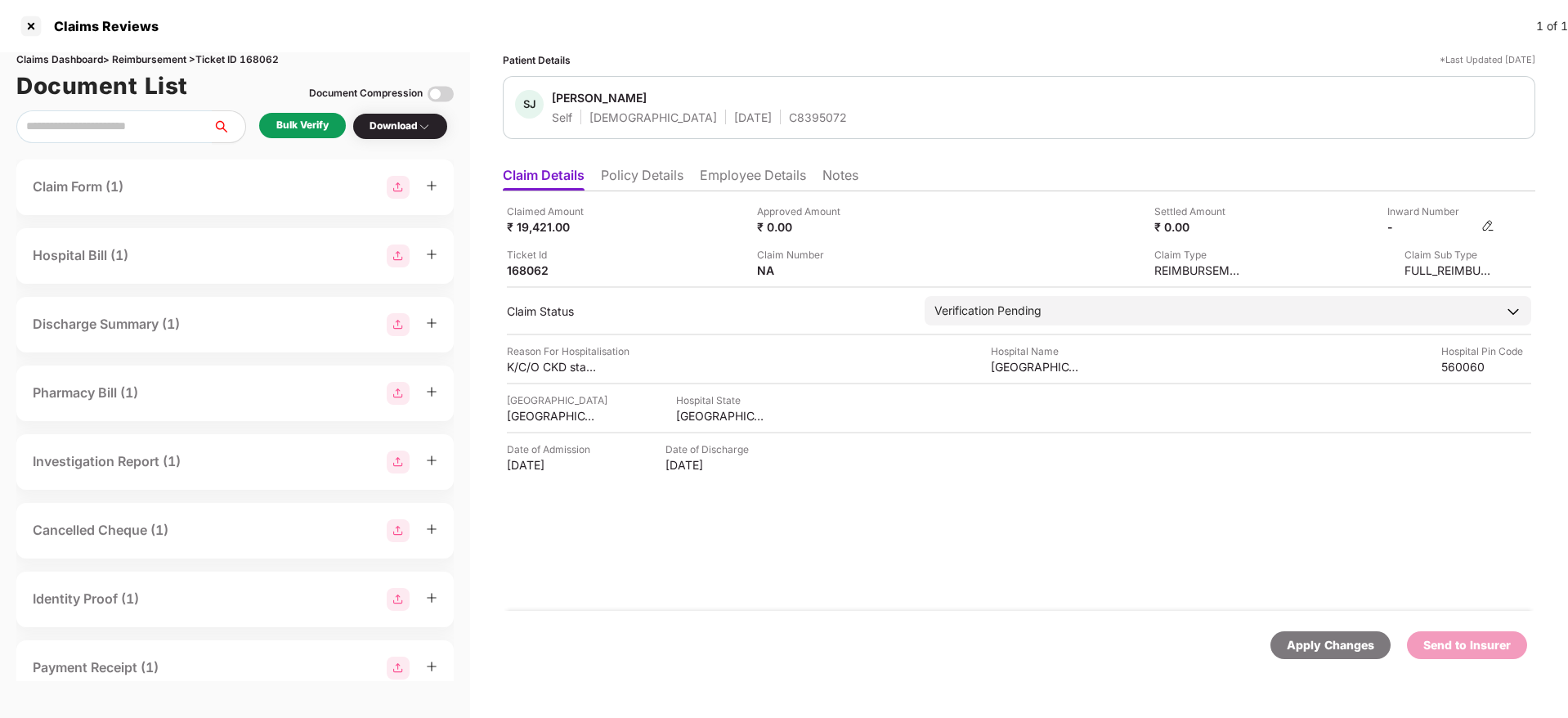
click at [1485, 226] on img at bounding box center [1488, 226] width 13 height 13
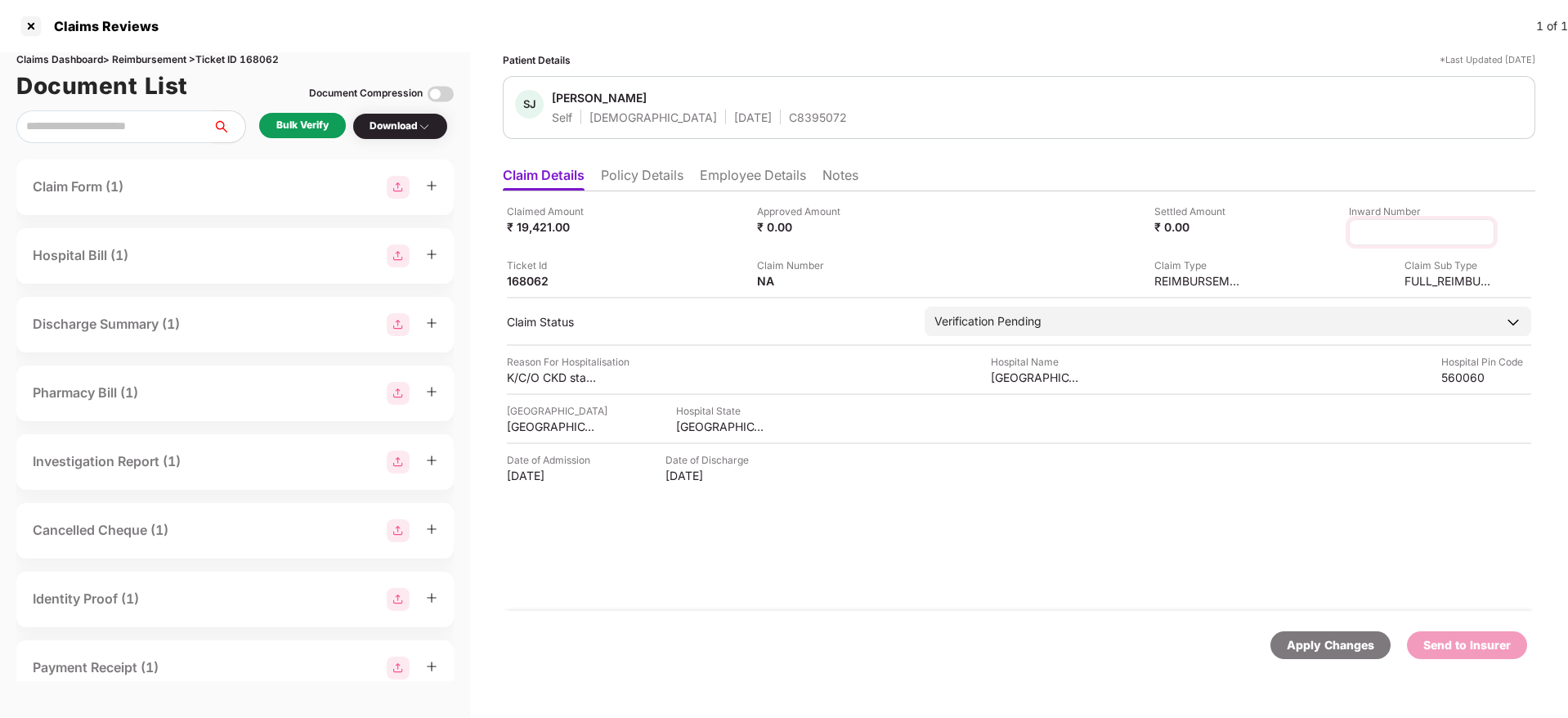
type input "**********"
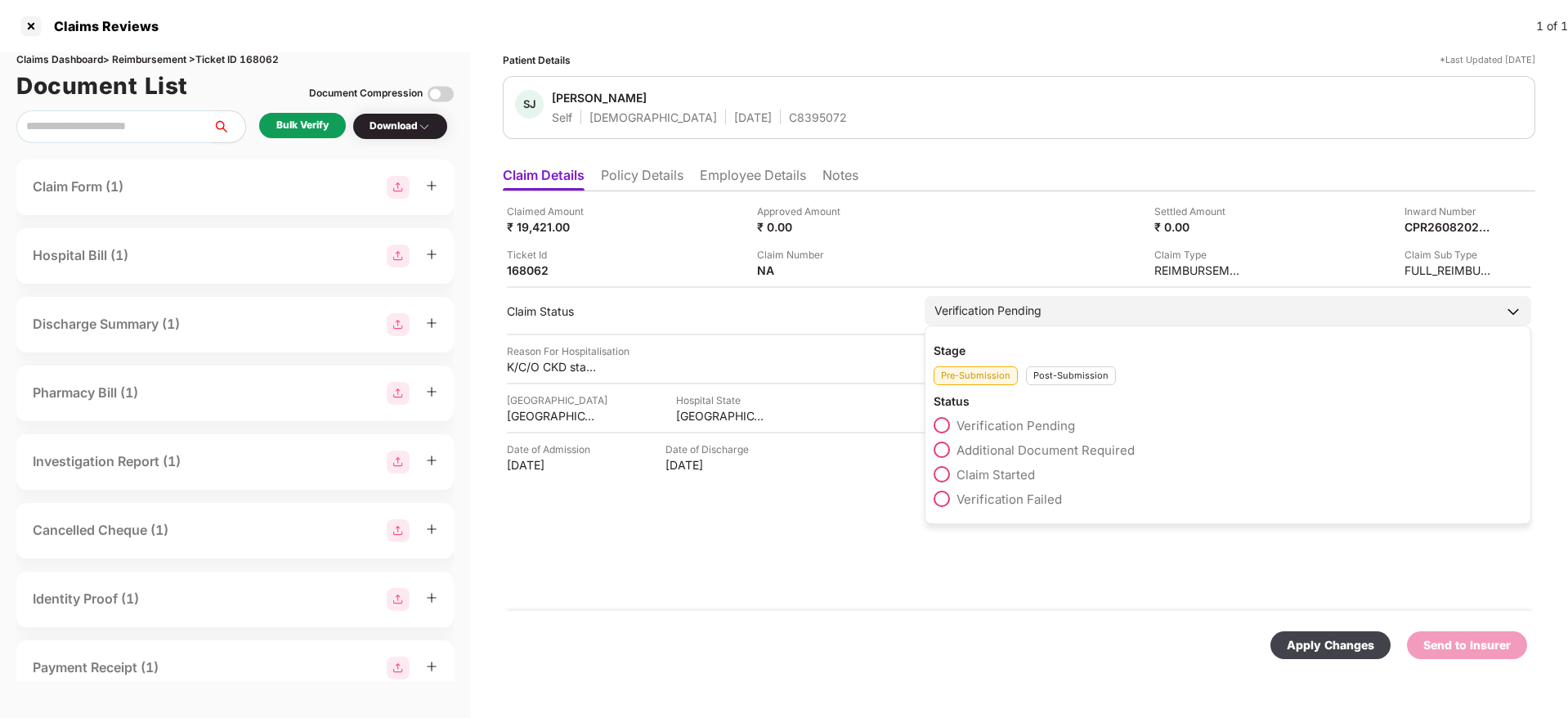
click at [1076, 379] on div "Post-Submission" at bounding box center [1070, 376] width 90 height 18
click at [1016, 442] on span "Claim Under Process" at bounding box center [1018, 450] width 123 height 16
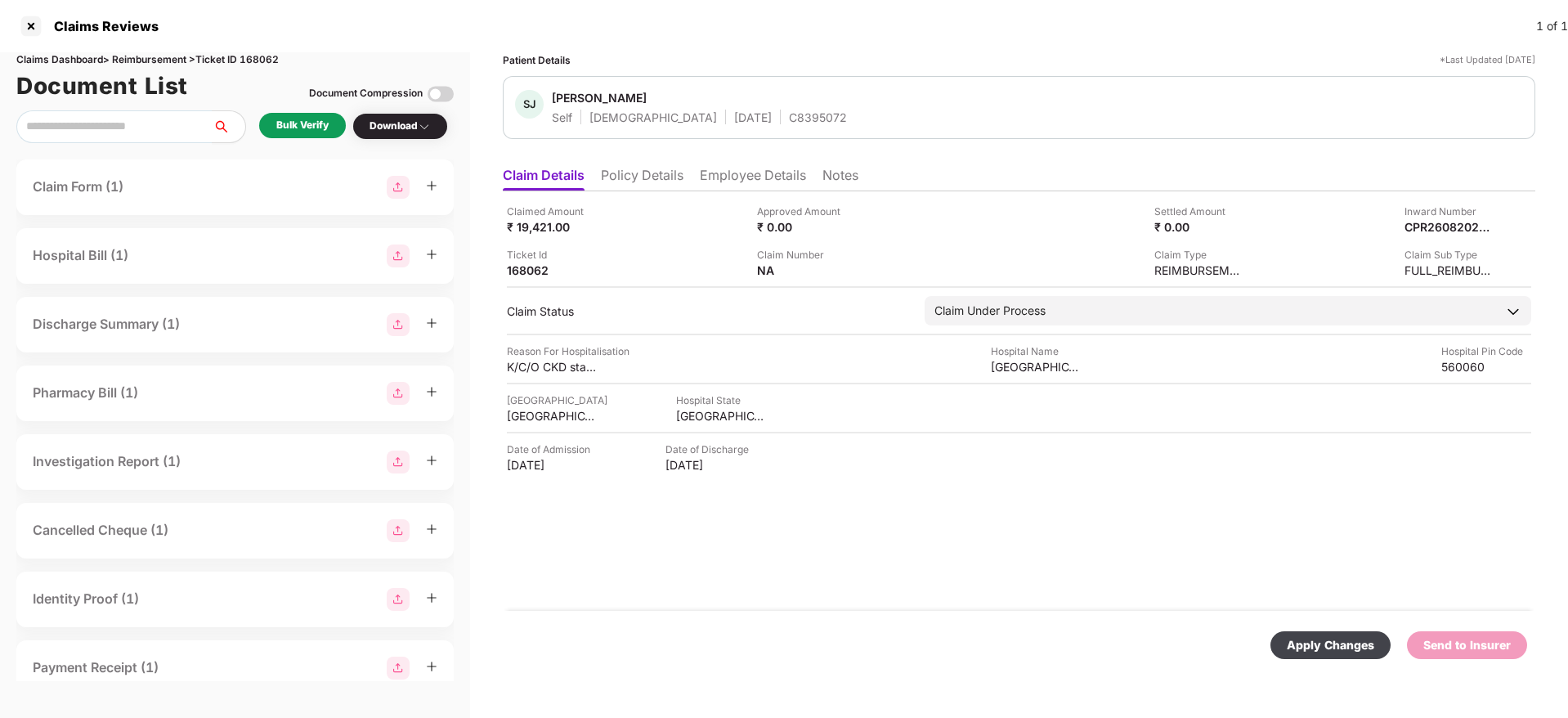
click at [1339, 650] on div "Apply Changes" at bounding box center [1330, 644] width 87 height 18
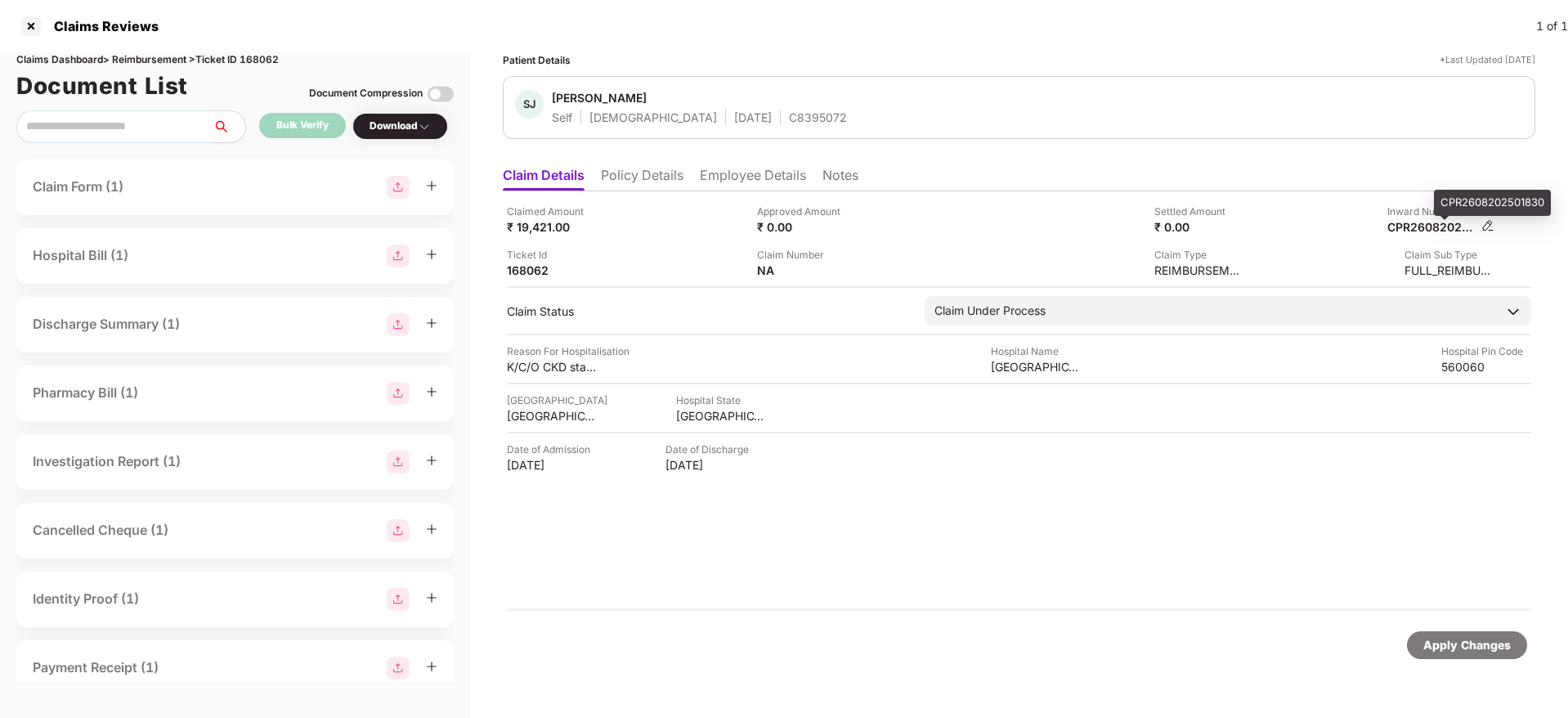
click at [1445, 228] on div "CPR2608202501830" at bounding box center [1431, 226] width 90 height 16
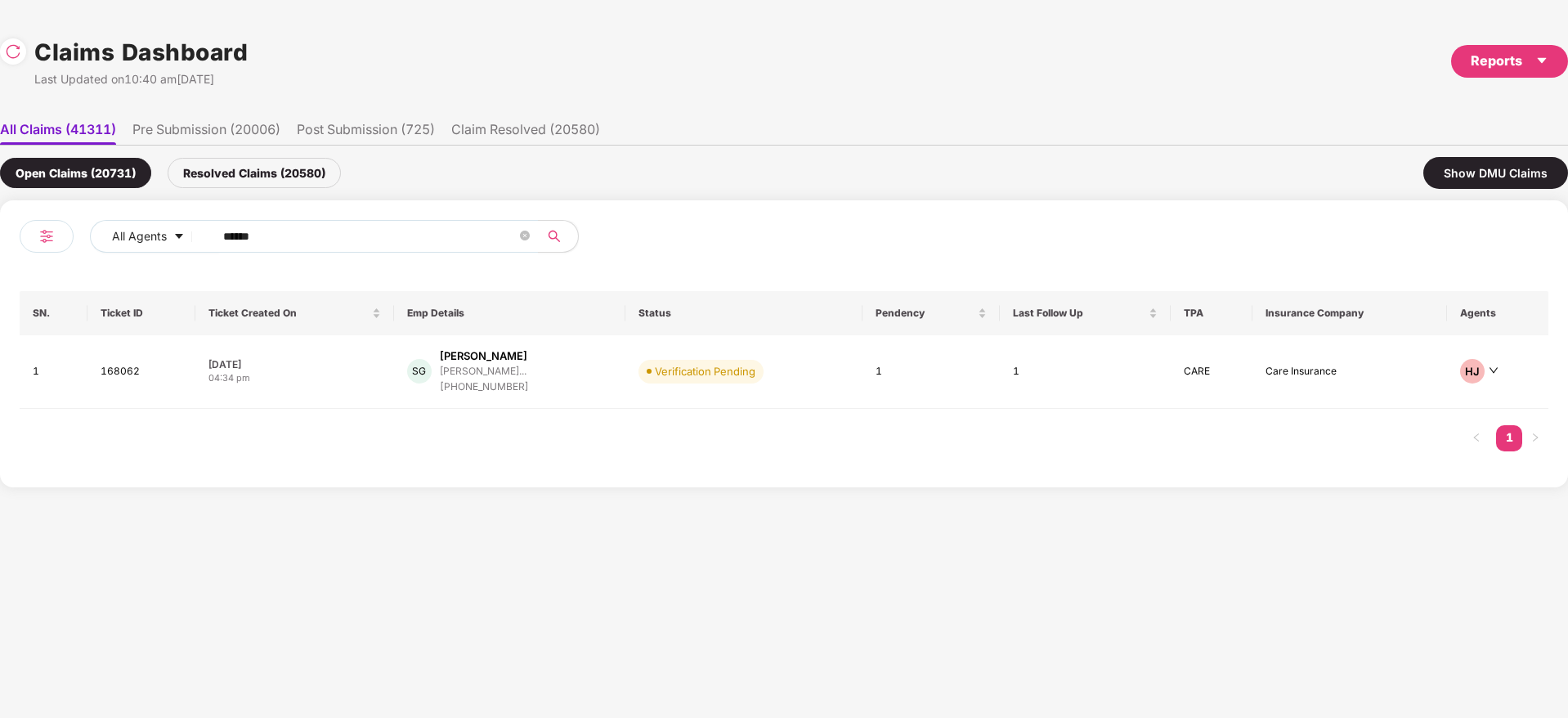
drag, startPoint x: 300, startPoint y: 247, endPoint x: 236, endPoint y: 268, distance: 67.4
click at [240, 261] on div "All Agents ******" at bounding box center [401, 242] width 764 height 46
type input "*"
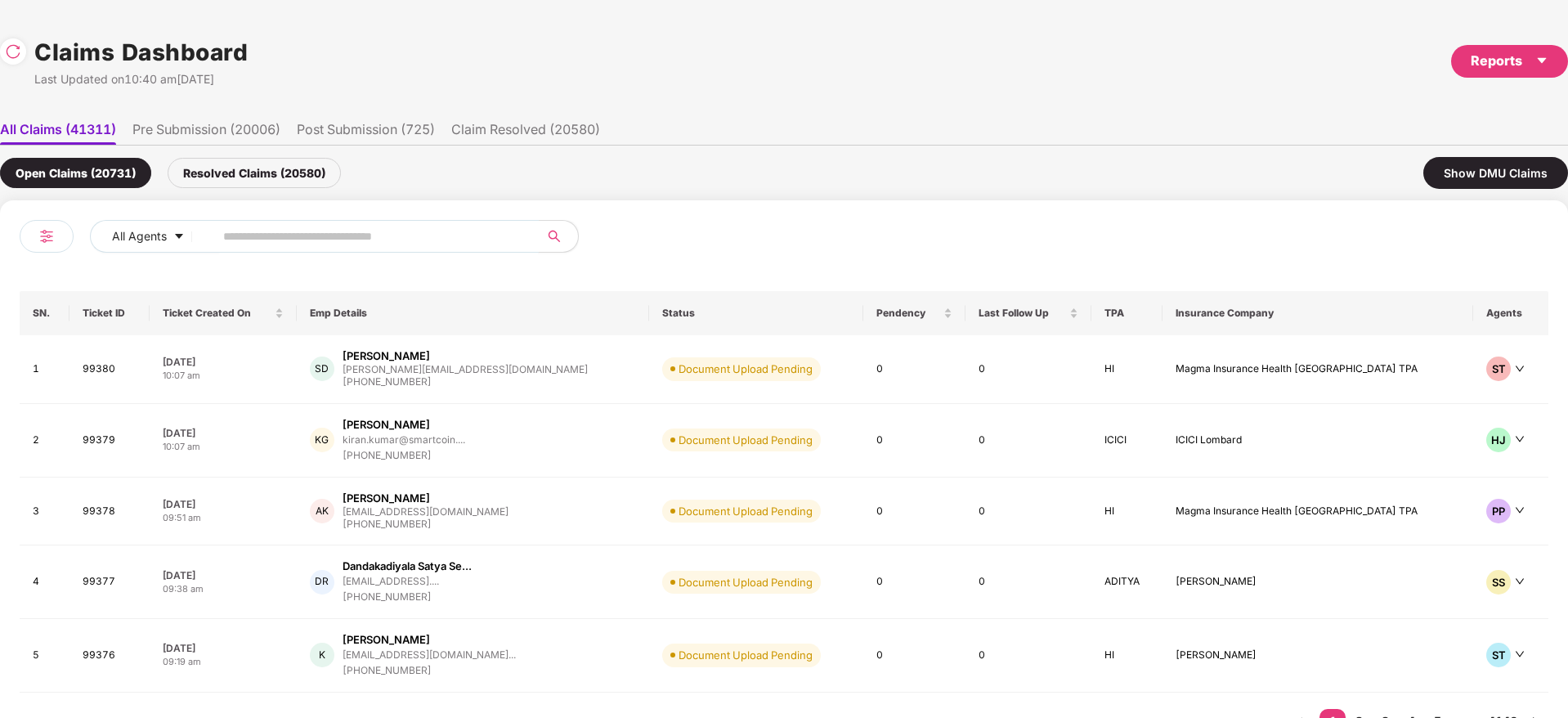
paste input "******"
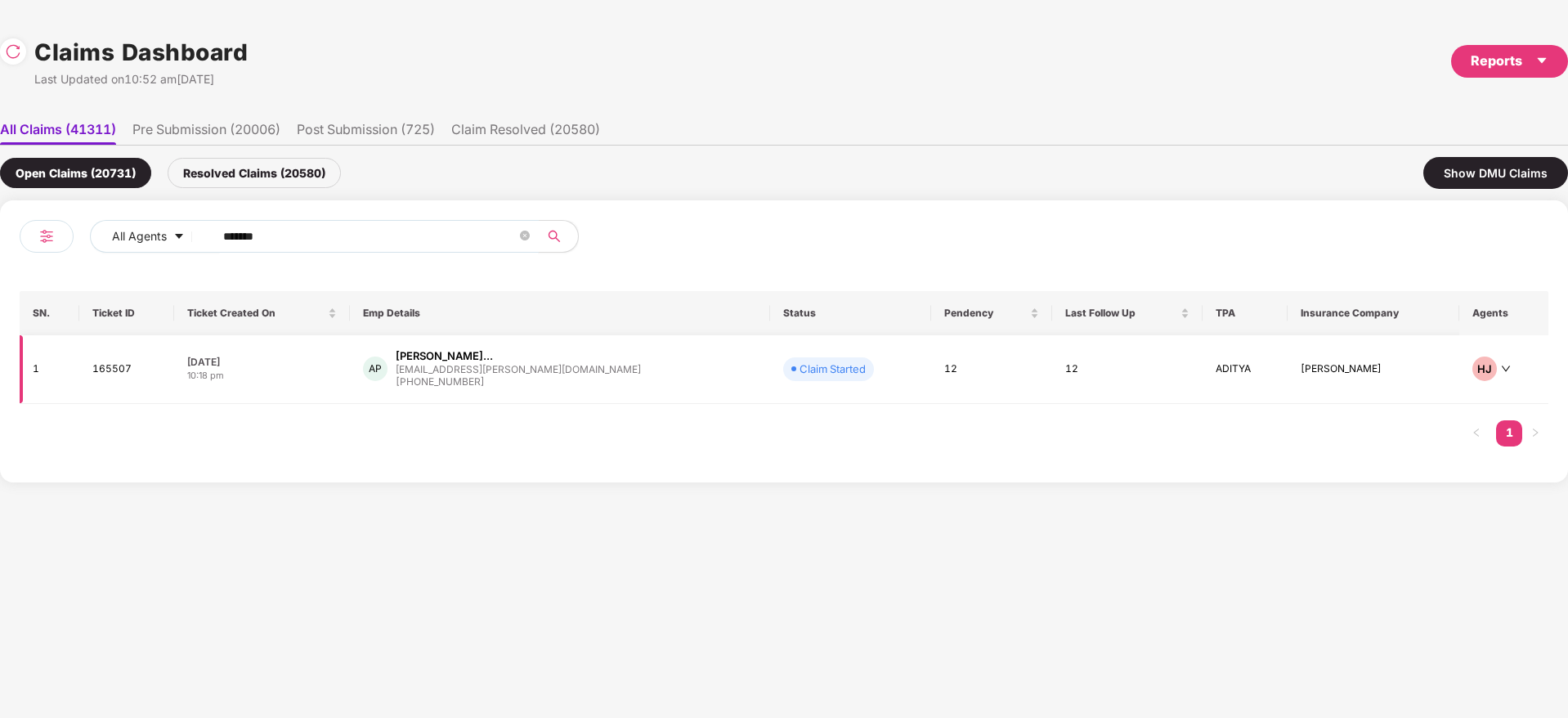
type input "******"
click at [649, 374] on div "AP Amarkumar Vishnuprasad... amar.patel@uffizio.com +919998607782" at bounding box center [560, 369] width 394 height 42
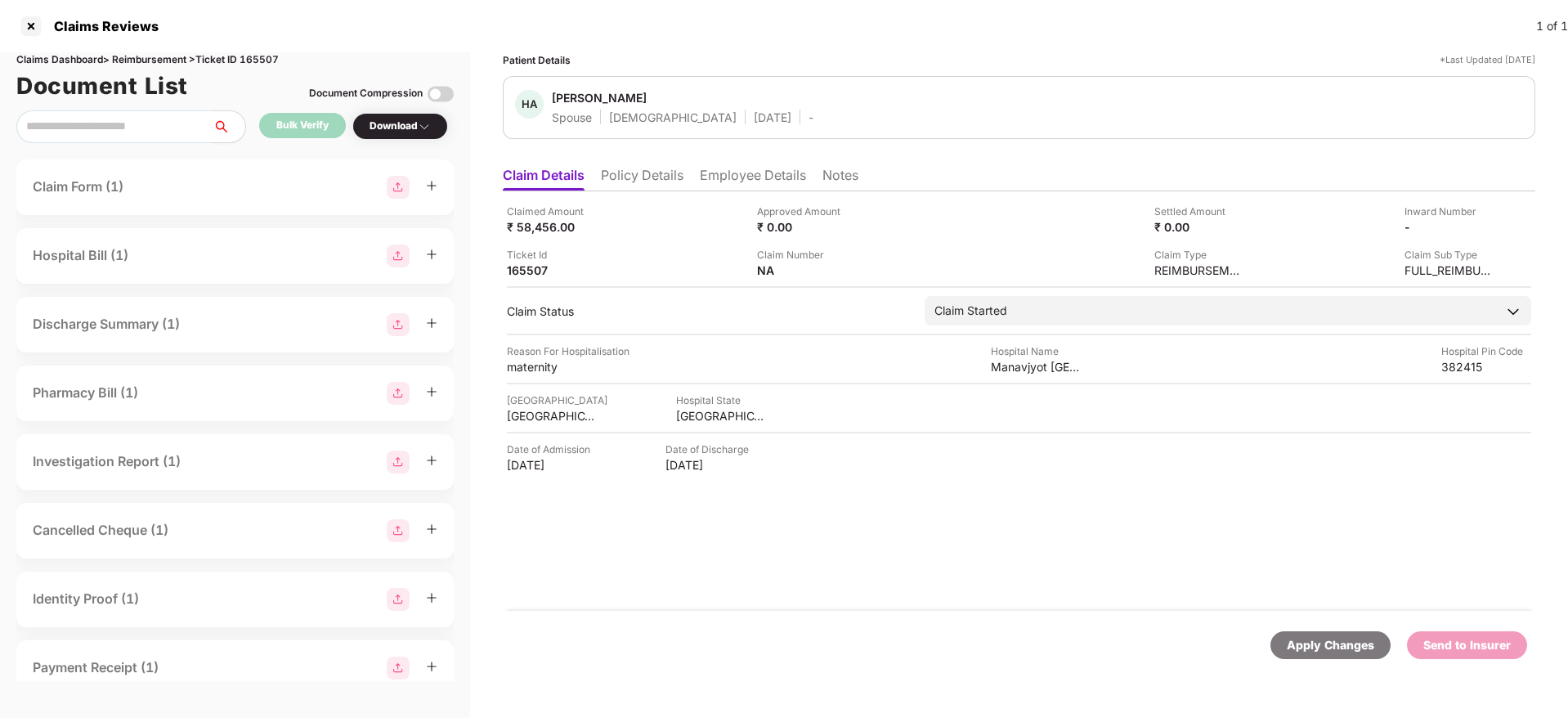
click at [652, 171] on li "Policy Details" at bounding box center [641, 179] width 82 height 23
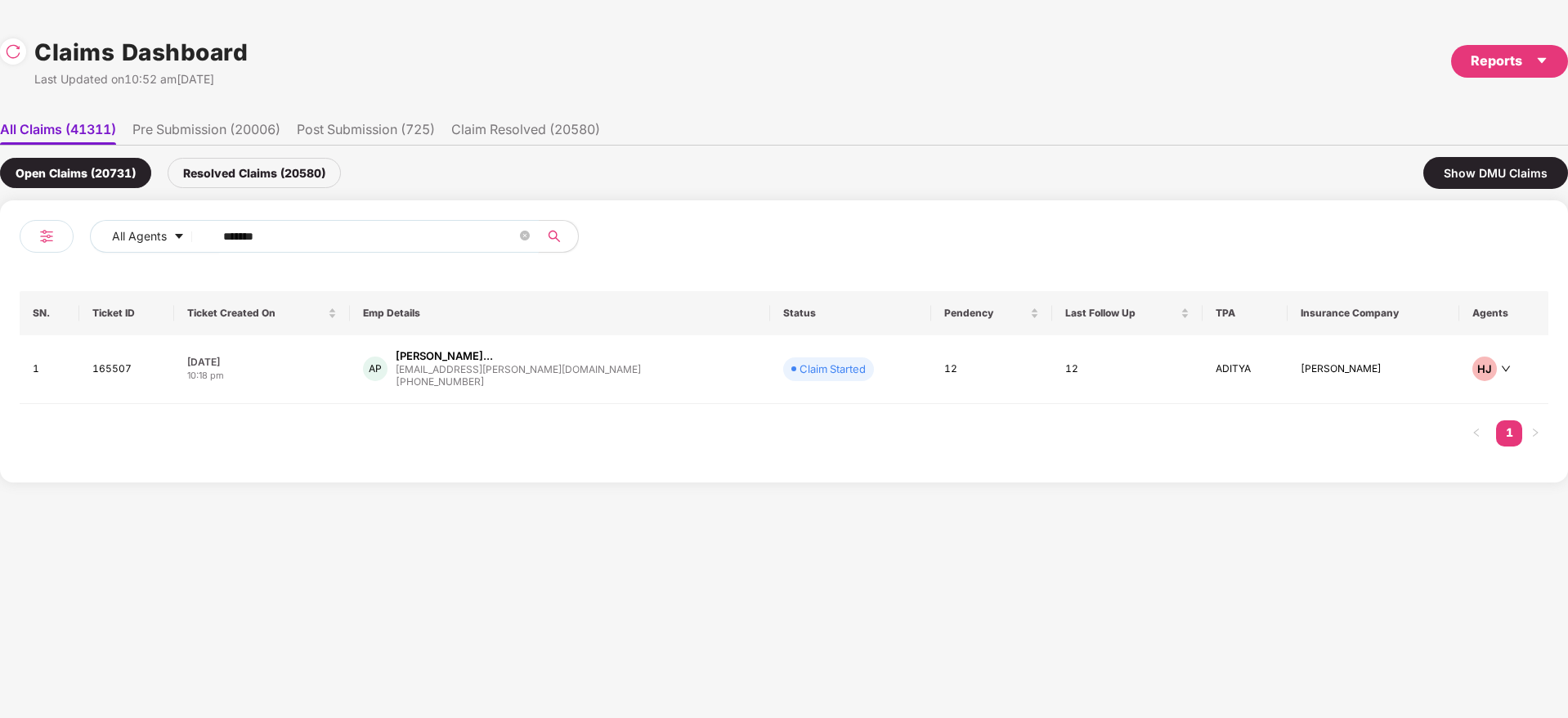
drag, startPoint x: 278, startPoint y: 238, endPoint x: 70, endPoint y: 258, distance: 209.0
click at [50, 258] on div "All Agents ******" at bounding box center [401, 242] width 764 height 46
paste input "text"
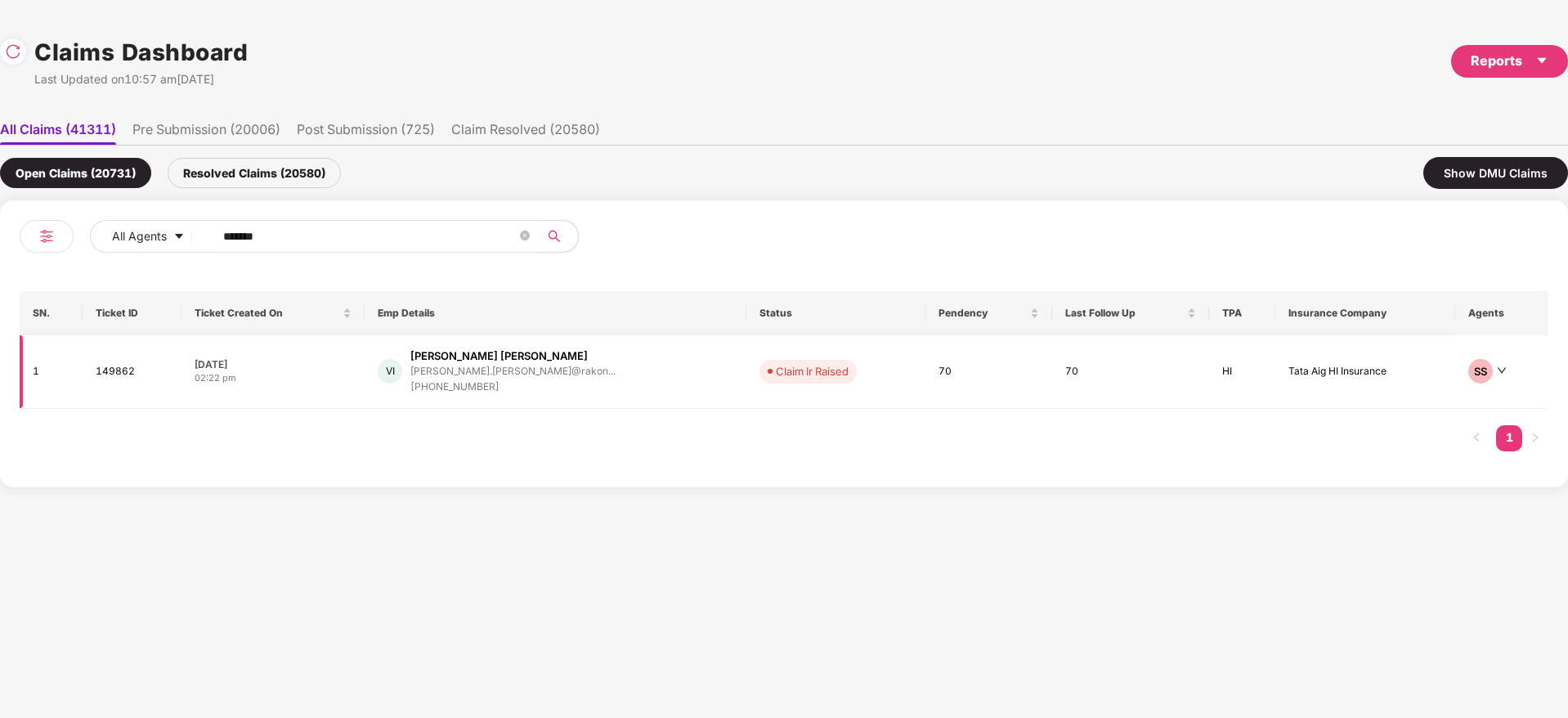
type input "******"
click at [630, 382] on div "VI Vinod Kumar Itagi vinodkumar.itagi@rakon... +919535190331" at bounding box center [555, 372] width 356 height 47
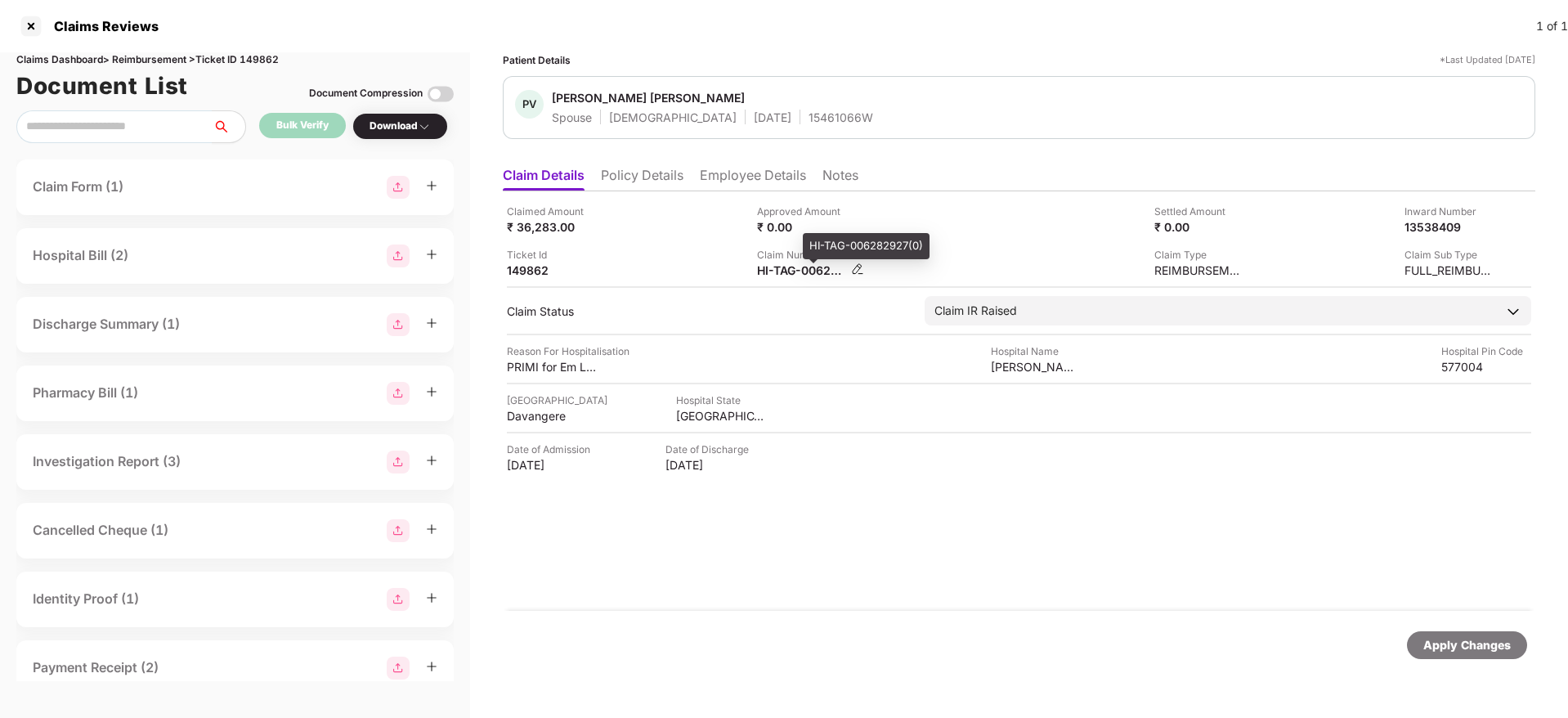
click at [771, 273] on div "HI-TAG-006282927(0)" at bounding box center [802, 270] width 90 height 16
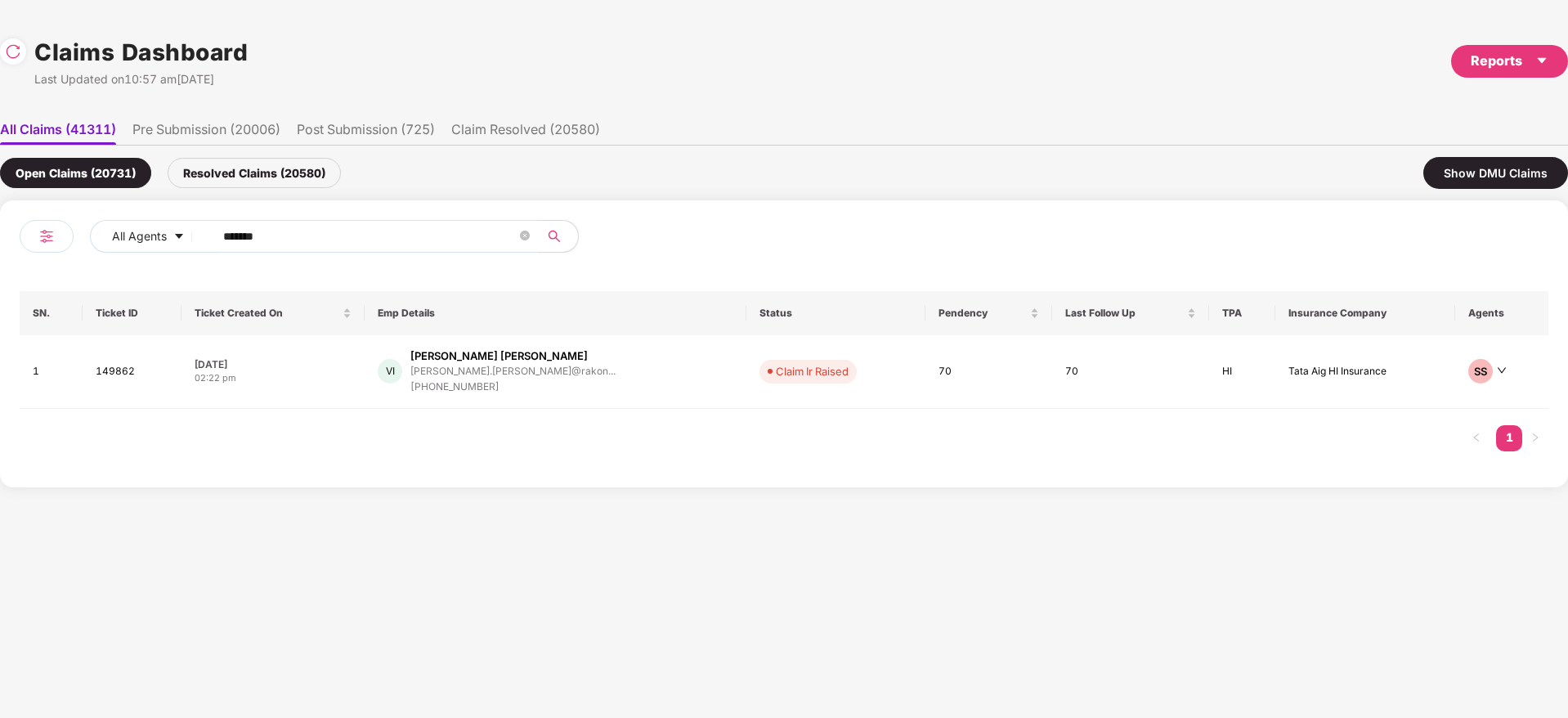
drag, startPoint x: 313, startPoint y: 240, endPoint x: 68, endPoint y: 250, distance: 245.2
click at [68, 250] on div "All Agents ******" at bounding box center [401, 242] width 764 height 46
paste input "text"
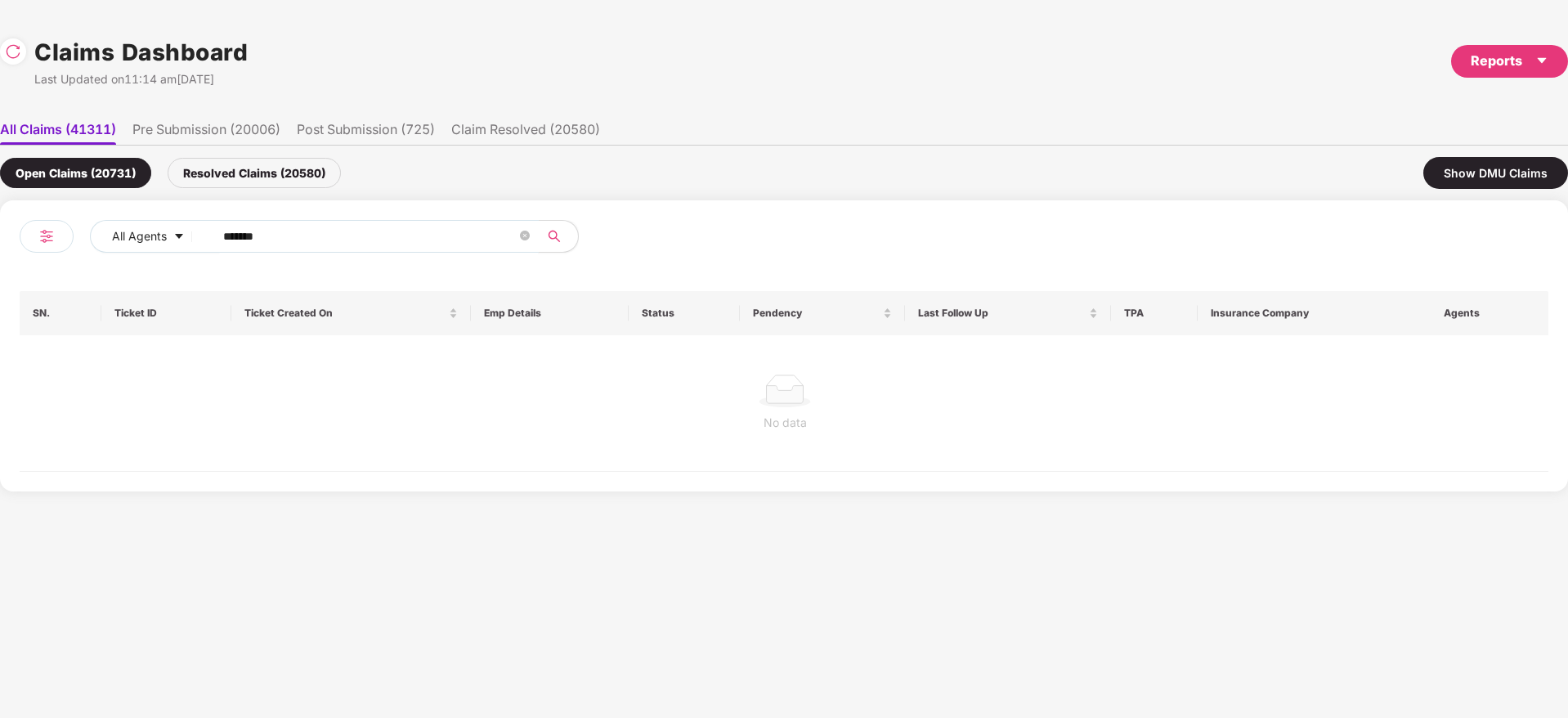
type input "******"
click at [267, 174] on div "Resolved Claims (20580)" at bounding box center [254, 173] width 174 height 30
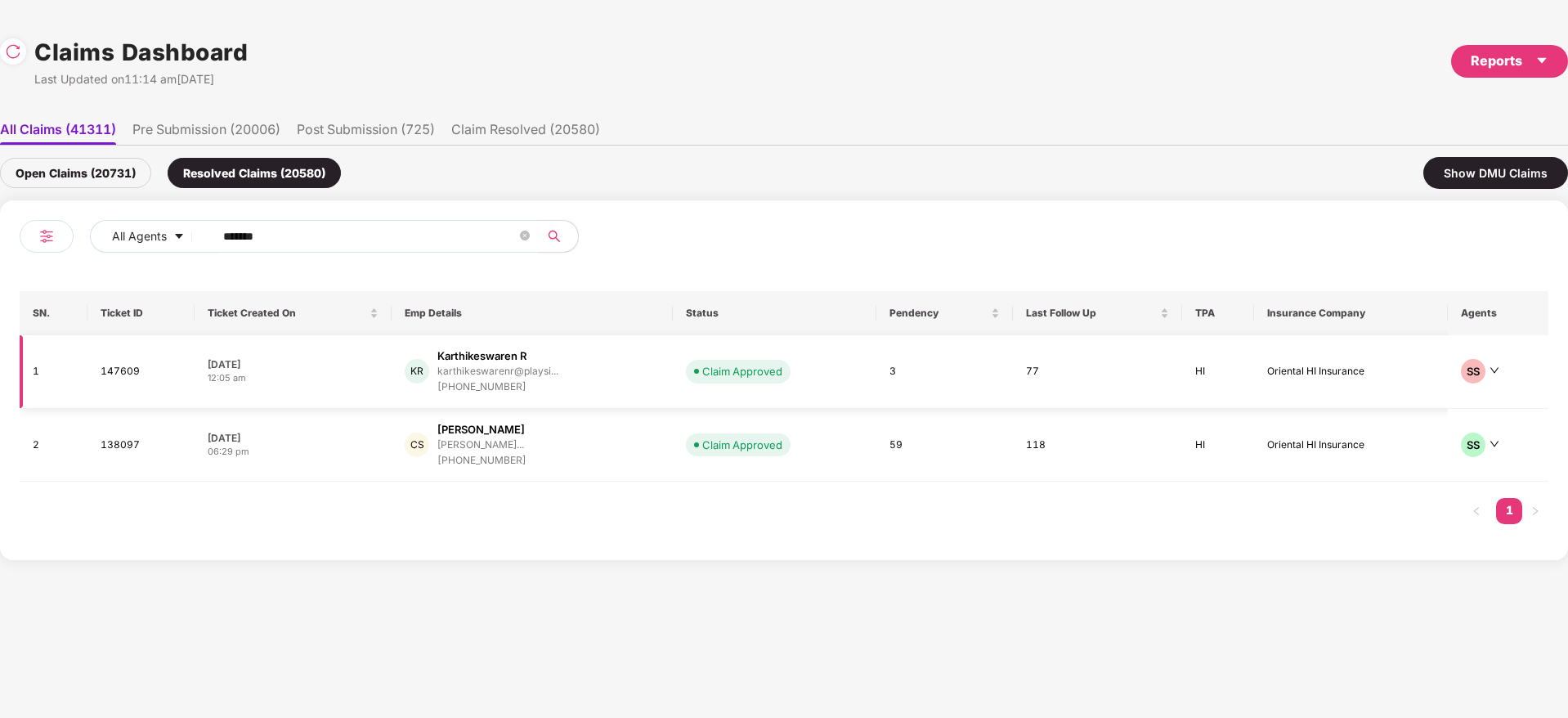
click at [593, 377] on div "KR Karthikeswaren R karthikeswarenr@playsi... +919003269586" at bounding box center [532, 372] width 254 height 47
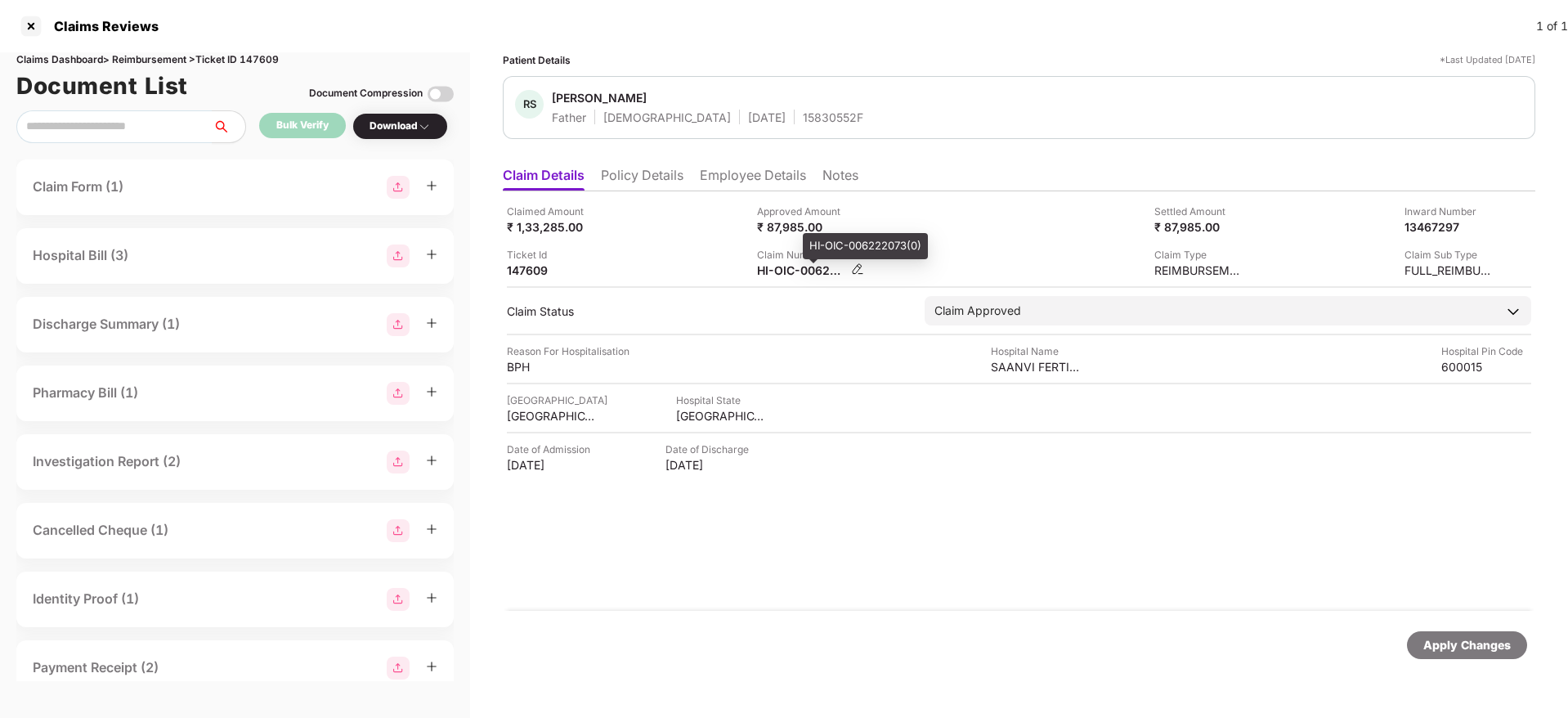
click at [776, 271] on div "HI-OIC-006222073(0)" at bounding box center [802, 270] width 90 height 16
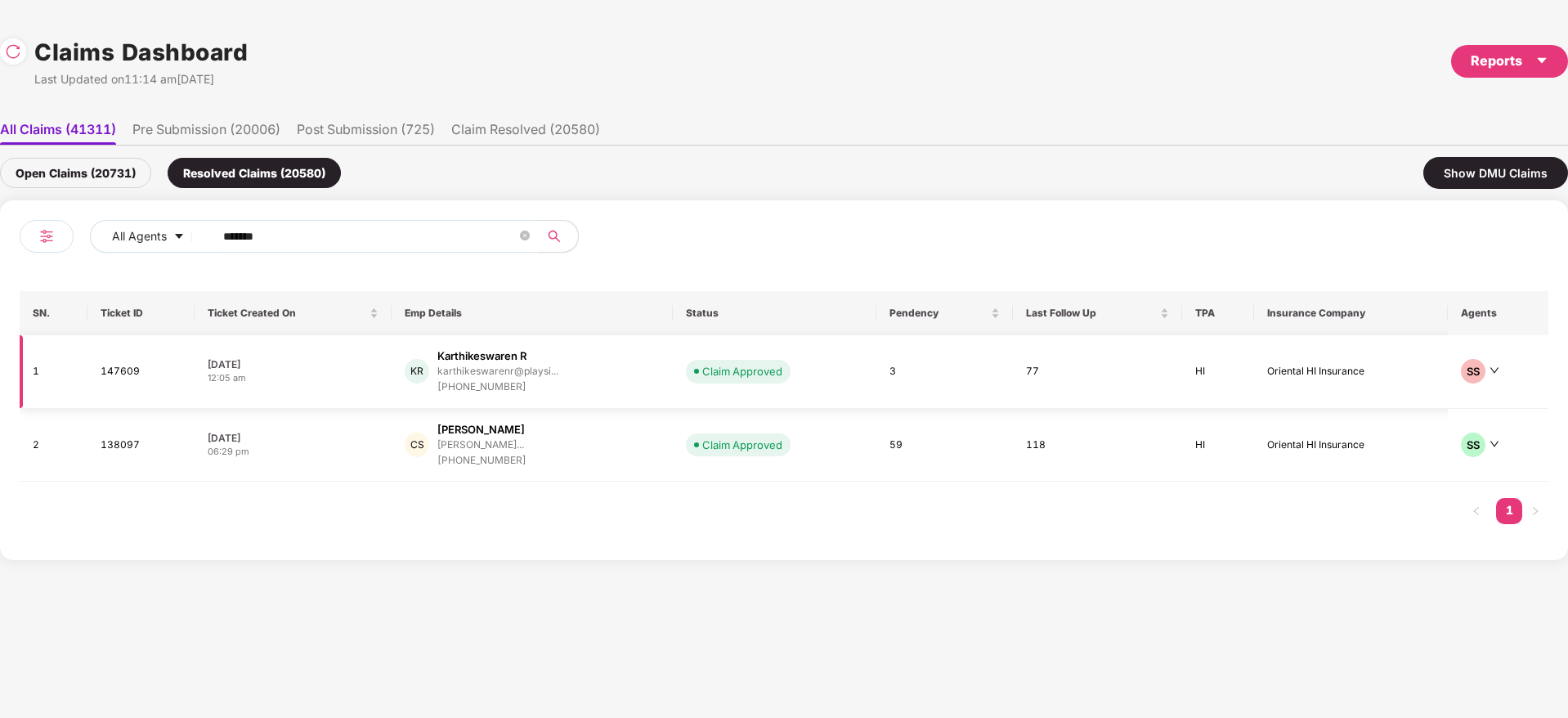
drag, startPoint x: 367, startPoint y: 242, endPoint x: 29, endPoint y: 350, distance: 354.8
click at [0, 349] on div "All Agents ****** SN. Ticket ID Ticket Created On Emp Details Status Pendency L…" at bounding box center [784, 380] width 1568 height 360
paste input "text"
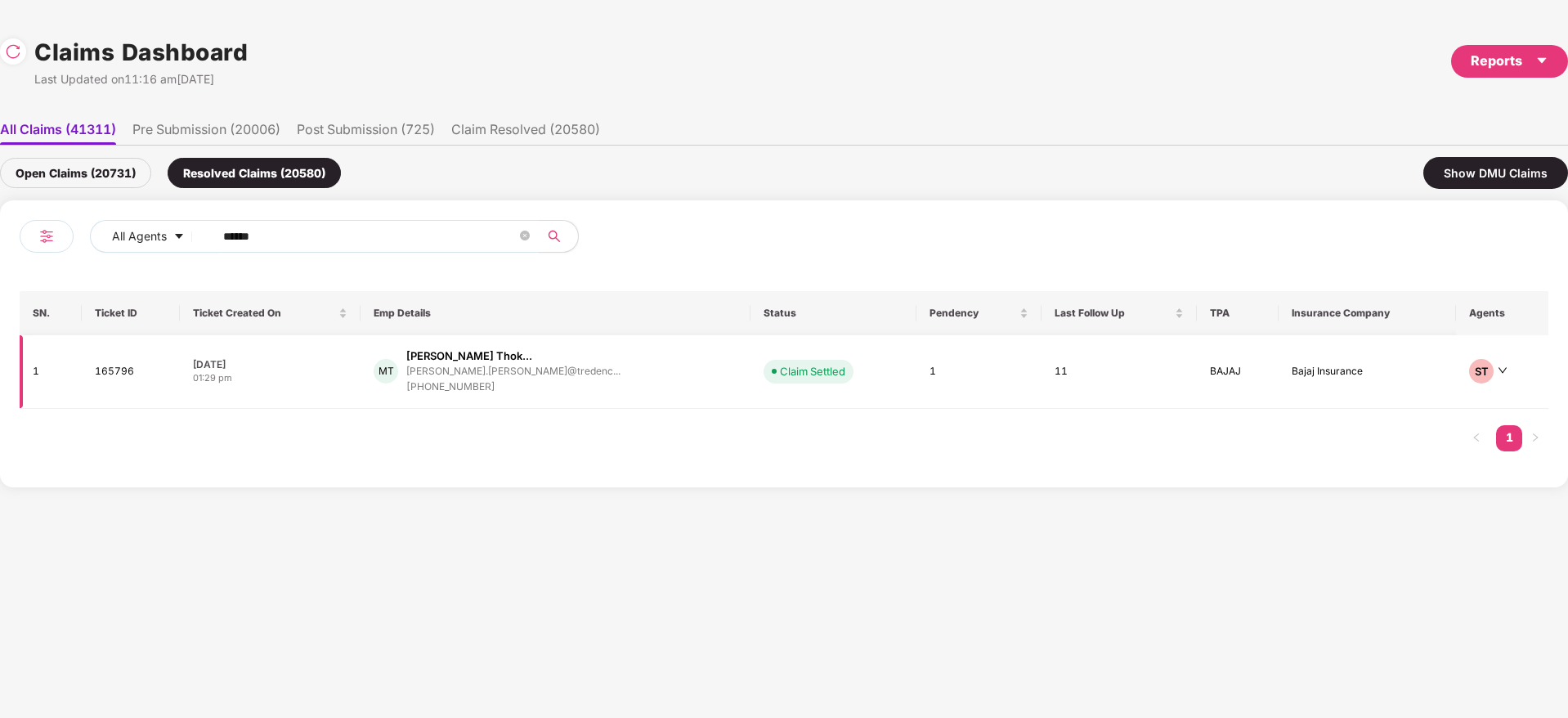
type input "******"
click at [610, 388] on div "MT Madhuri Bharatrao Thok... madhuri.thokal@tredenc... +917774874486" at bounding box center [555, 372] width 364 height 47
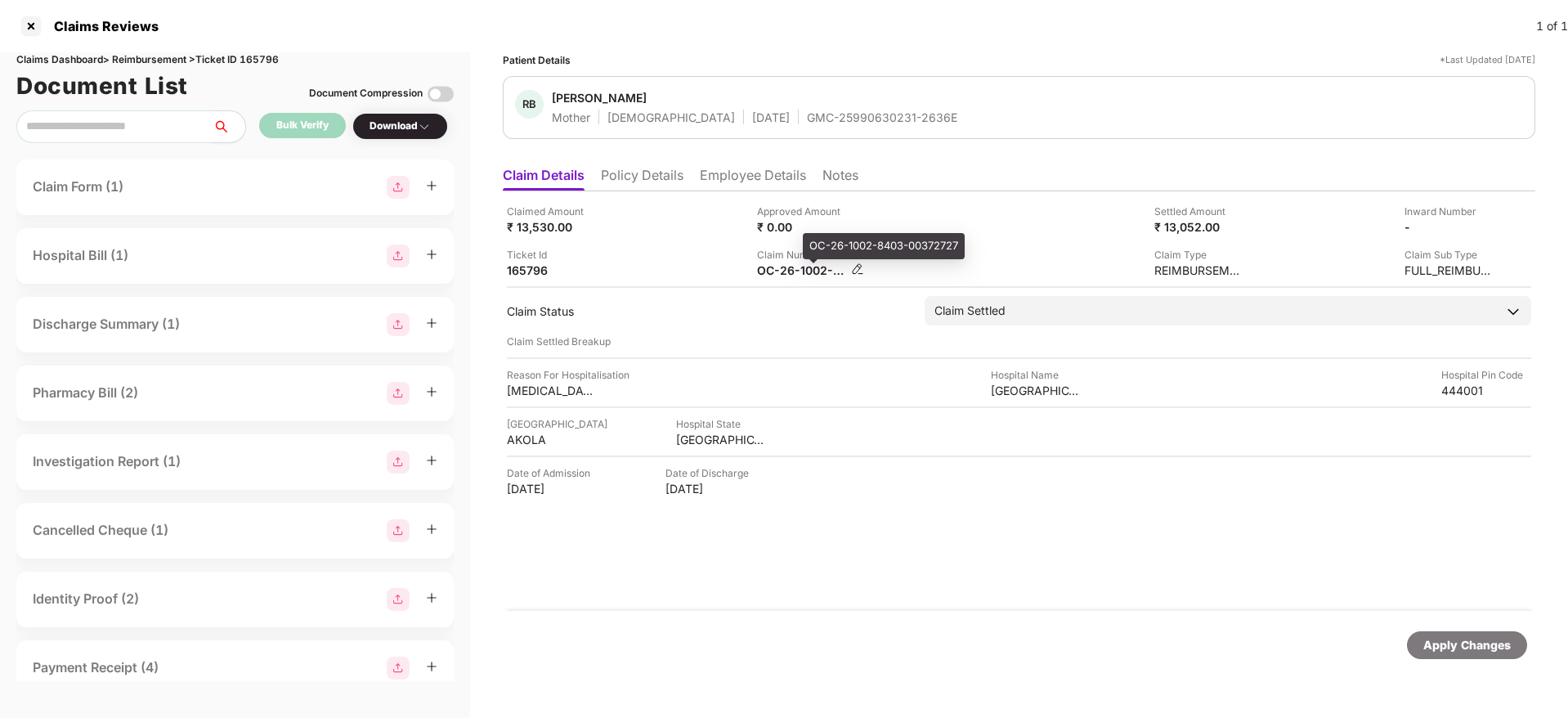
click at [788, 270] on div "OC-26-1002-8403-00372727" at bounding box center [802, 270] width 90 height 16
click at [787, 270] on div "OC-26-1002-8403-00372727" at bounding box center [802, 270] width 90 height 16
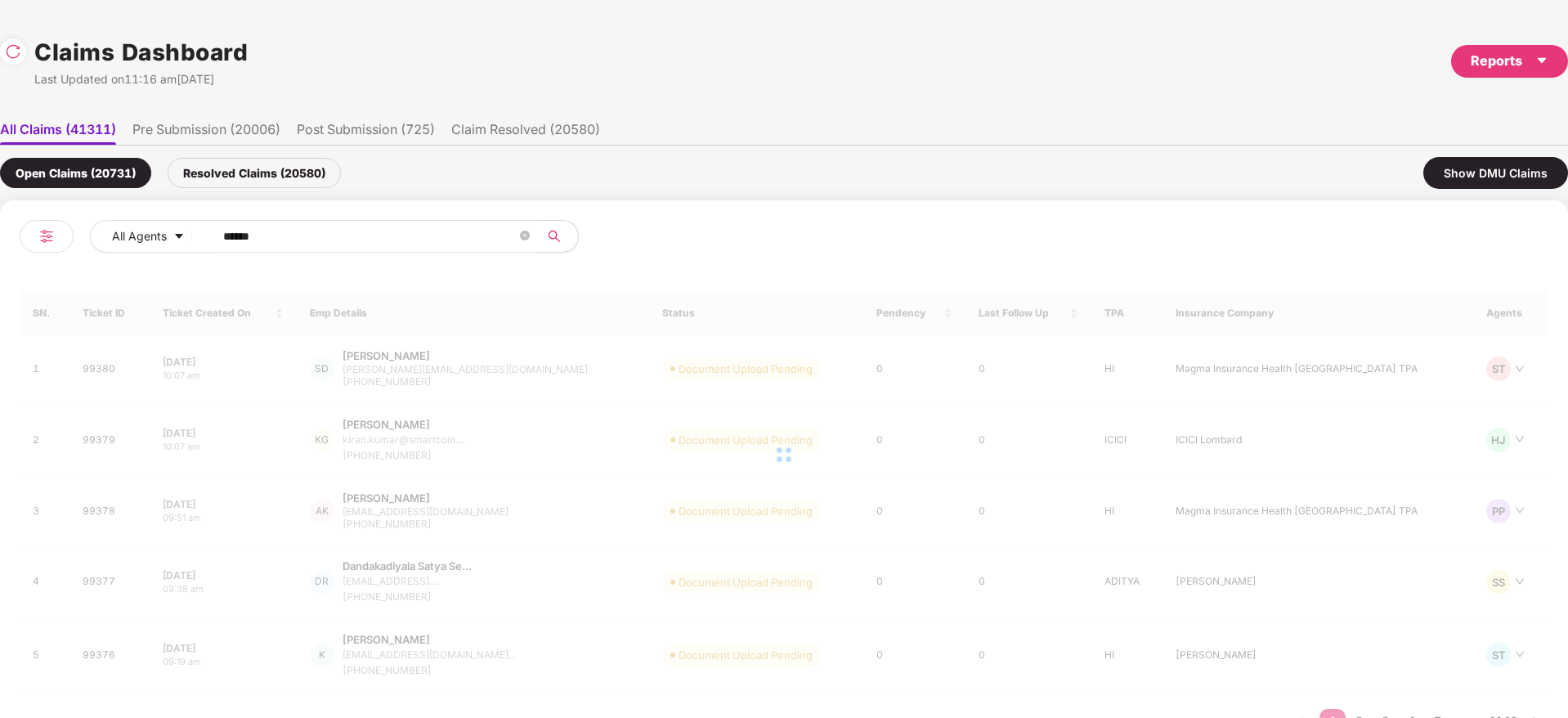
drag, startPoint x: 290, startPoint y: 237, endPoint x: 226, endPoint y: 261, distance: 68.4
click at [1, 273] on div "All Agents ****** SN. Ticket ID Ticket Created On Emp Details Status Pendency L…" at bounding box center [784, 486] width 1568 height 570
paste input "text"
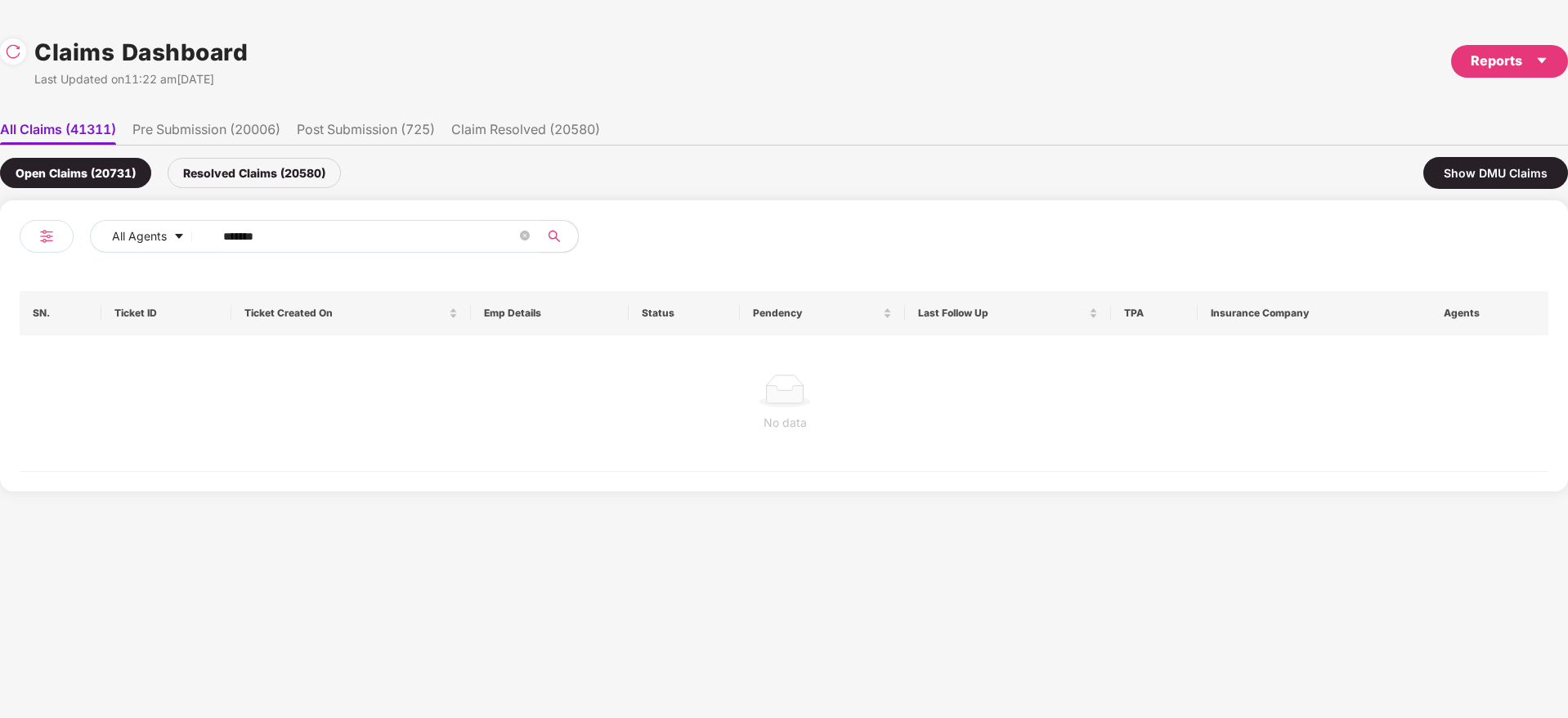
type input "******"
click at [244, 169] on div "Resolved Claims (20580)" at bounding box center [254, 173] width 174 height 30
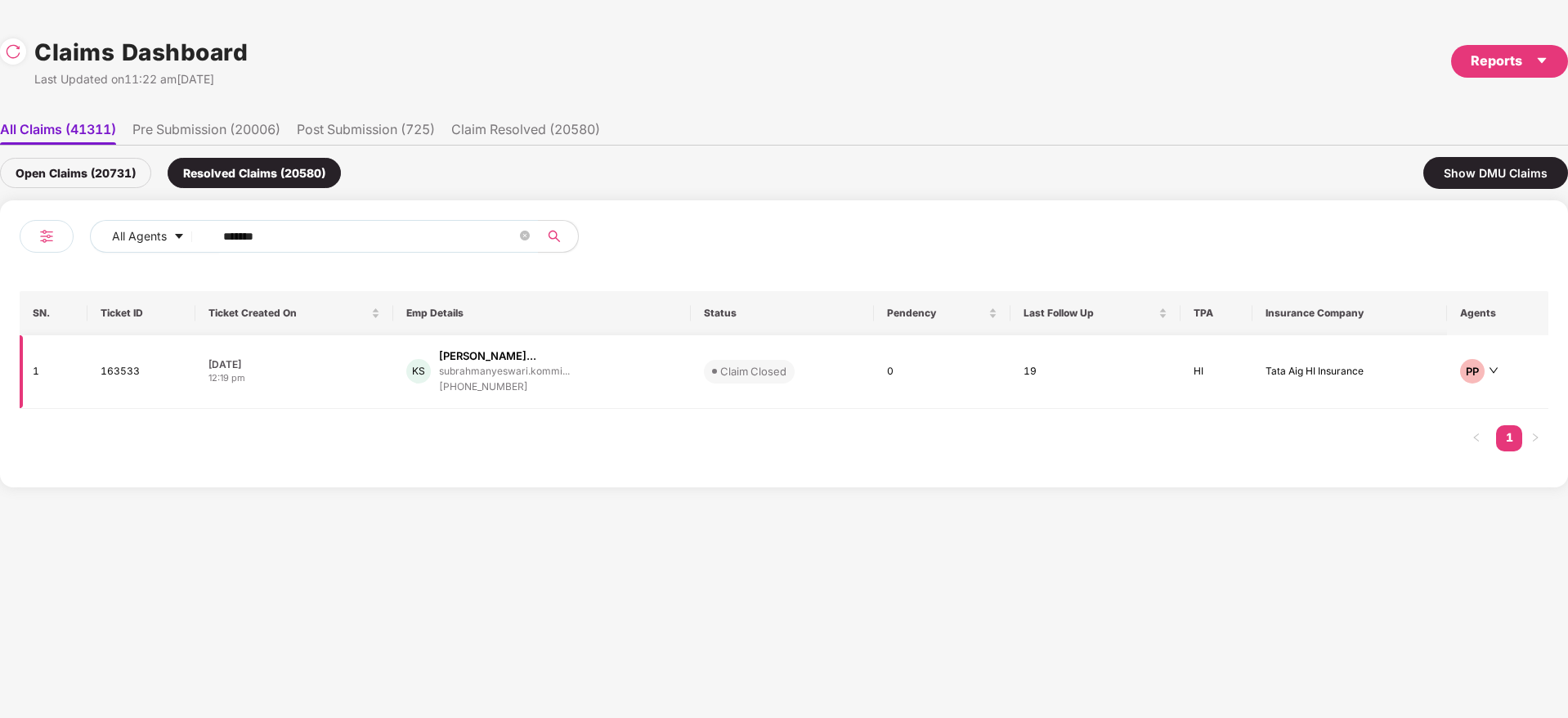
click at [645, 386] on div "KS Kommireddy Subrahmanye... subrahmanyeswari.kommi... +918500643166" at bounding box center [541, 372] width 271 height 47
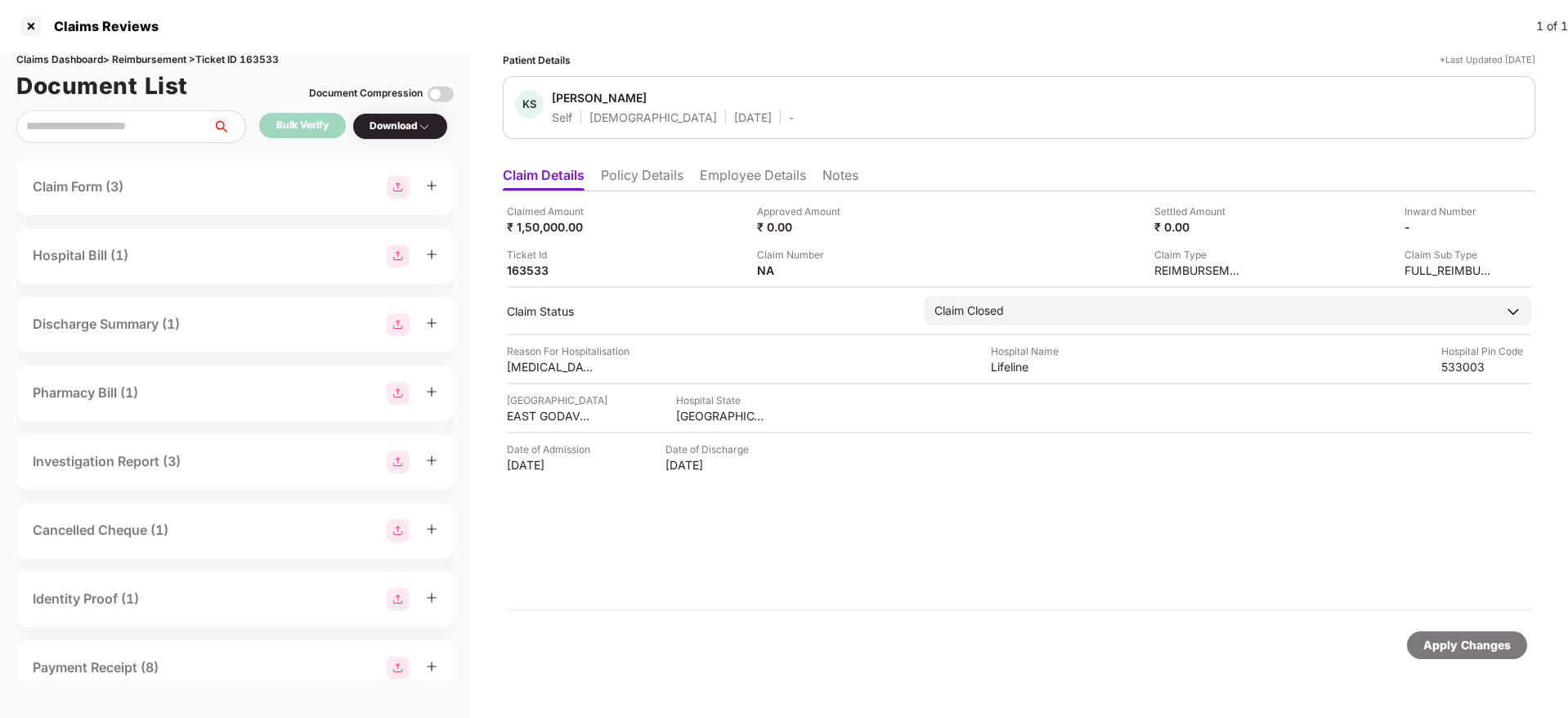
click at [662, 177] on li "Policy Details" at bounding box center [641, 179] width 82 height 23
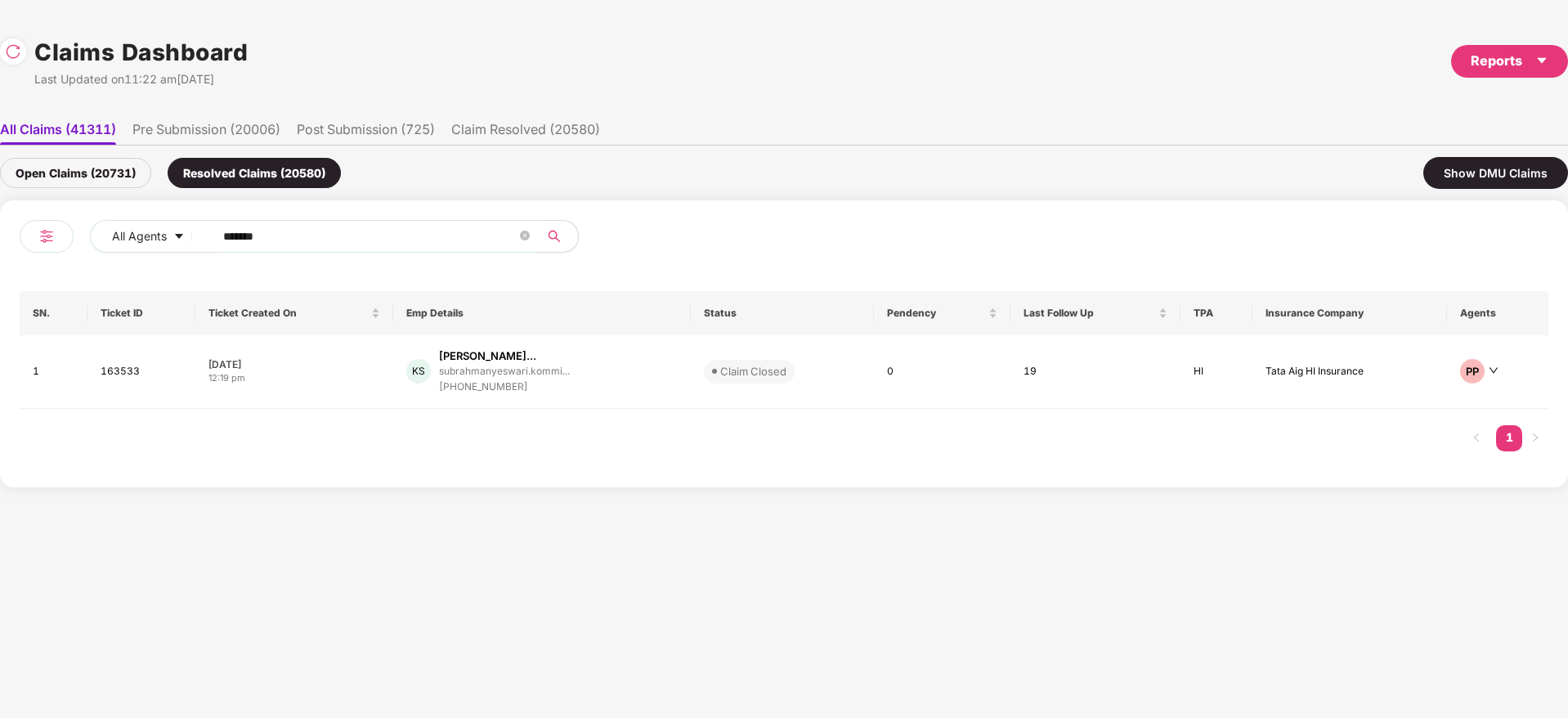
drag, startPoint x: 349, startPoint y: 234, endPoint x: 46, endPoint y: 252, distance: 303.5
click at [35, 255] on div "All Agents ******" at bounding box center [401, 242] width 764 height 46
paste input "text"
type input "******"
click at [611, 381] on div "SK Sahebrao Kshirsagar sahebrao.k@scimplify.c... +919890179965" at bounding box center [530, 372] width 249 height 47
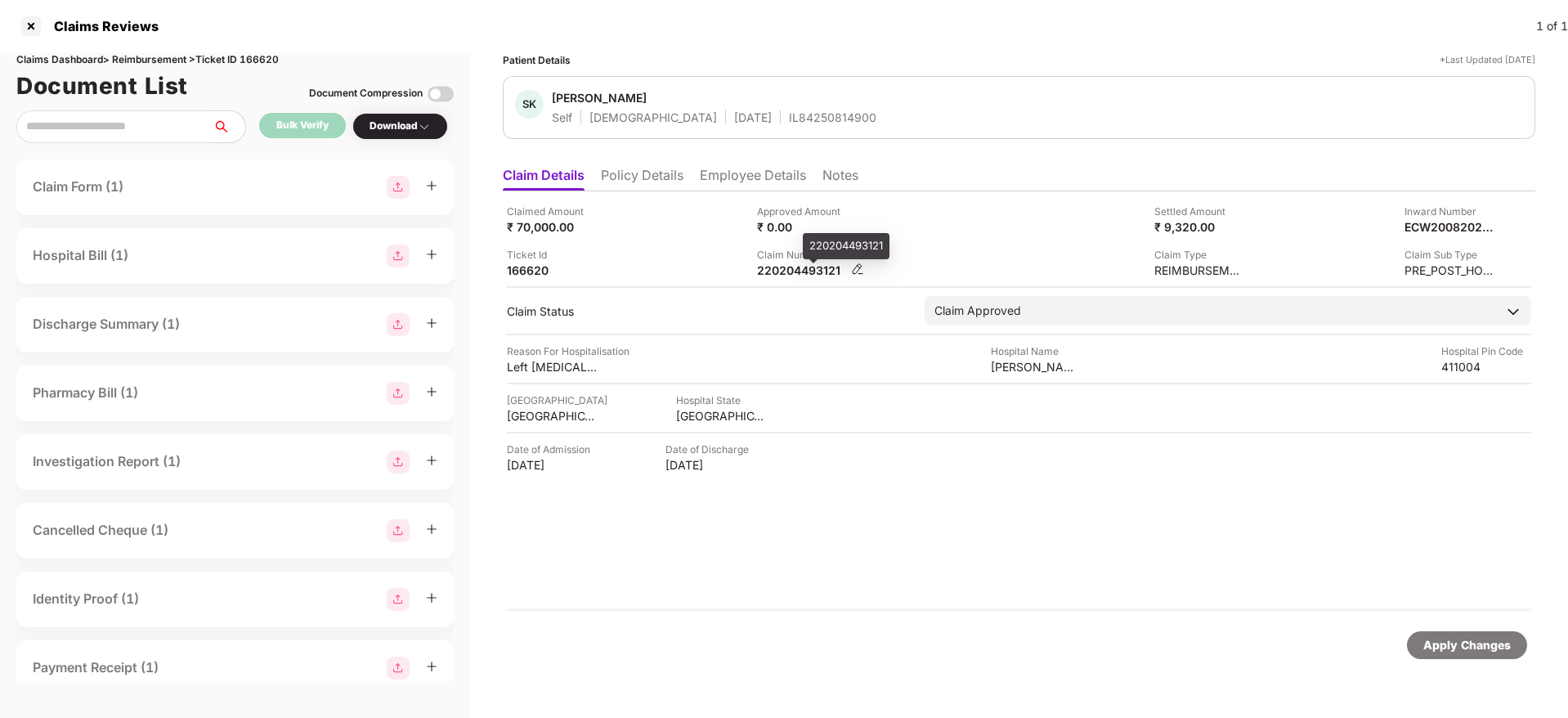
click at [805, 268] on div "220204493121" at bounding box center [802, 270] width 90 height 16
click at [789, 112] on div "IL84250814900" at bounding box center [833, 117] width 87 height 16
click at [789, 113] on div "IL84250814900" at bounding box center [833, 117] width 87 height 16
click at [714, 183] on li "Employee Details" at bounding box center [752, 179] width 106 height 23
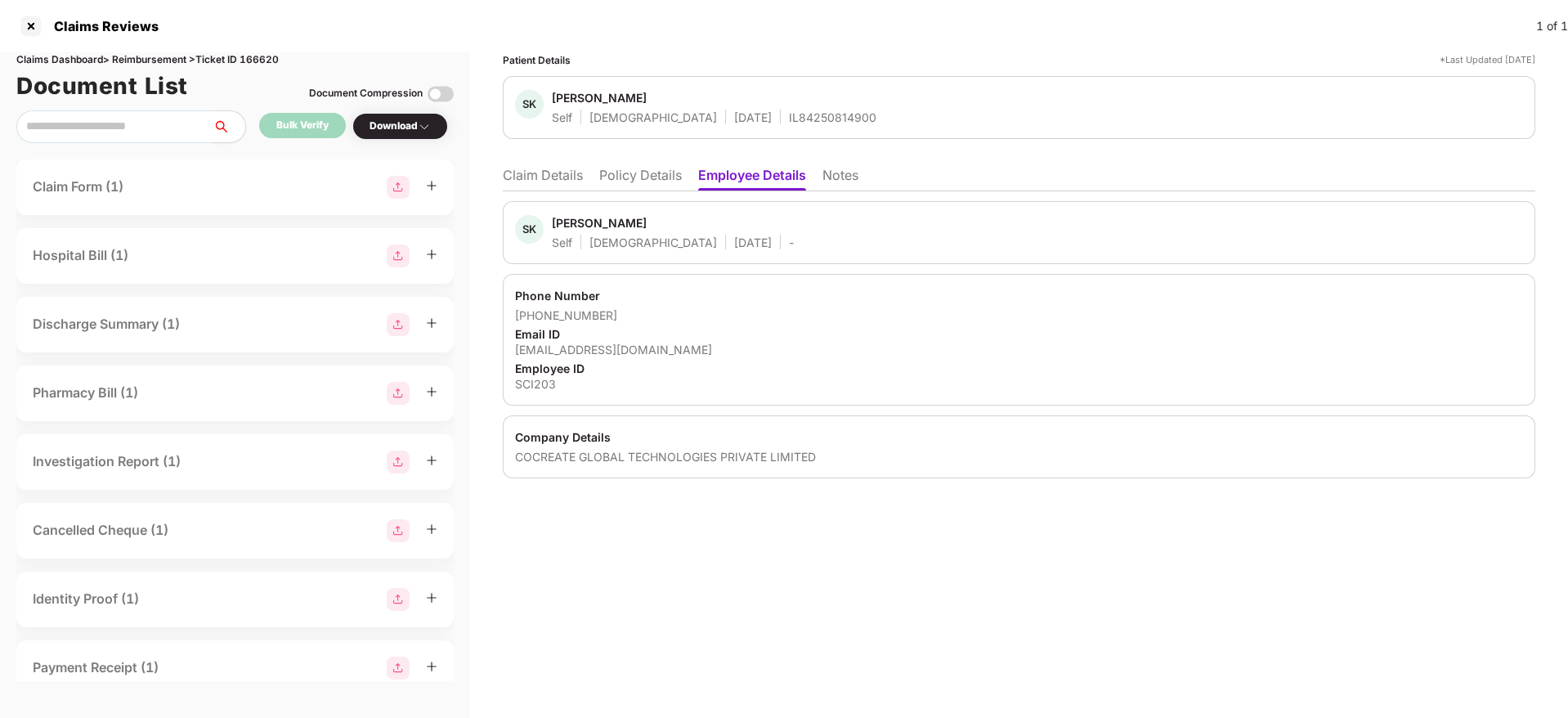
click at [530, 382] on div "SCI203" at bounding box center [1019, 383] width 1008 height 16
click at [517, 172] on li "Claim Details" at bounding box center [543, 179] width 80 height 23
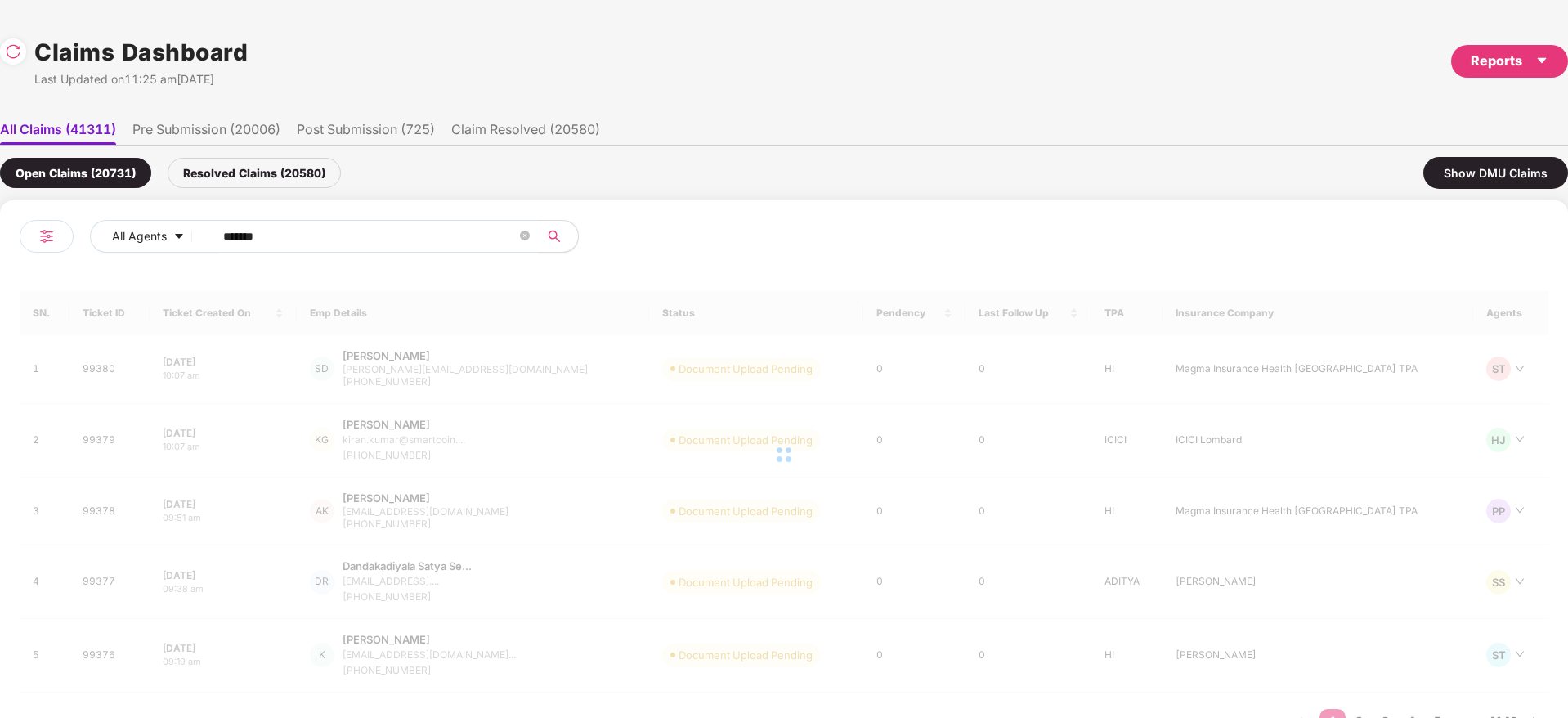
drag, startPoint x: 226, startPoint y: 252, endPoint x: 4, endPoint y: 299, distance: 226.9
click at [0, 301] on div "All Agents ****** SN. Ticket ID Ticket Created On Emp Details Status Pendency L…" at bounding box center [784, 486] width 1568 height 570
paste input "text"
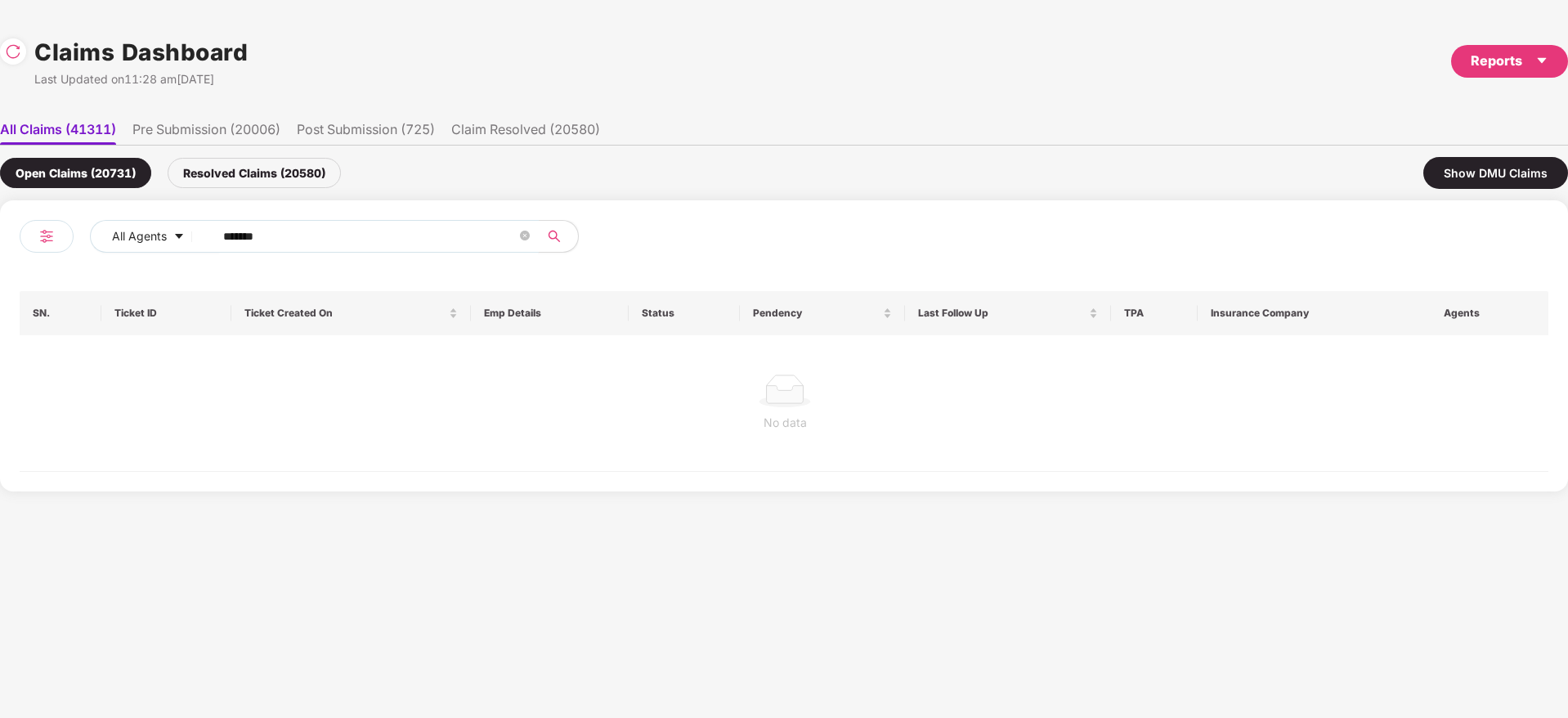
type input "******"
click at [301, 182] on div "Resolved Claims (20580)" at bounding box center [254, 173] width 174 height 30
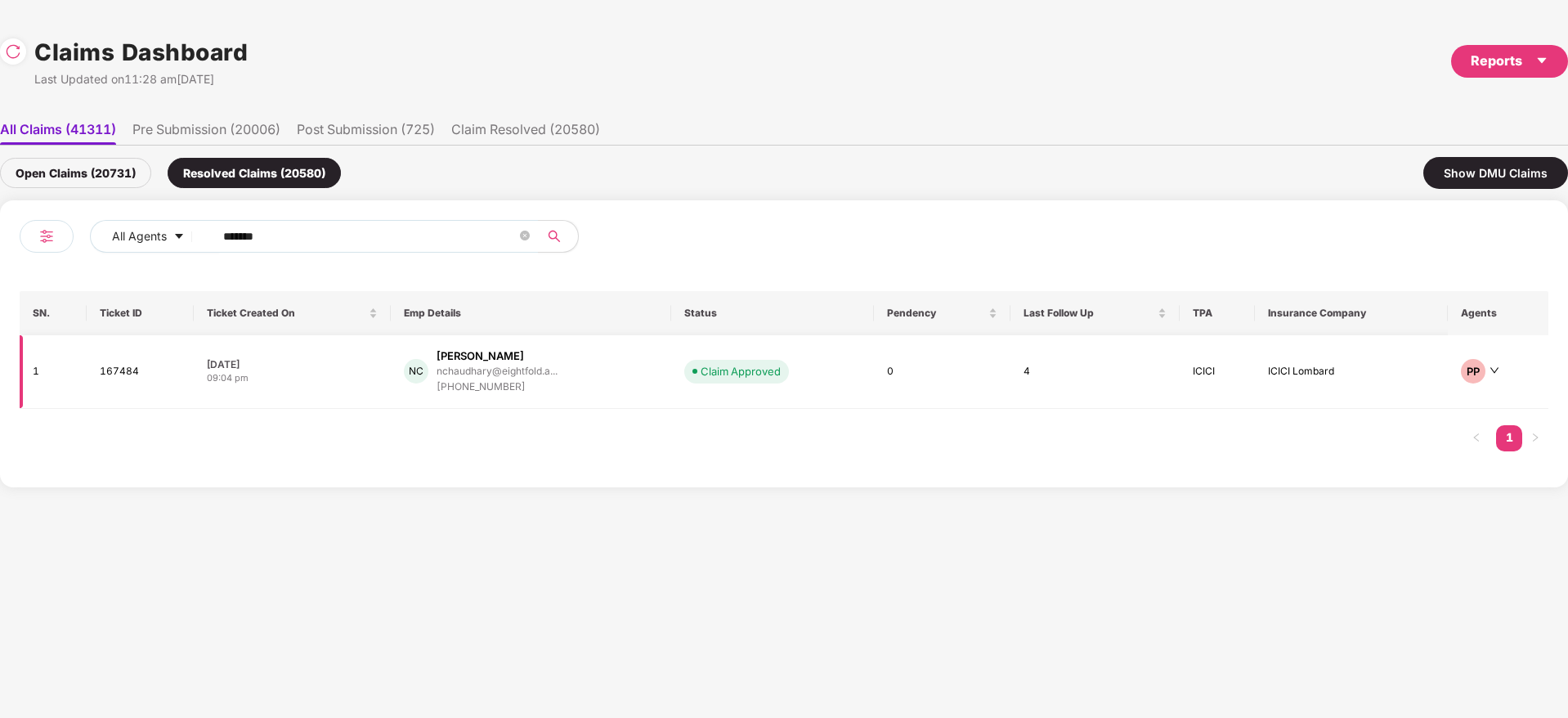
click at [620, 378] on div "NC Nishant Chaudhary nchaudhary@eightfold.a... +919643611663" at bounding box center [531, 372] width 253 height 47
drag, startPoint x: 282, startPoint y: 228, endPoint x: 32, endPoint y: 262, distance: 252.3
click at [30, 262] on div "All Agents ******" at bounding box center [401, 242] width 764 height 46
paste input "text"
type input "******"
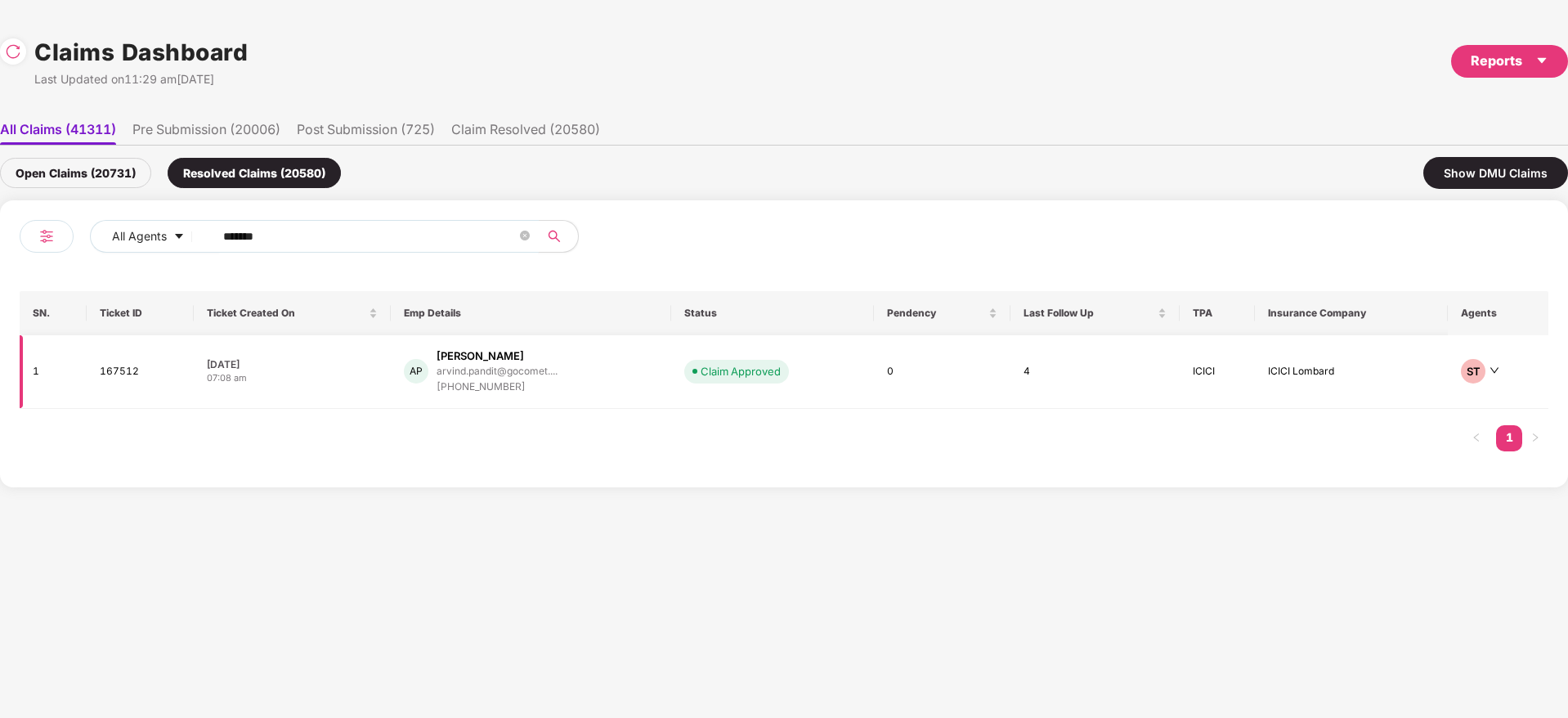
click at [599, 382] on div "AP Arvind Pandit arvind.pandit@gocomet.... +917065626259" at bounding box center [531, 372] width 253 height 47
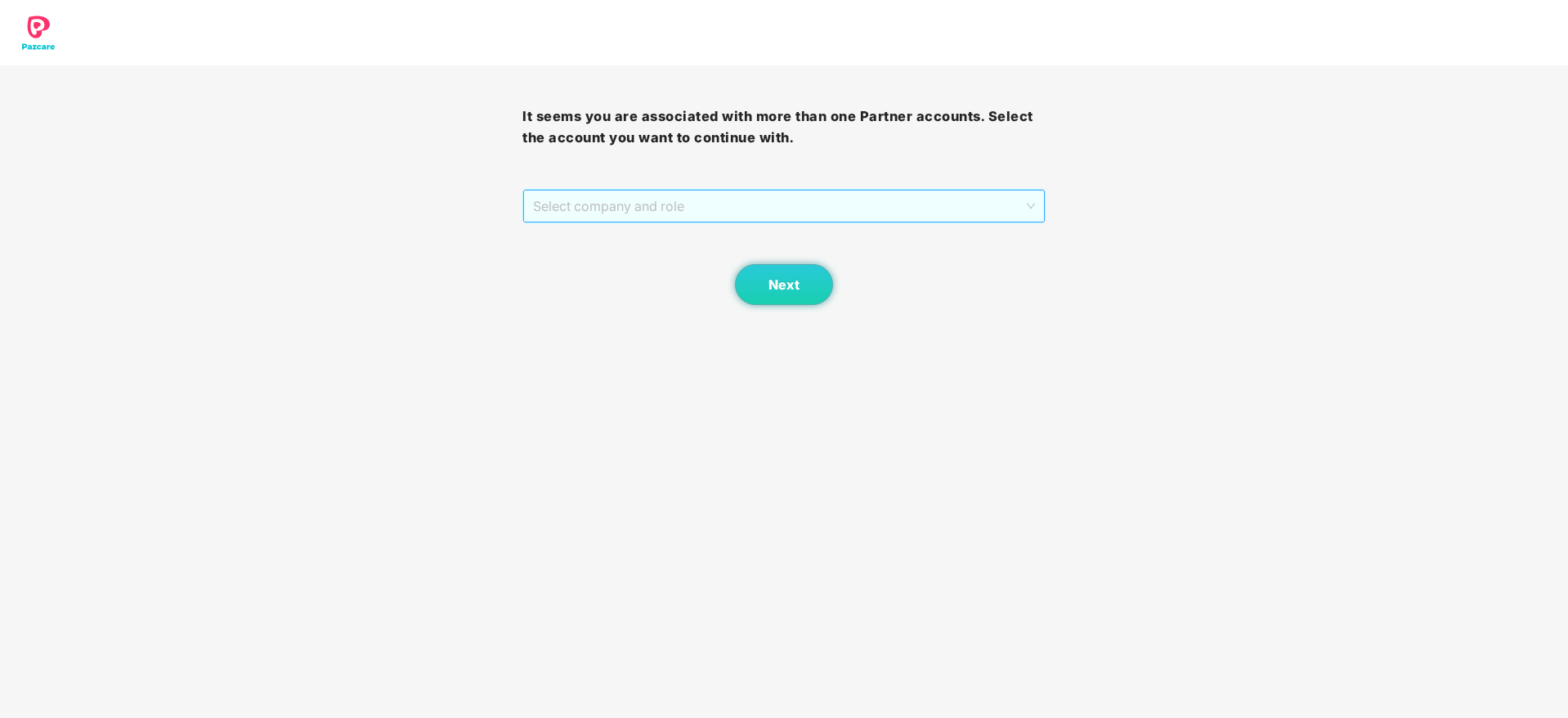
click at [714, 206] on span "Select company and role" at bounding box center [784, 206] width 501 height 31
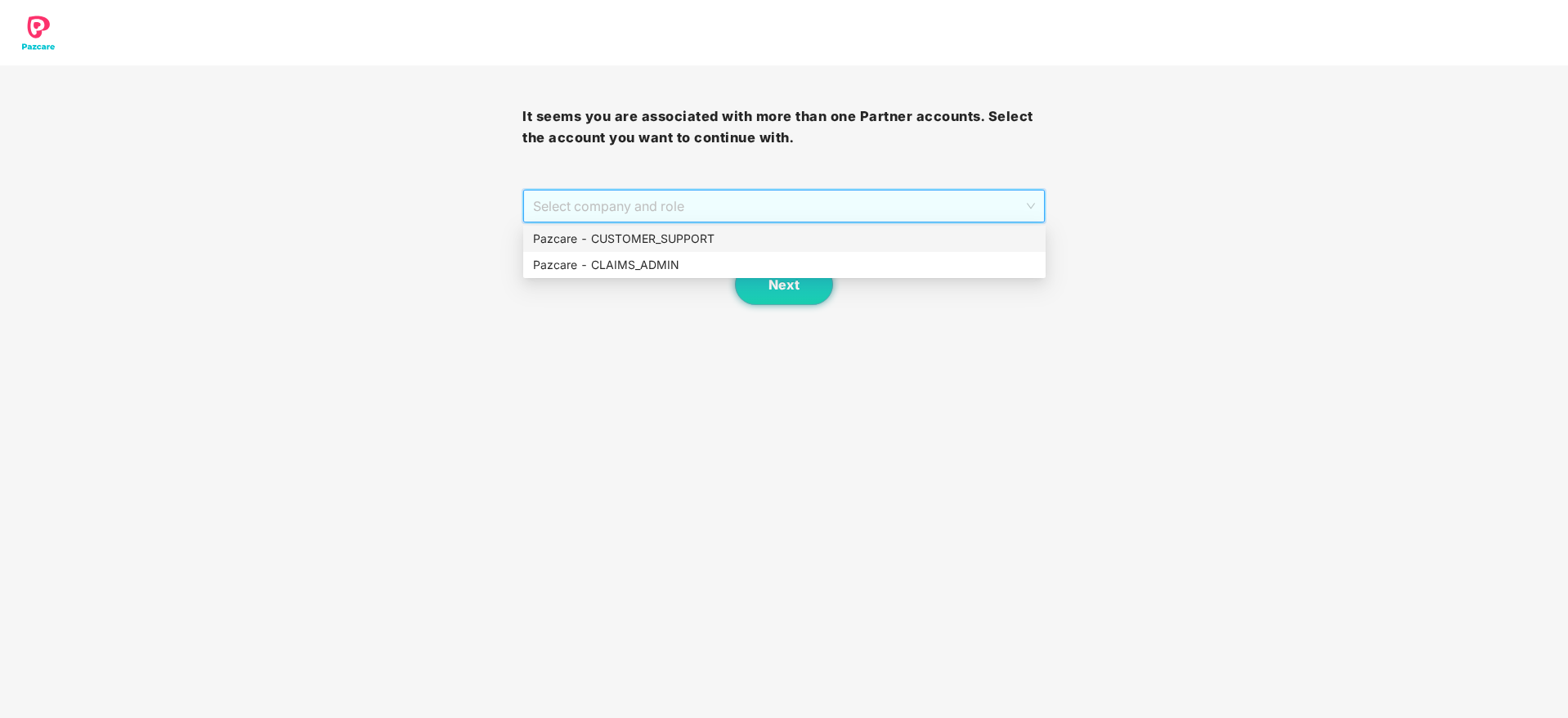
click at [679, 244] on div "Pazcare - CUSTOMER_SUPPORT" at bounding box center [785, 238] width 503 height 18
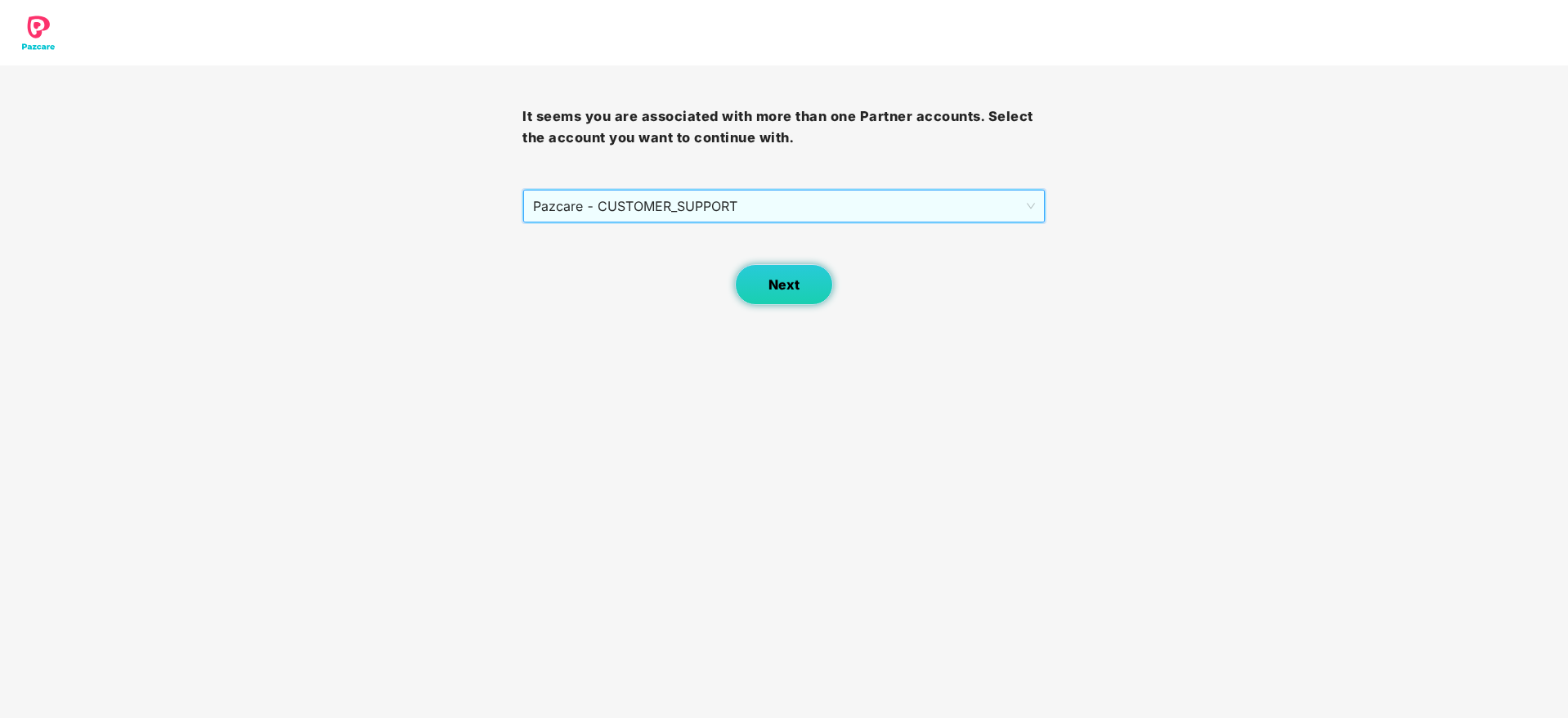
click at [795, 293] on button "Next" at bounding box center [783, 284] width 98 height 41
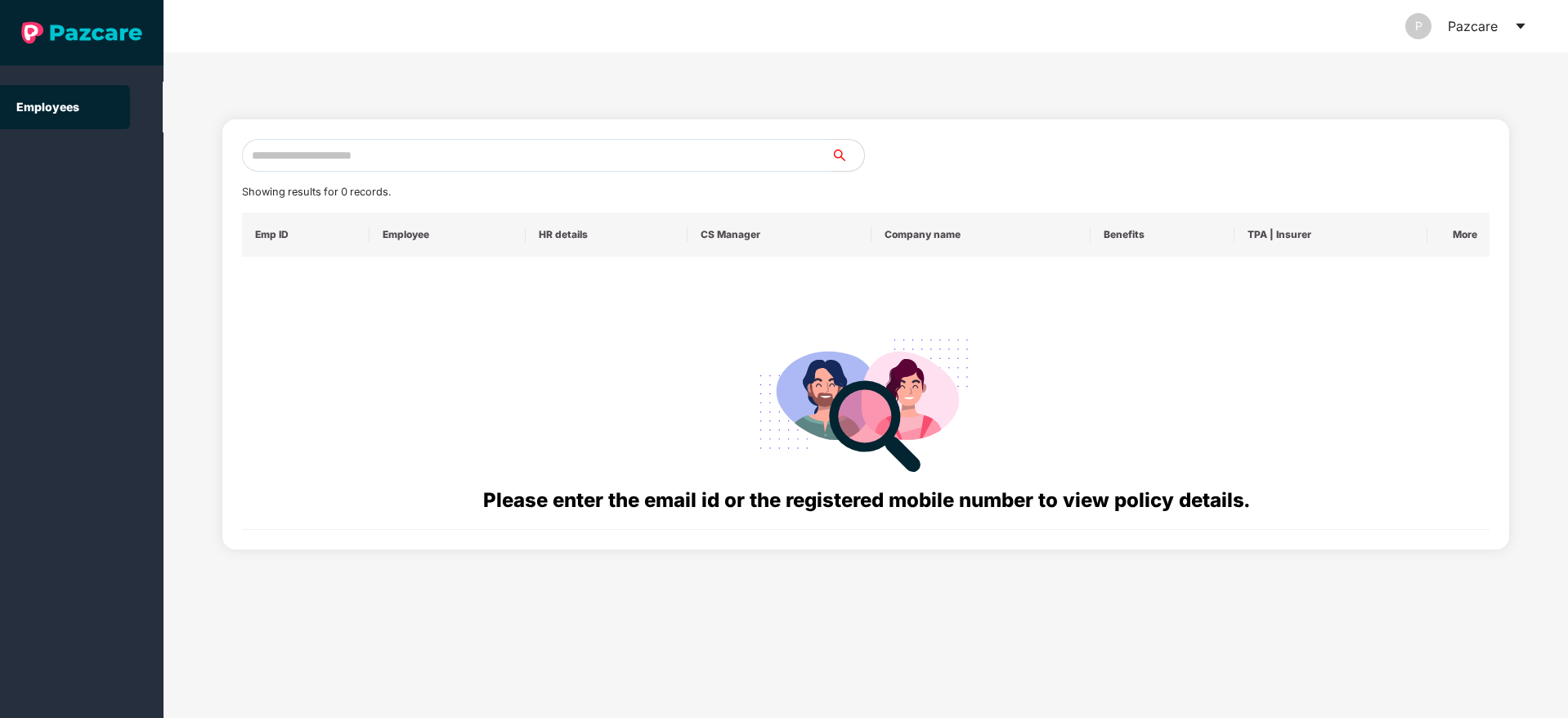
click at [468, 159] on input "text" at bounding box center [537, 155] width 589 height 33
paste input "**********"
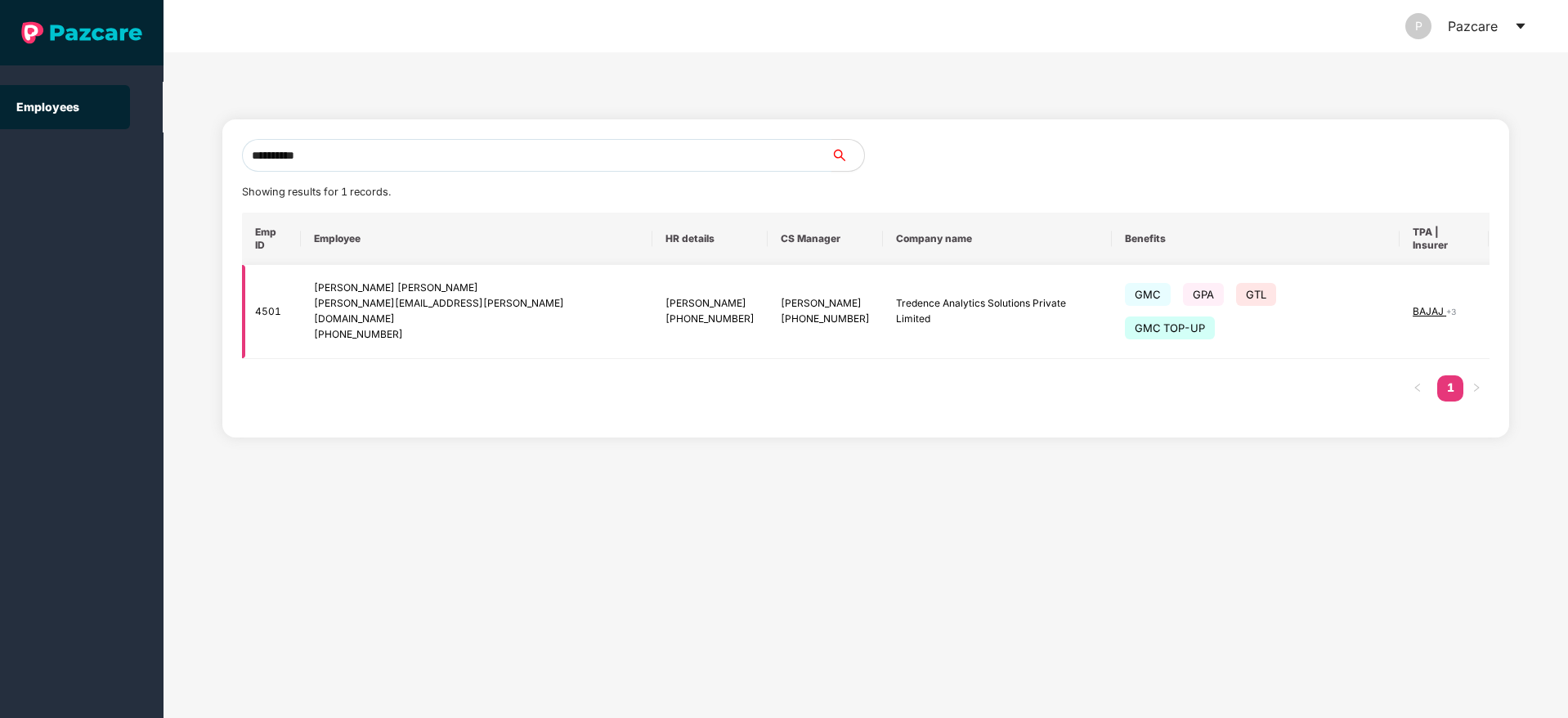
type input "**********"
click at [1519, 300] on img at bounding box center [1529, 311] width 23 height 23
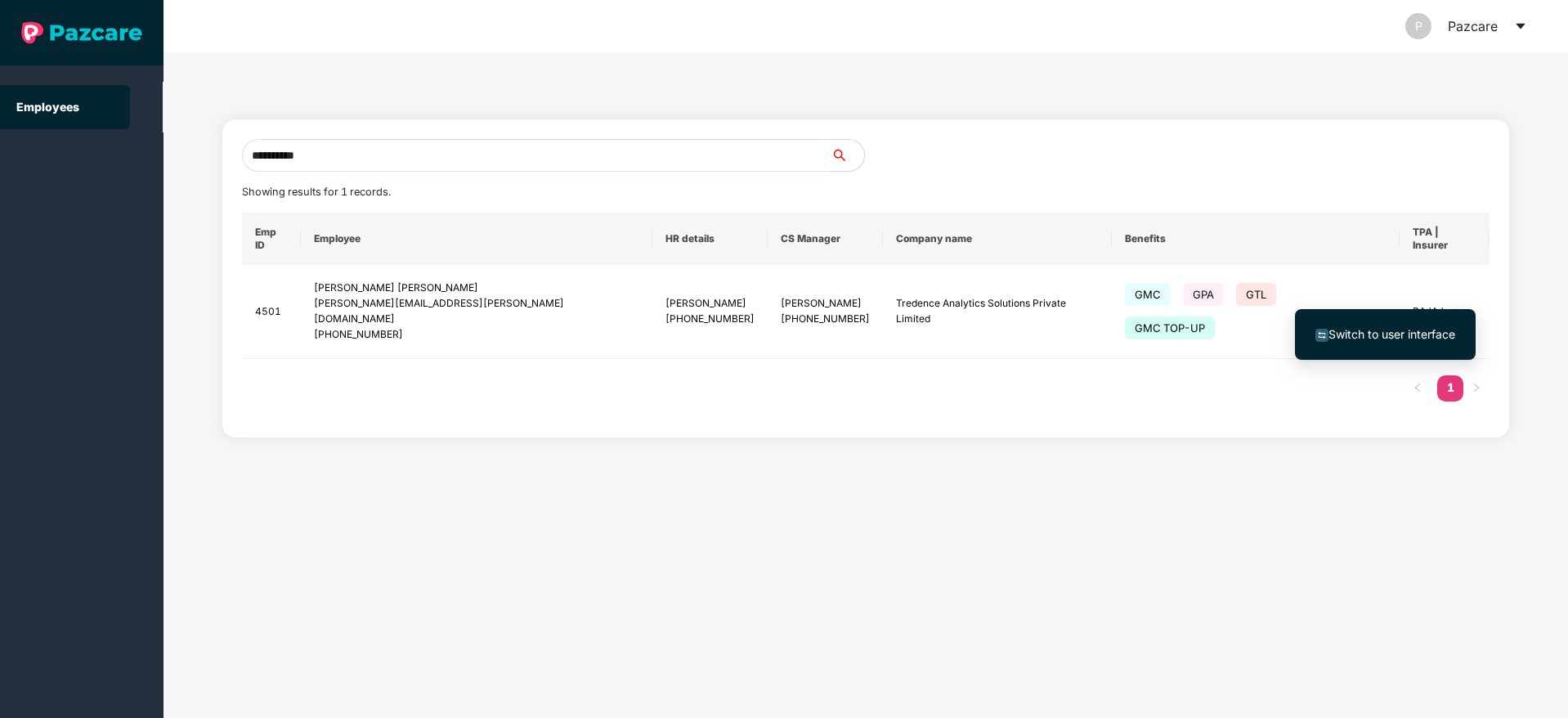
click at [1389, 327] on span "Switch to user interface" at bounding box center [1391, 334] width 127 height 14
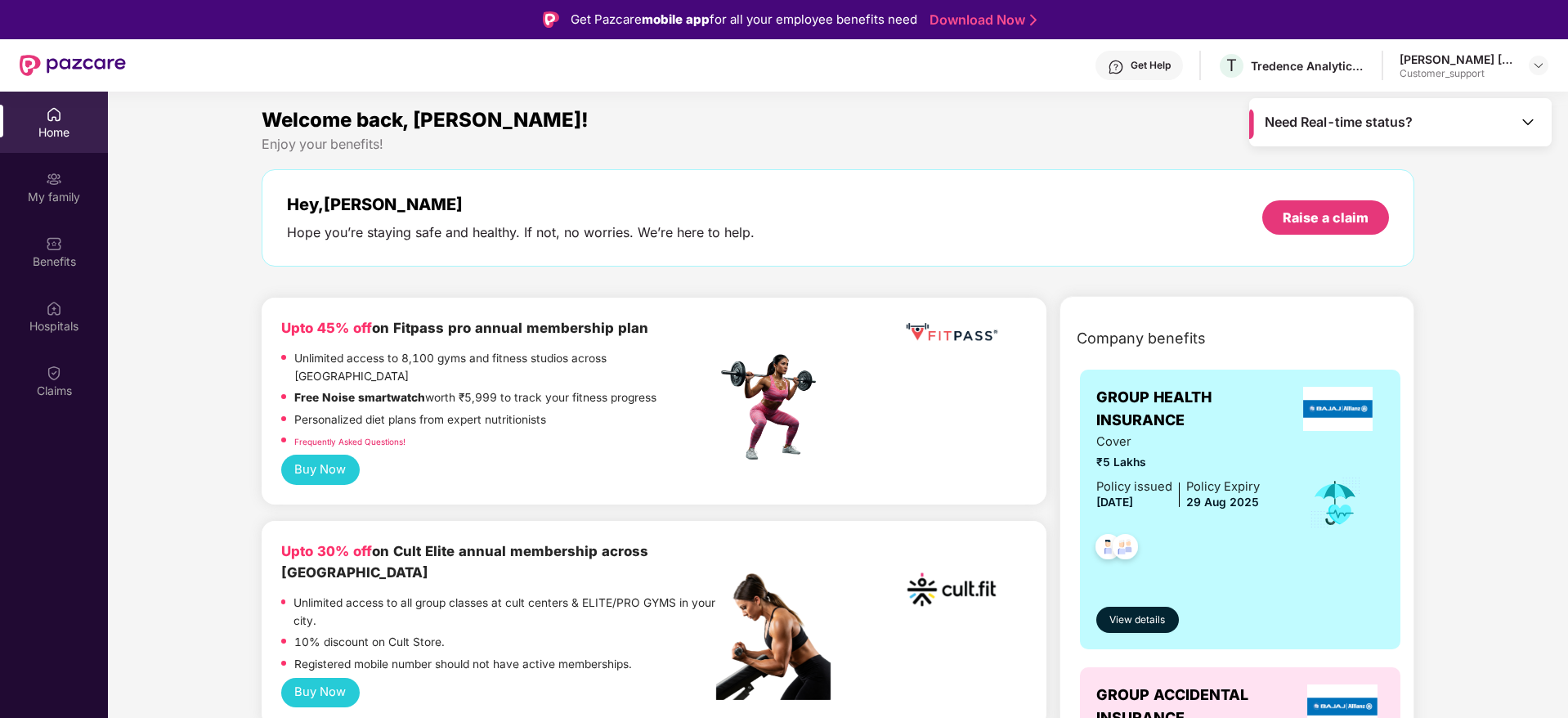
click at [49, 256] on div "Benefits" at bounding box center [54, 261] width 108 height 16
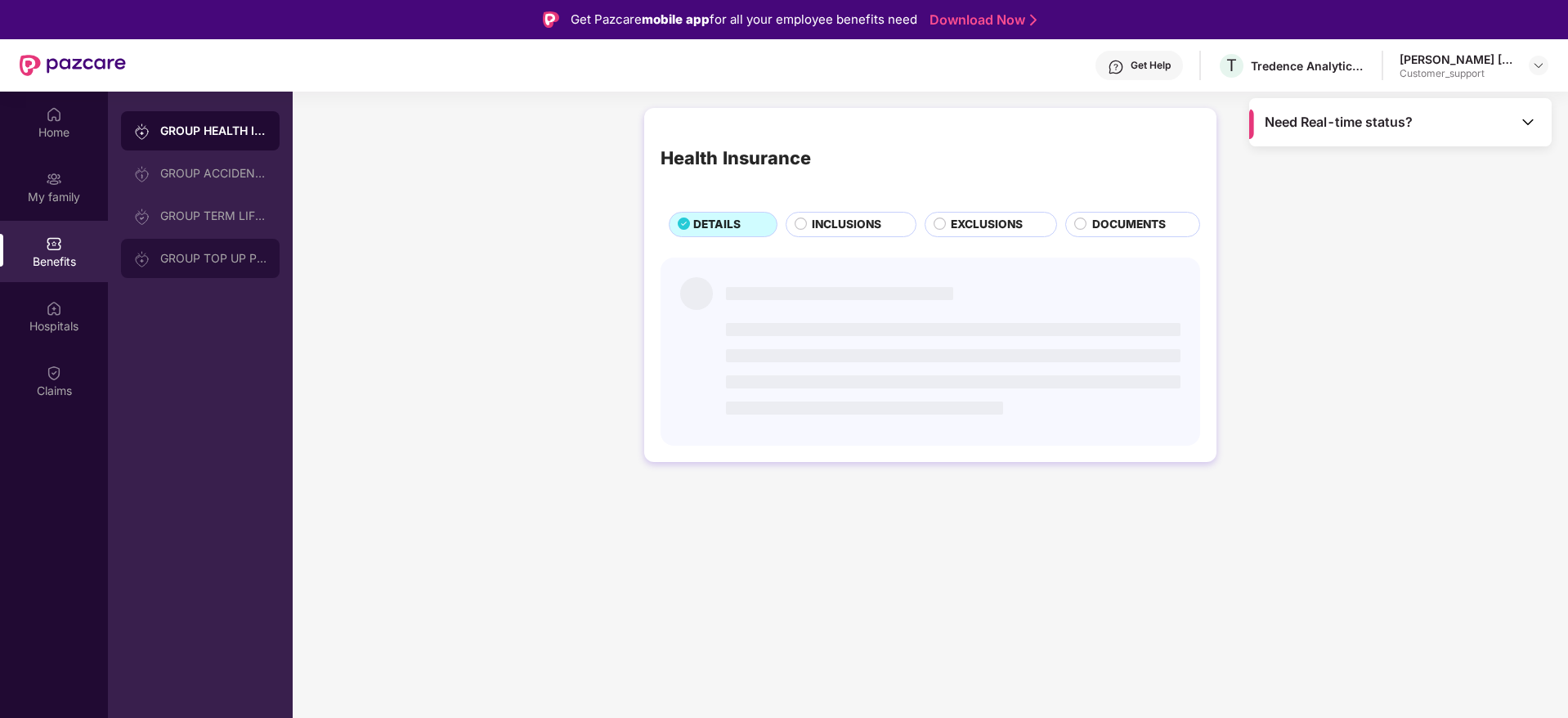
click at [183, 258] on div "GROUP TOP UP POLICY" at bounding box center [213, 258] width 106 height 13
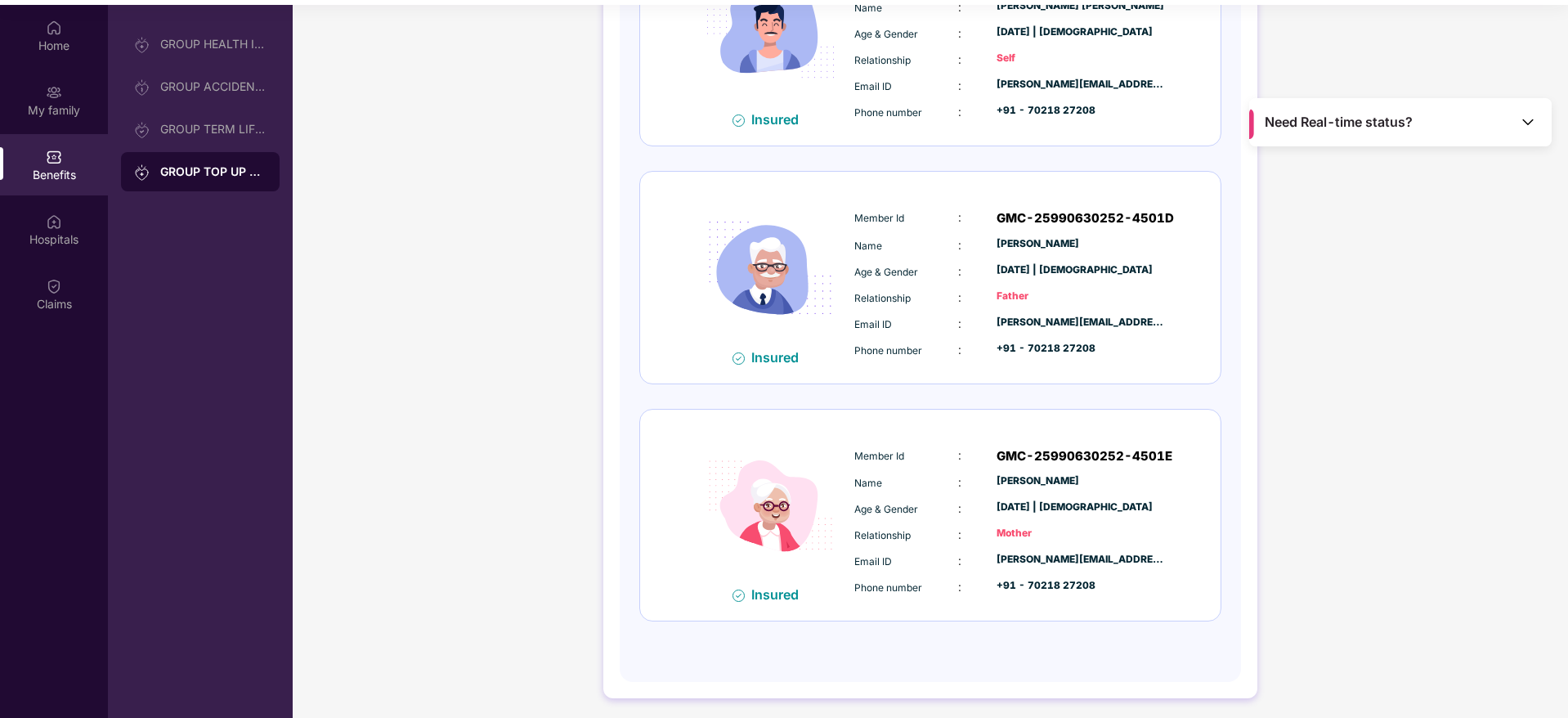
scroll to position [91, 0]
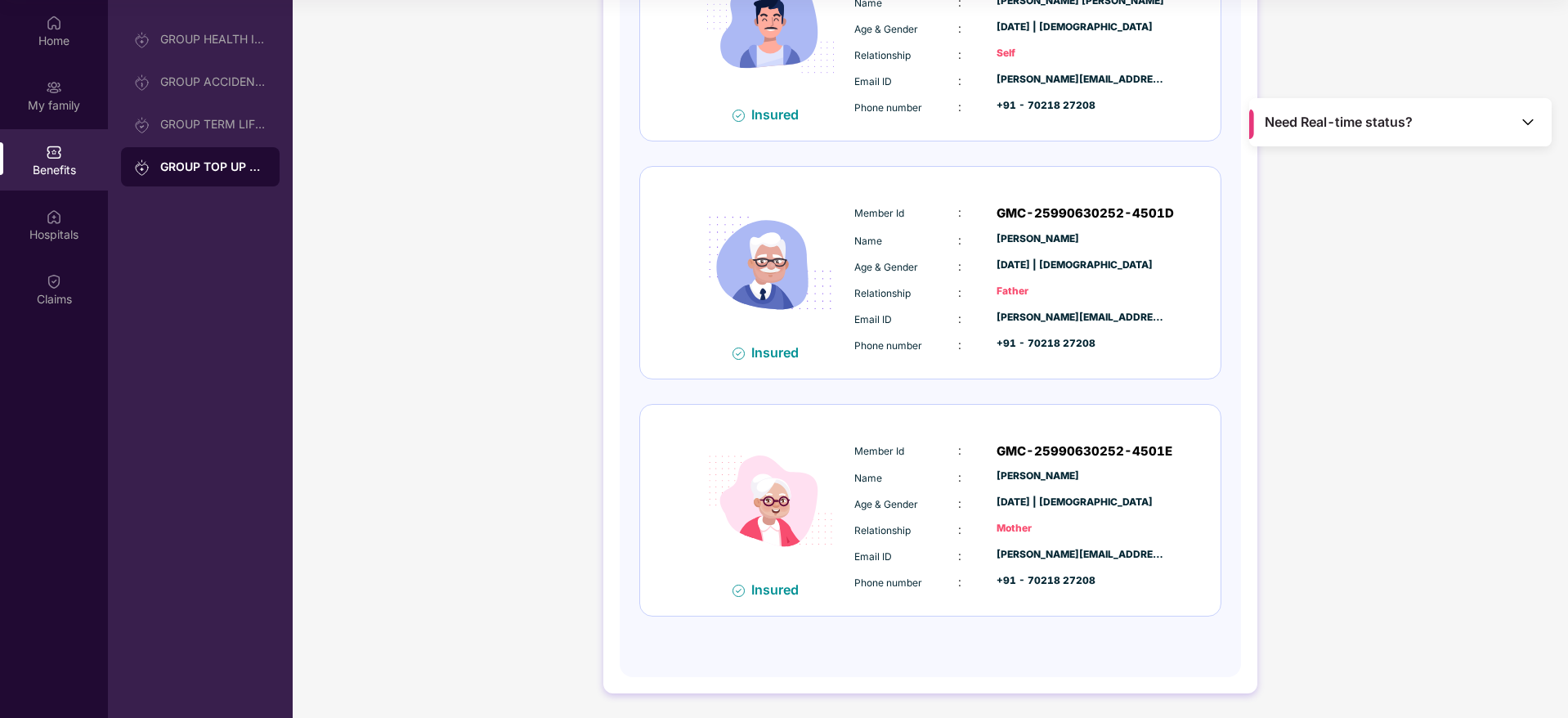
click at [1078, 206] on div "GMC-25990630252-4501D" at bounding box center [1080, 213] width 169 height 19
copy div "GMC-25990630252-4501D"
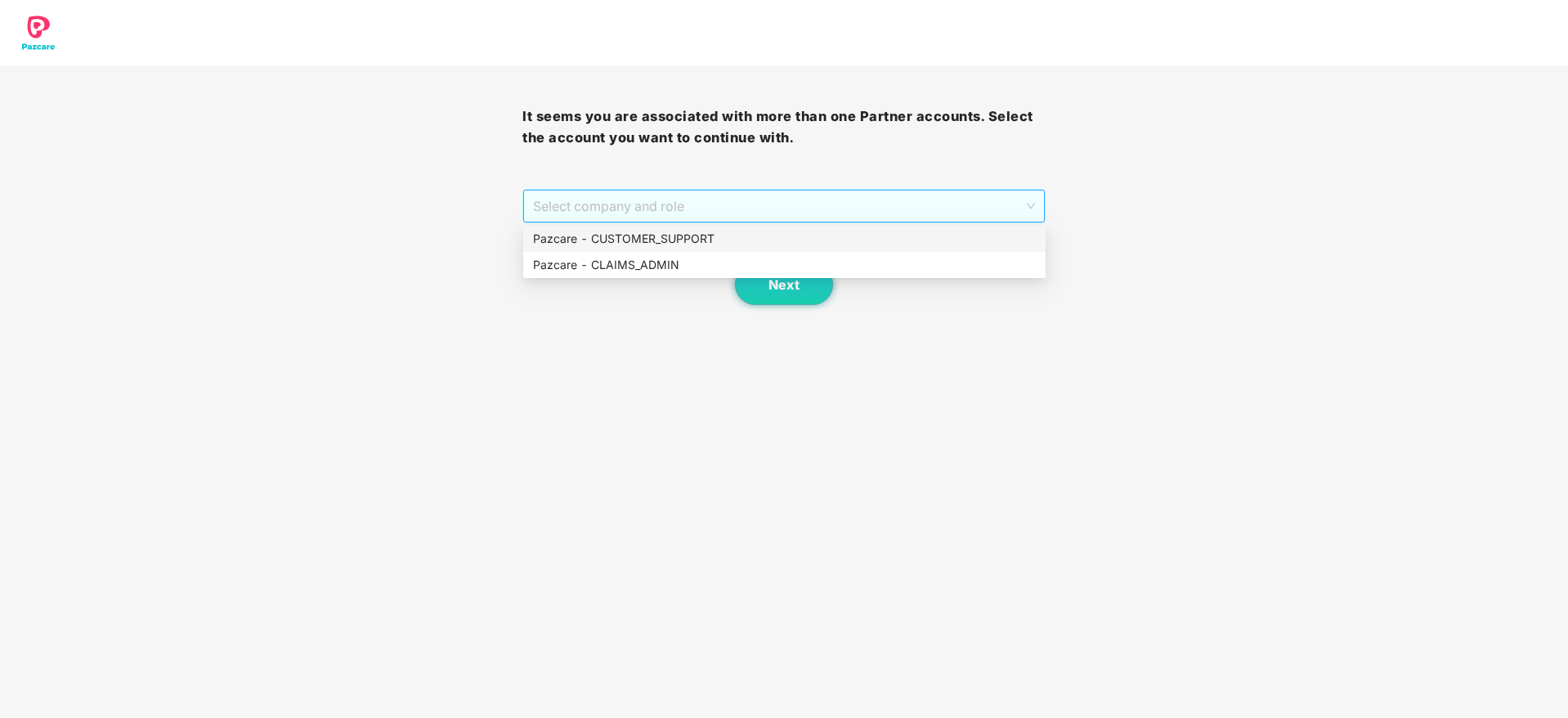
click at [728, 206] on span "Select company and role" at bounding box center [784, 206] width 501 height 31
click at [688, 271] on div "Pazcare - CLAIMS_ADMIN" at bounding box center [785, 264] width 503 height 18
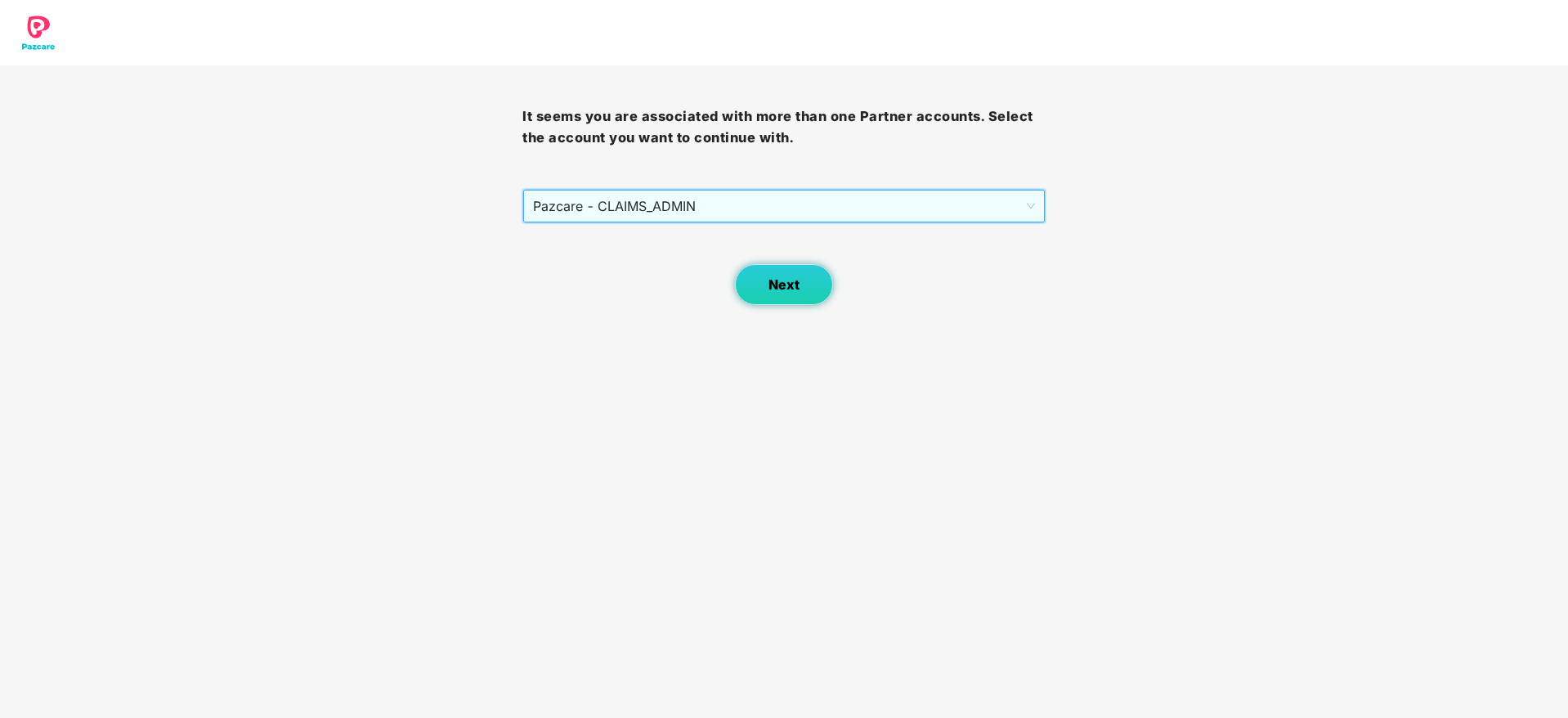
click at [782, 281] on span "Next" at bounding box center [783, 284] width 31 height 16
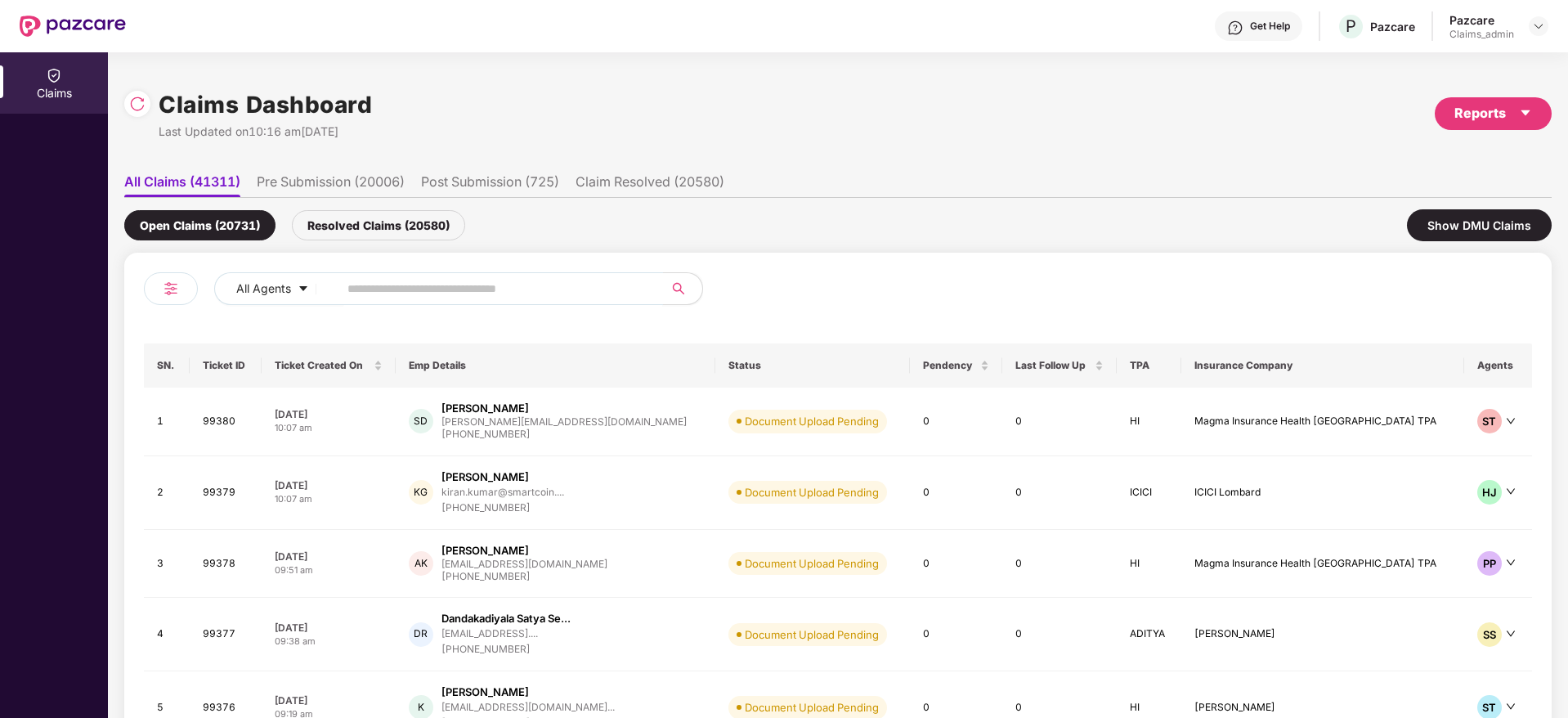
click at [390, 287] on input "text" at bounding box center [494, 288] width 293 height 24
paste input "******"
type input "******"
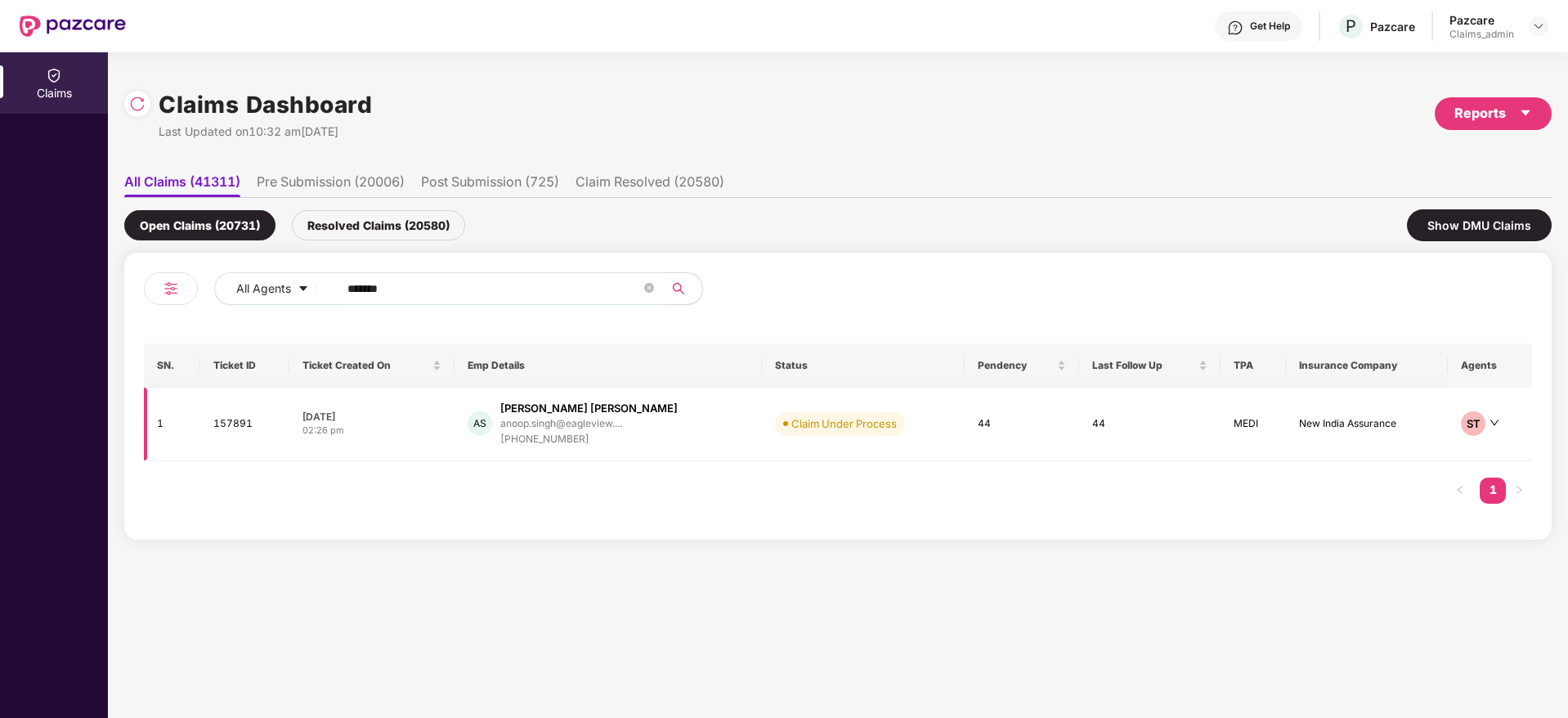
click at [647, 440] on div "AS Anoop Kumar Singh anoop.singh@eagleview.... +917086867358" at bounding box center [608, 424] width 281 height 47
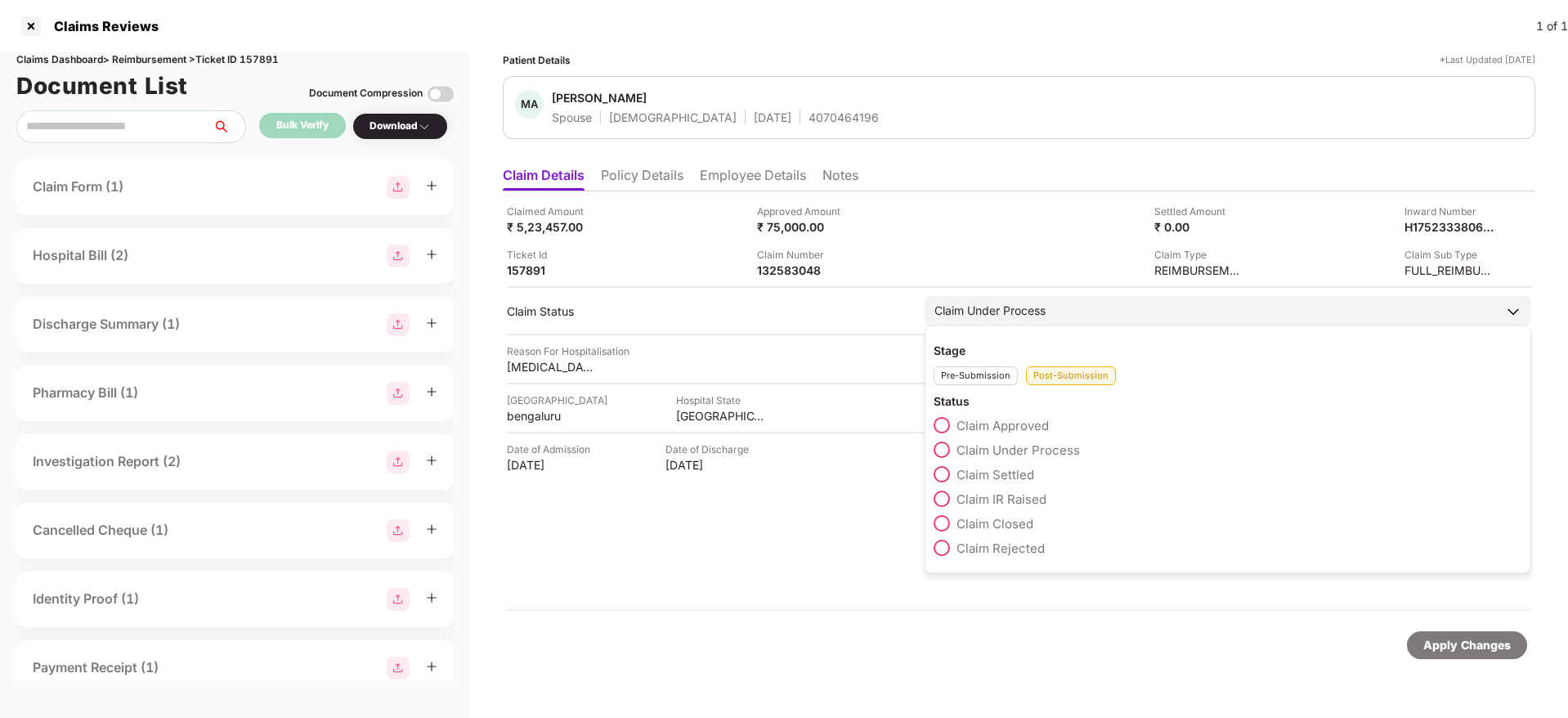
click at [1005, 426] on span "Claim Approved" at bounding box center [1003, 425] width 92 height 16
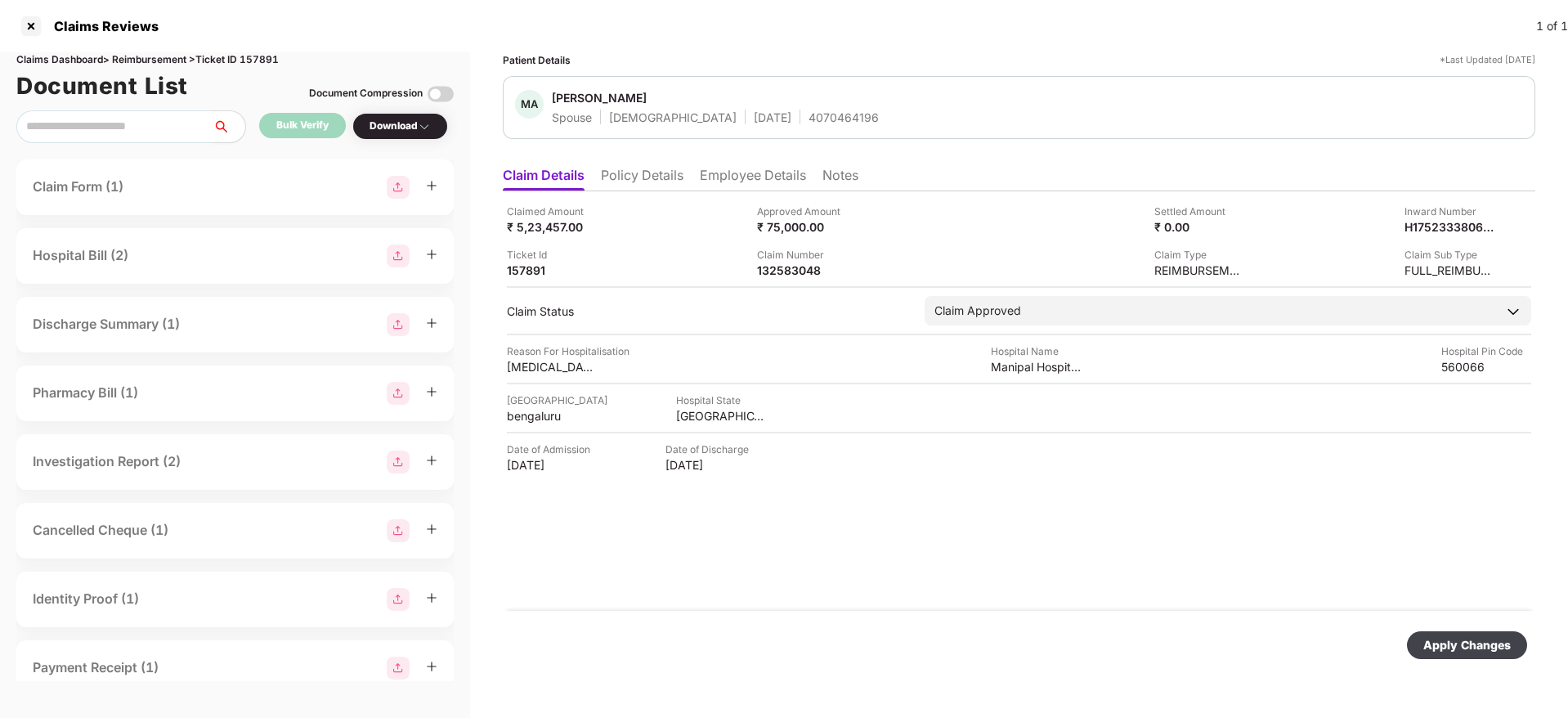
click at [1482, 655] on div "Apply Changes" at bounding box center [1467, 645] width 120 height 28
click at [828, 537] on div "Claimed Amount ₹ 5,23,457.00 Approved Amount ₹ 75,000.00 Settled Amount ₹ 0.00 …" at bounding box center [1019, 401] width 1032 height 419
click at [773, 268] on div "132583048" at bounding box center [802, 270] width 90 height 16
copy div "132583048"
